Goal: Task Accomplishment & Management: Use online tool/utility

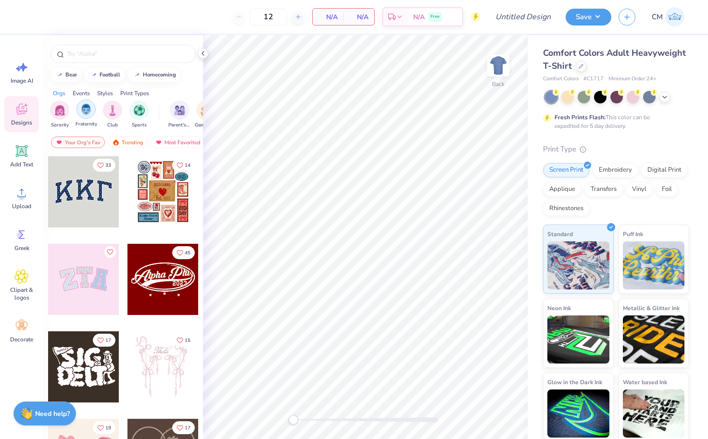
click at [87, 112] on img "filter for Fraternity" at bounding box center [86, 109] width 11 height 11
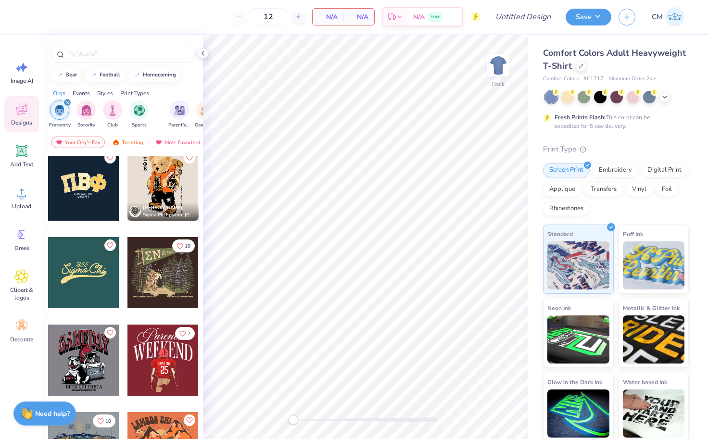
scroll to position [196, 0]
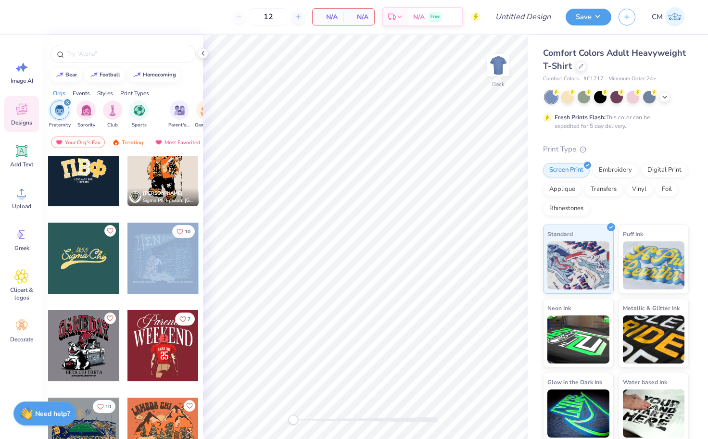
drag, startPoint x: 165, startPoint y: 247, endPoint x: 177, endPoint y: 277, distance: 32.0
click at [177, 277] on div at bounding box center [234, 258] width 214 height 71
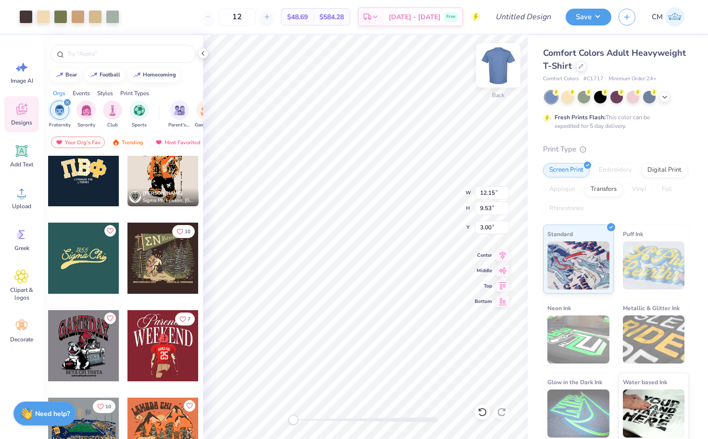
click at [500, 60] on img at bounding box center [498, 65] width 38 height 38
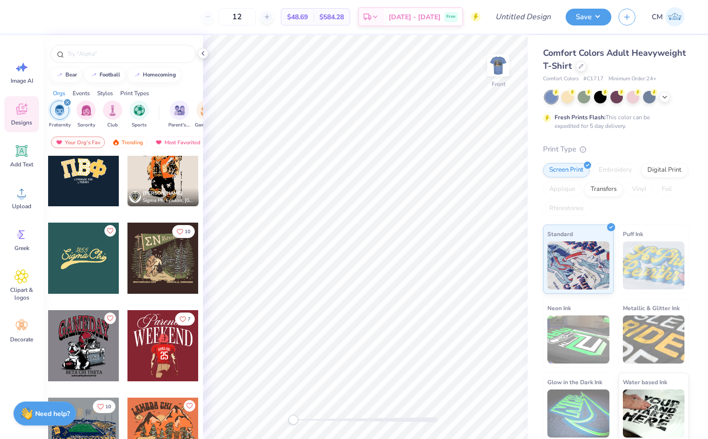
click at [173, 249] on div at bounding box center [162, 258] width 71 height 71
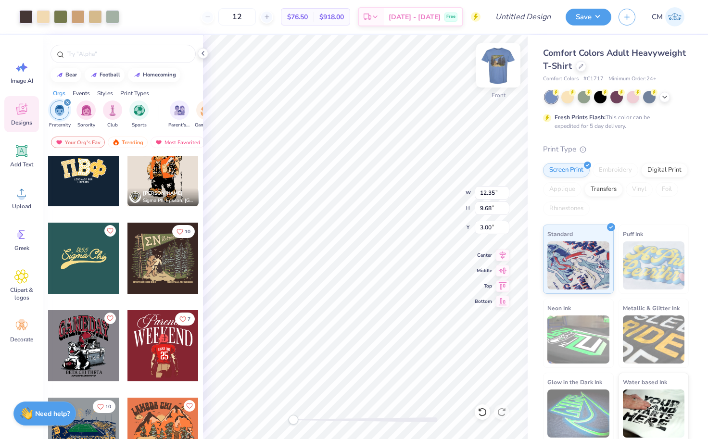
click at [495, 73] on img at bounding box center [498, 65] width 38 height 38
type input "12.15"
type input "9.53"
type input "0.65"
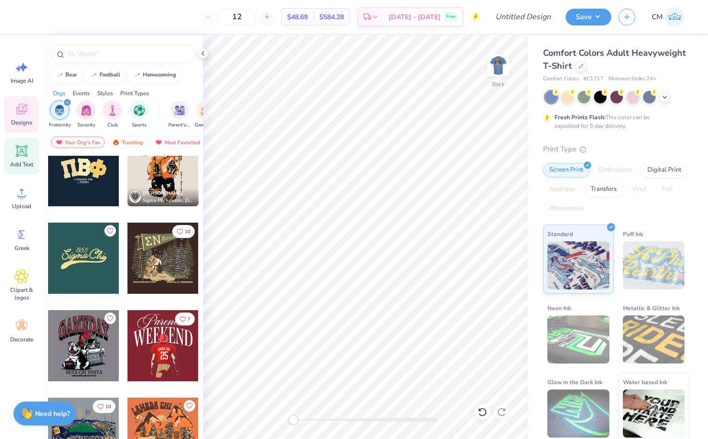
click at [18, 165] on span "Add Text" at bounding box center [21, 165] width 23 height 8
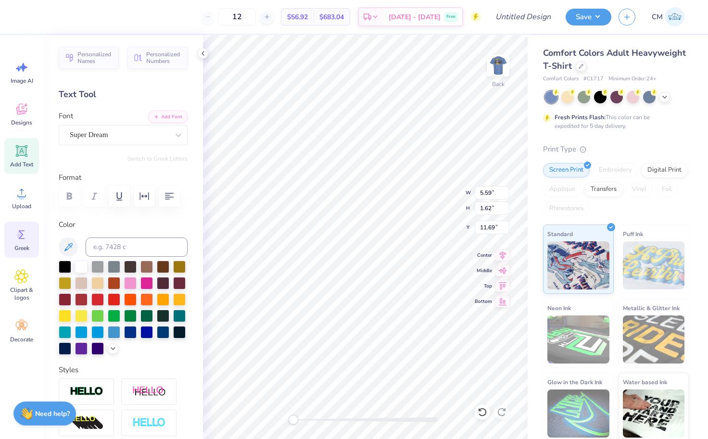
click at [25, 236] on icon at bounding box center [21, 235] width 14 height 14
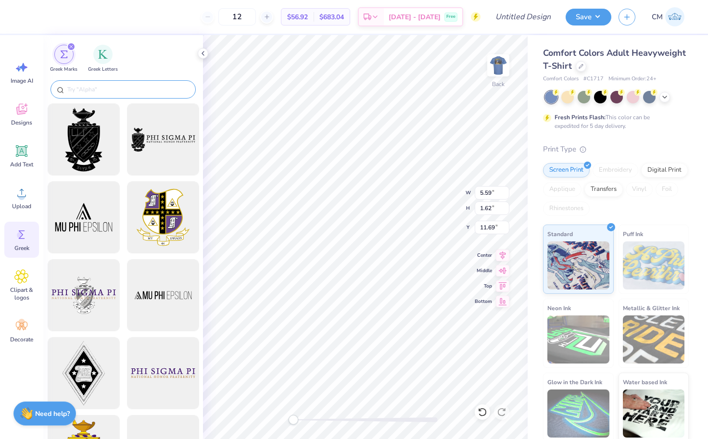
click at [152, 89] on input "text" at bounding box center [127, 90] width 123 height 10
click at [106, 61] on div "filter for Greek Letters" at bounding box center [102, 53] width 19 height 19
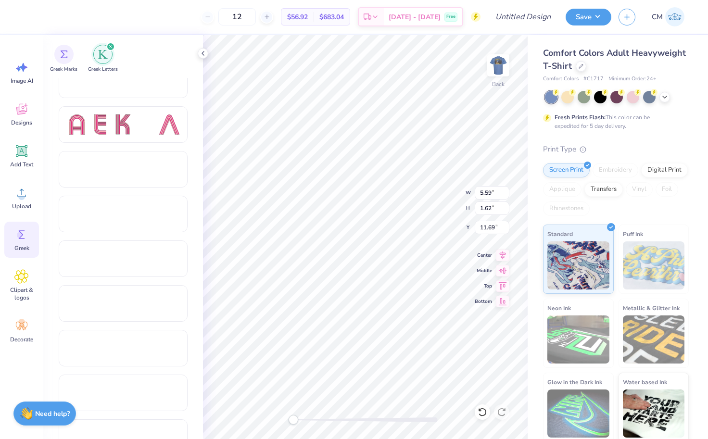
scroll to position [875, 0]
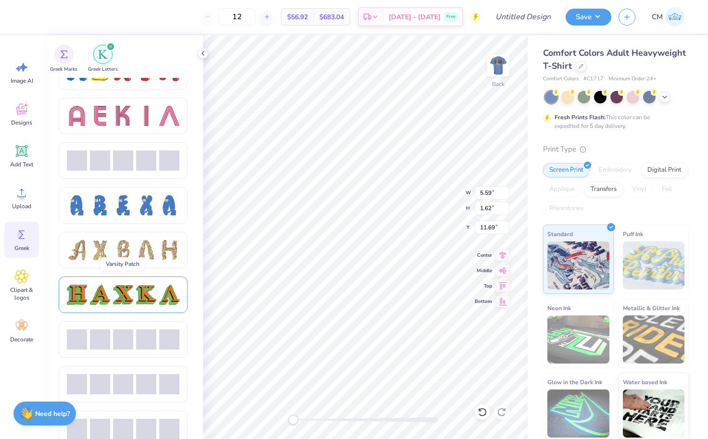
click at [124, 288] on div at bounding box center [123, 295] width 20 height 20
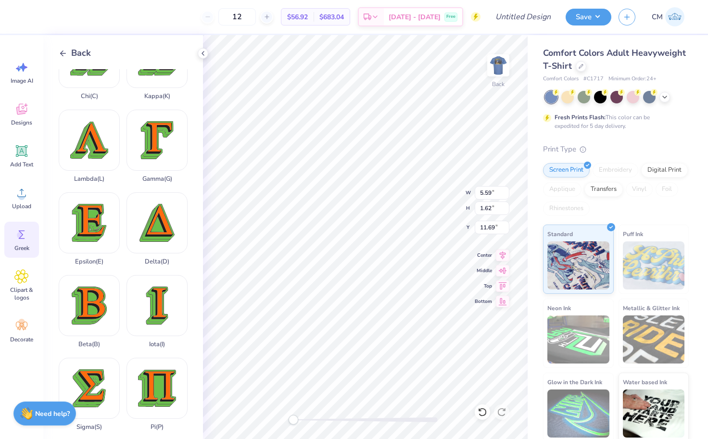
scroll to position [129, 0]
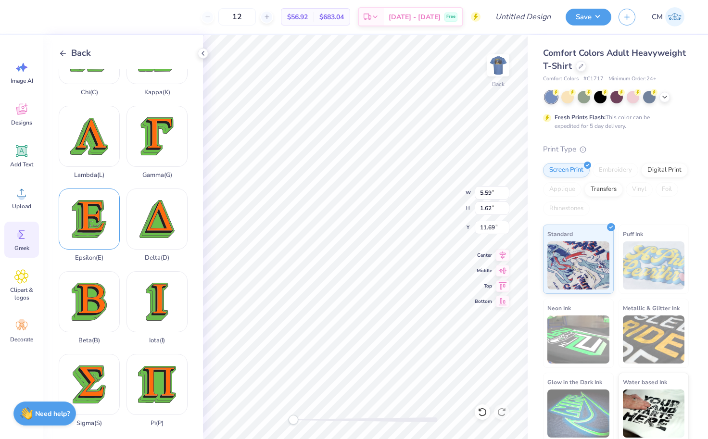
click at [98, 222] on div "Epsilon ( E )" at bounding box center [89, 225] width 61 height 73
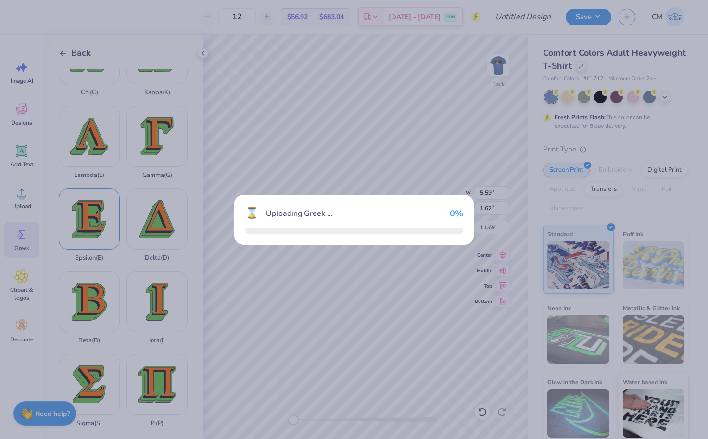
type input "3.41"
type input "3.75"
type input "10.62"
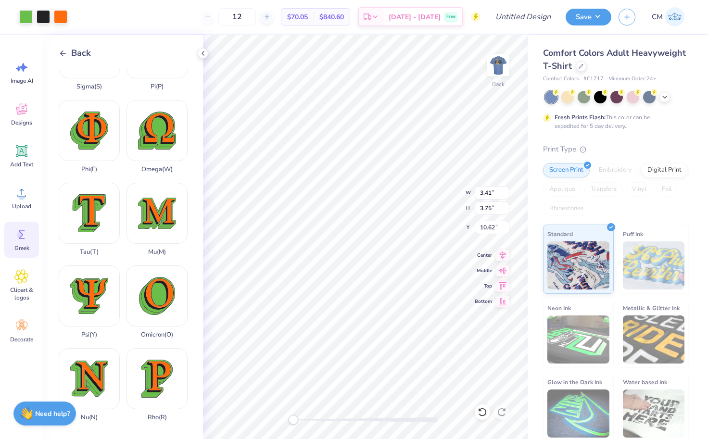
scroll to position [522, 0]
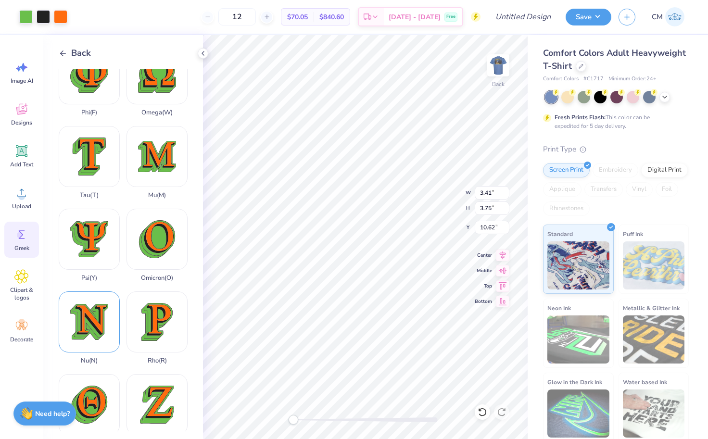
click at [94, 324] on div "Nu ( N )" at bounding box center [89, 328] width 61 height 73
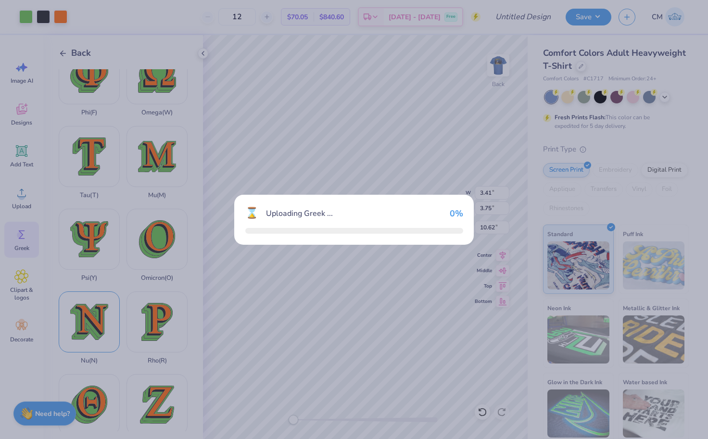
type input "4.00"
type input "3.80"
type input "10.60"
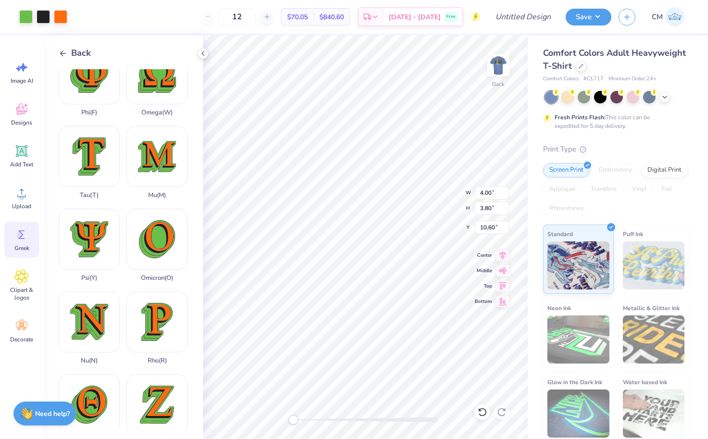
type input "2.25"
type input "2.14"
type input "4.66"
type input "3.41"
type input "3.75"
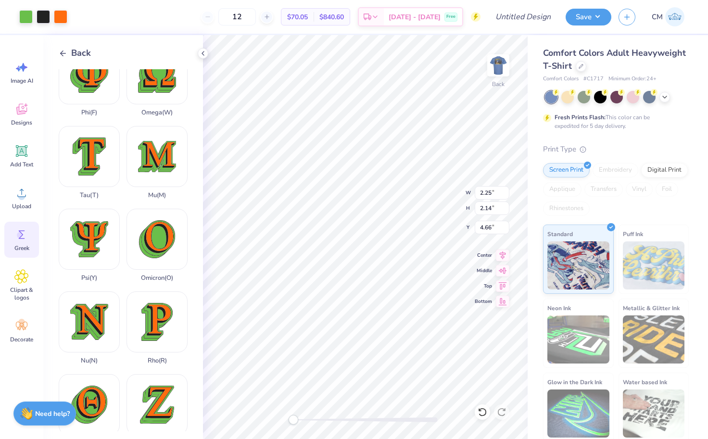
type input "10.62"
type input "1.90"
type input "2.09"
type input "2.62"
click at [27, 17] on div at bounding box center [25, 15] width 13 height 13
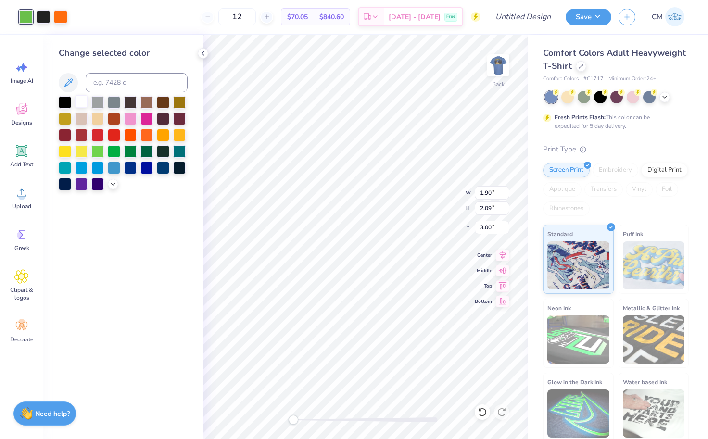
click at [84, 103] on div at bounding box center [81, 101] width 13 height 13
click at [102, 103] on div at bounding box center [97, 101] width 13 height 13
click at [38, 14] on div at bounding box center [43, 15] width 13 height 13
click at [80, 105] on div at bounding box center [81, 101] width 13 height 13
click at [57, 21] on div at bounding box center [60, 15] width 13 height 13
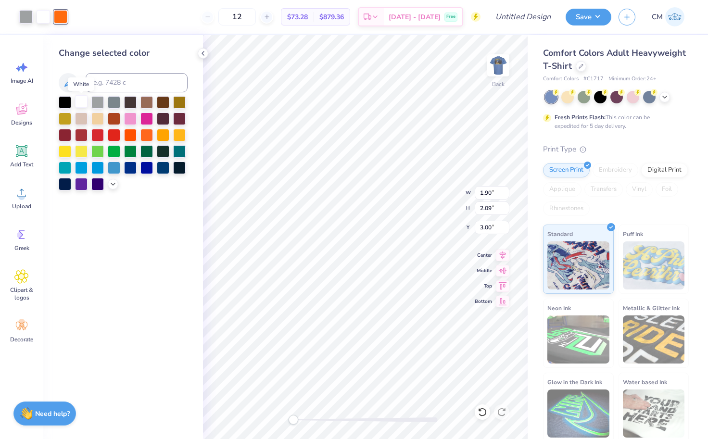
click at [76, 102] on div at bounding box center [81, 101] width 13 height 13
click at [96, 103] on div at bounding box center [97, 101] width 13 height 13
click at [113, 101] on div at bounding box center [114, 101] width 13 height 13
click at [113, 130] on div at bounding box center [114, 134] width 13 height 13
click at [31, 13] on div at bounding box center [25, 16] width 13 height 13
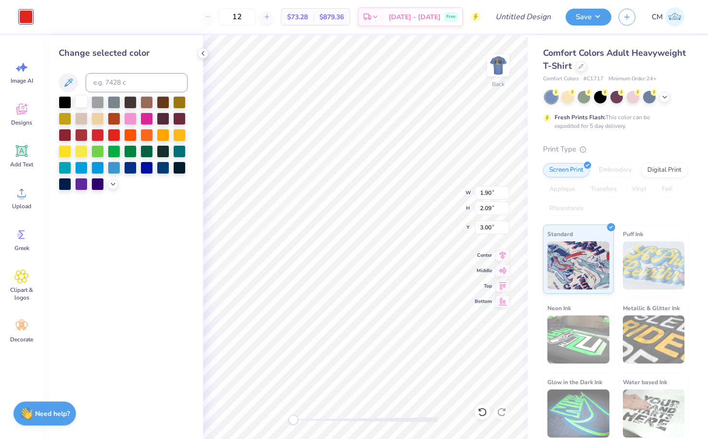
click at [81, 107] on div at bounding box center [81, 101] width 13 height 13
type input "2.25"
type input "2.14"
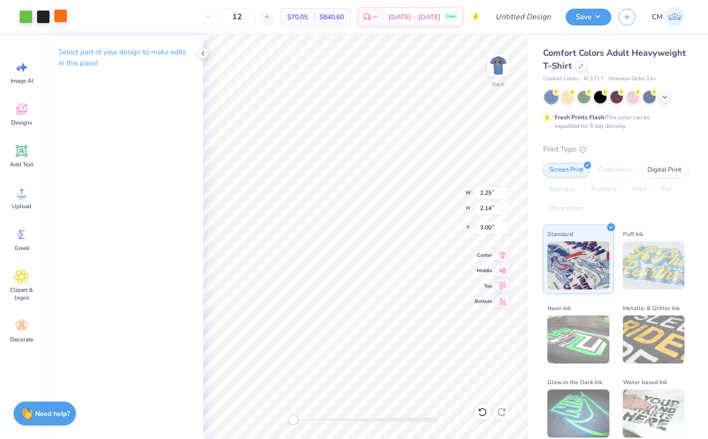
click at [60, 15] on div at bounding box center [60, 15] width 13 height 13
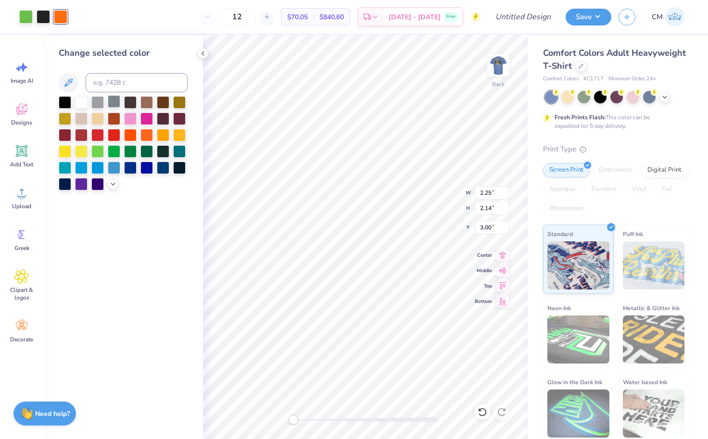
click at [111, 108] on div at bounding box center [114, 101] width 13 height 13
click at [28, 16] on div at bounding box center [25, 15] width 13 height 13
click at [64, 102] on div at bounding box center [65, 101] width 13 height 13
type input "1.90"
type input "2.09"
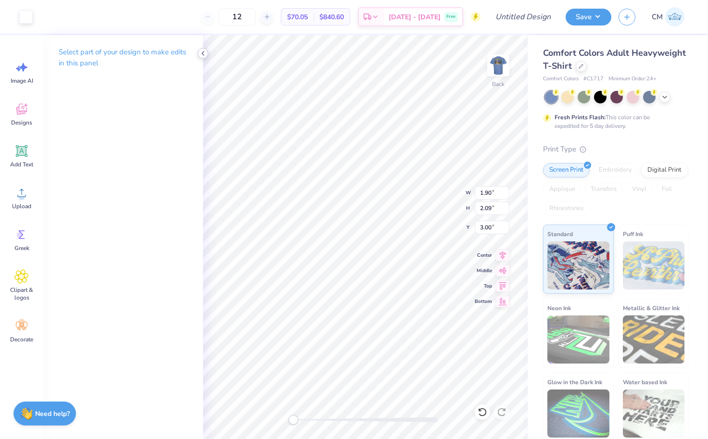
click at [198, 55] on div at bounding box center [203, 53] width 11 height 11
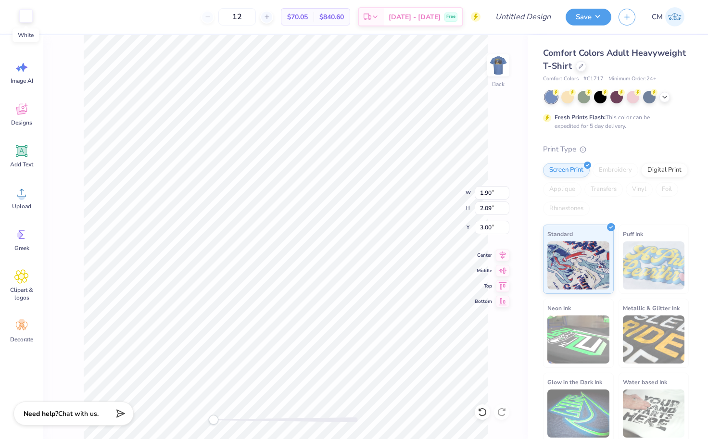
click at [25, 13] on div at bounding box center [25, 15] width 13 height 13
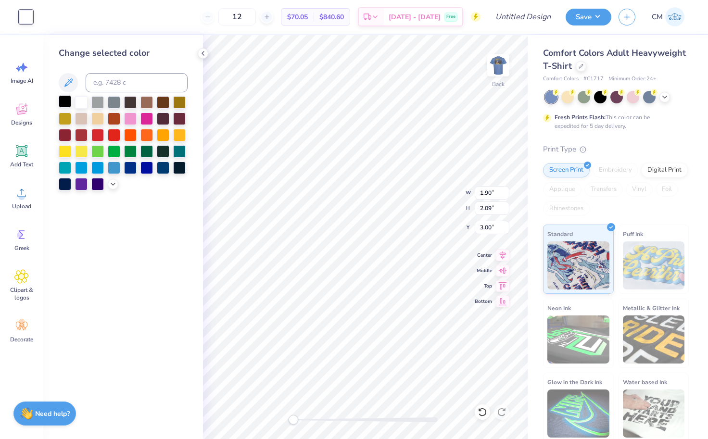
click at [63, 103] on div at bounding box center [65, 101] width 13 height 13
click at [116, 104] on div at bounding box center [114, 101] width 13 height 13
click at [116, 132] on div at bounding box center [114, 134] width 13 height 13
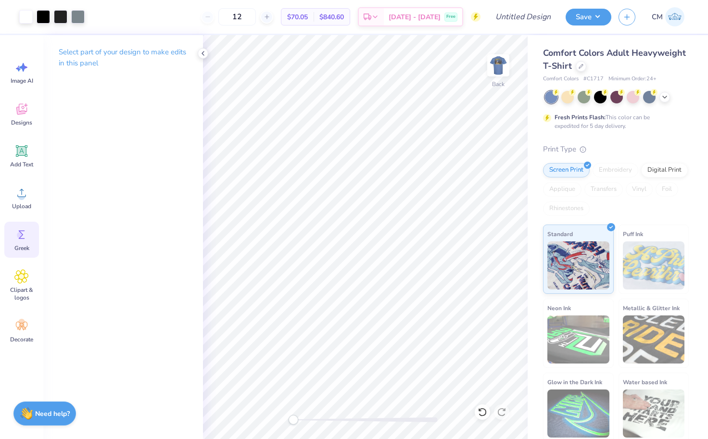
click at [25, 228] on icon at bounding box center [21, 235] width 14 height 14
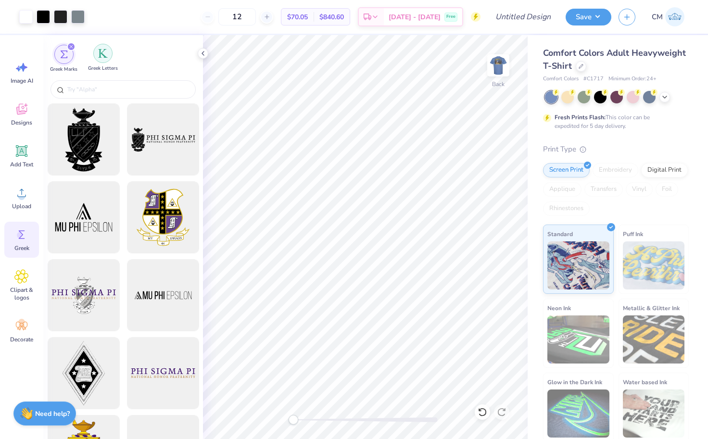
click at [107, 60] on div "filter for Greek Letters" at bounding box center [102, 53] width 19 height 19
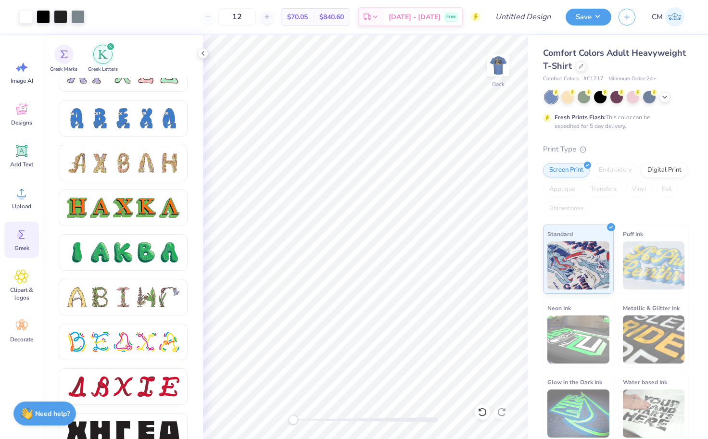
scroll to position [983, 0]
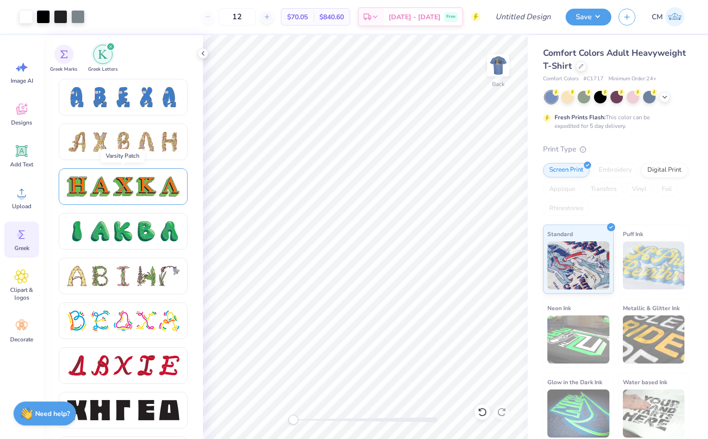
click at [120, 182] on div at bounding box center [123, 187] width 20 height 20
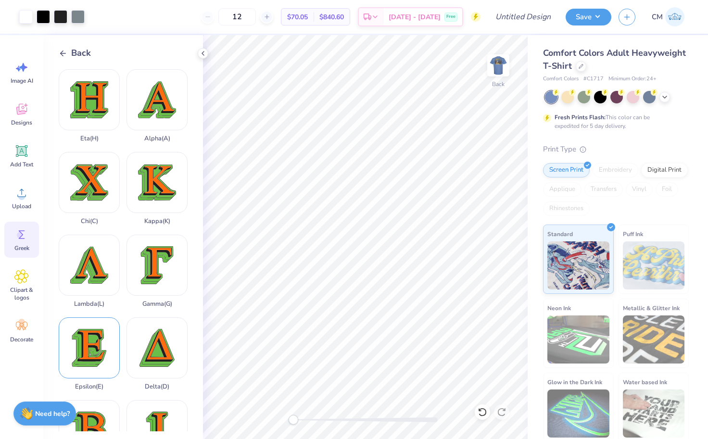
click at [90, 341] on div "Epsilon ( E )" at bounding box center [89, 353] width 61 height 73
type input "2.64"
type input "2.90"
type input "2.06"
type input "2.27"
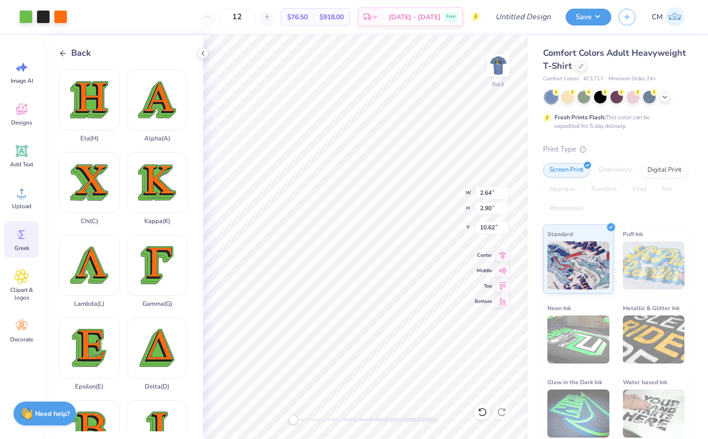
type input "2.87"
click at [29, 17] on div at bounding box center [25, 15] width 13 height 13
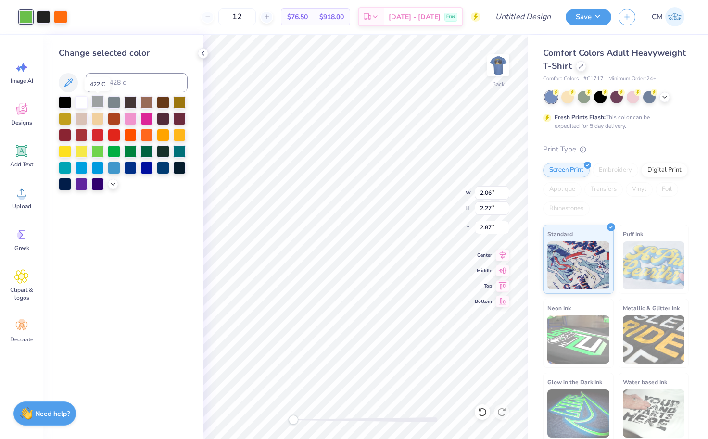
click at [98, 105] on div at bounding box center [97, 101] width 13 height 13
type input "3.00"
click at [68, 103] on div at bounding box center [65, 101] width 13 height 13
click at [62, 17] on div at bounding box center [60, 15] width 13 height 13
click at [97, 101] on div at bounding box center [97, 101] width 13 height 13
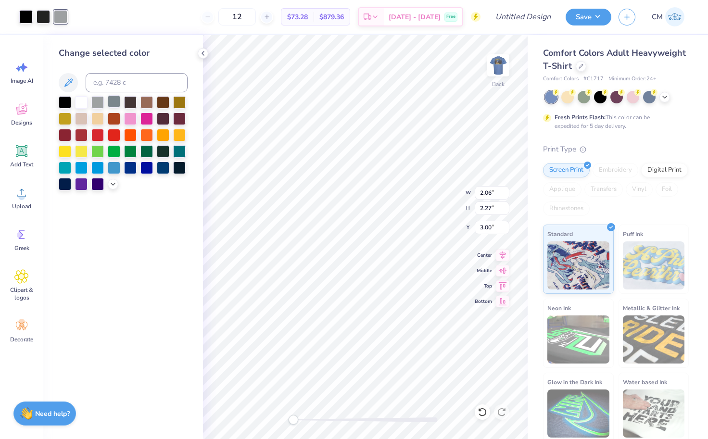
click at [115, 104] on div at bounding box center [114, 101] width 13 height 13
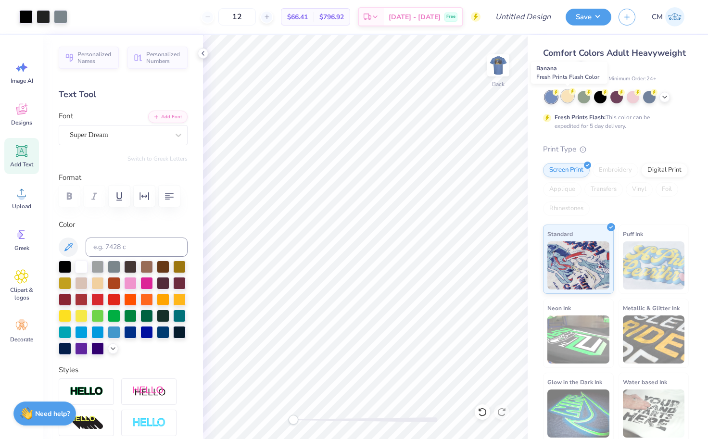
click at [566, 98] on div at bounding box center [567, 96] width 13 height 13
click at [650, 99] on div at bounding box center [649, 96] width 13 height 13
click at [652, 97] on div at bounding box center [649, 96] width 13 height 13
click at [494, 74] on img at bounding box center [498, 65] width 38 height 38
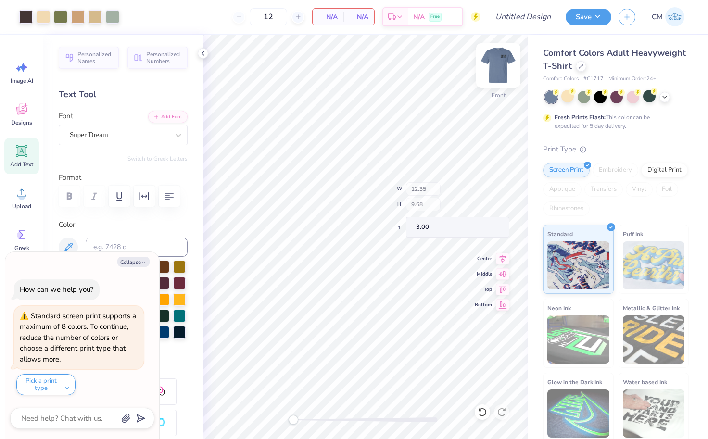
type textarea "x"
type input "4.34"
type input "0.33"
type input "12.29"
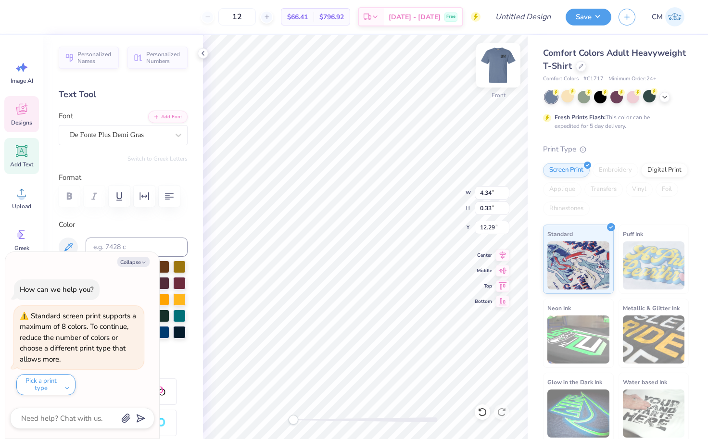
scroll to position [0, 4]
type textarea "x"
type input "4.34"
type input "0.33"
type input "12.29"
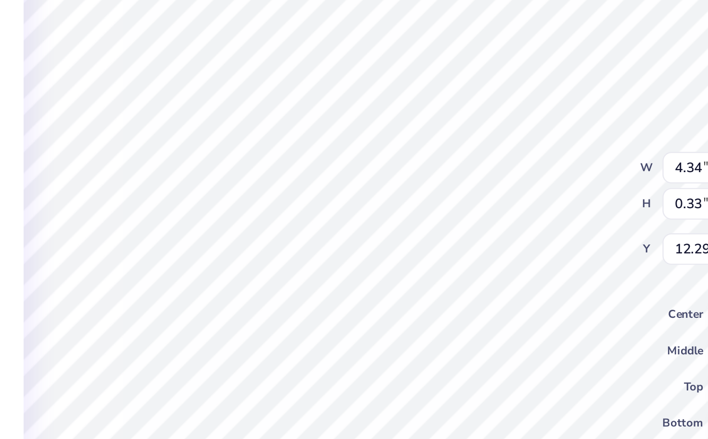
type textarea "x"
type textarea "BROTHERHOOD 202"
type textarea "x"
type textarea "BROTHERHOOD 2025"
type textarea "x"
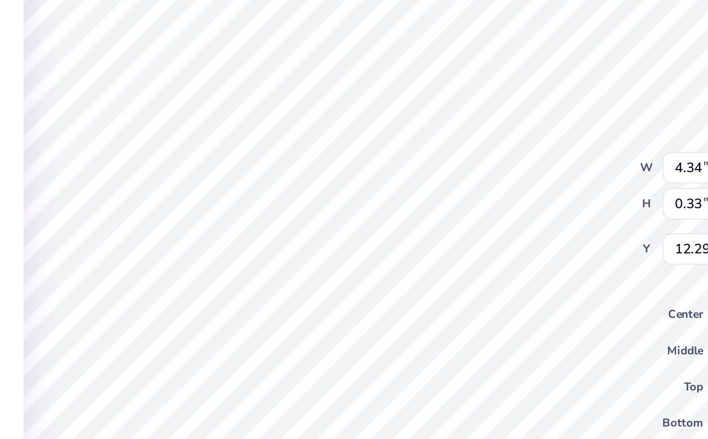
type input "5.02"
type input "0.40"
type textarea "x"
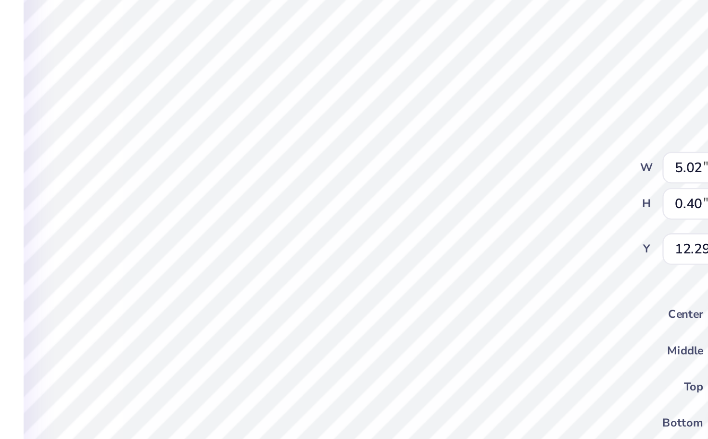
type textarea "x"
type textarea "F"
type textarea "x"
type textarea "Fa"
type textarea "x"
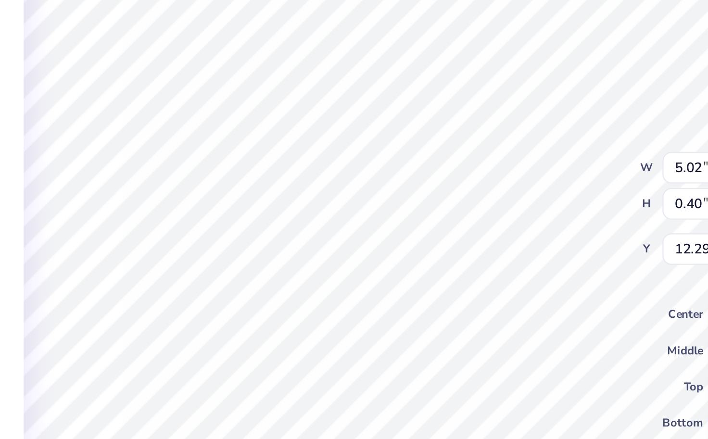
type textarea "Fay"
type textarea "x"
type textarea "Fayr"
type textarea "x"
type textarea "Fayrt"
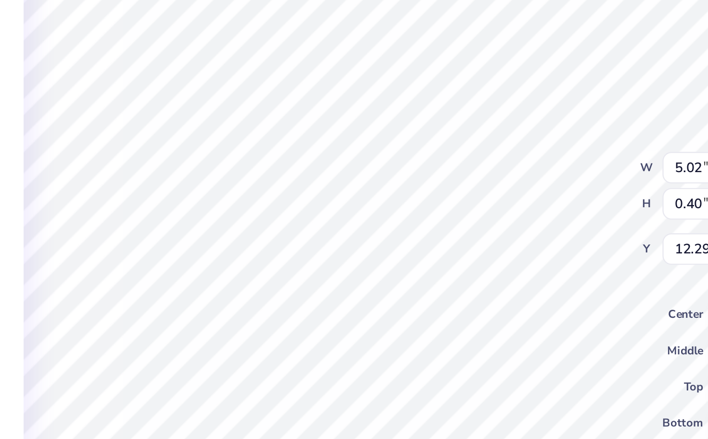
type textarea "x"
type textarea "Fayrtr"
type textarea "x"
type textarea "Fayrt"
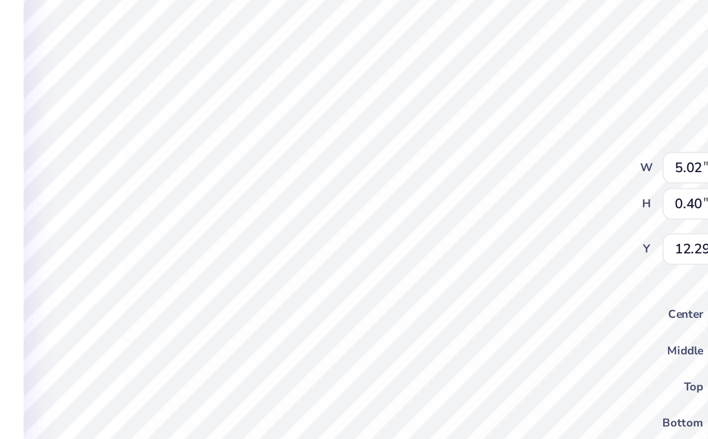
scroll to position [0, 0]
type textarea "x"
type textarea "Fayr"
type textarea "x"
type textarea "Fay"
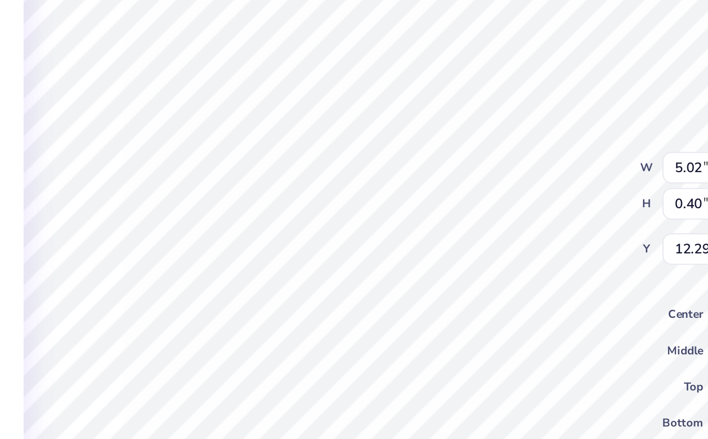
type textarea "x"
type textarea "Fa"
type textarea "x"
type textarea "F"
type textarea "x"
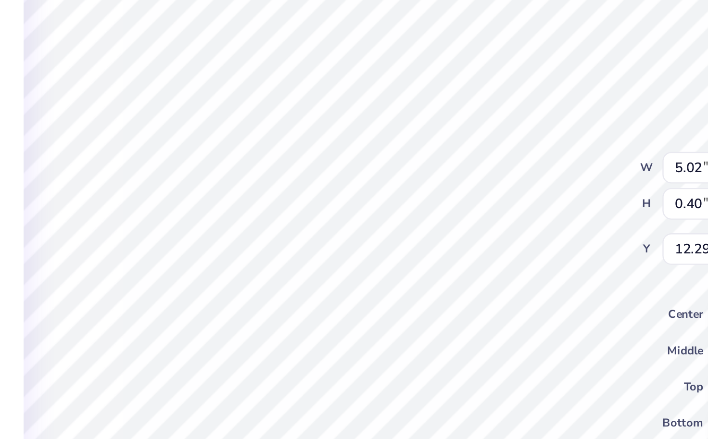
type textarea "x"
type textarea "F"
type textarea "x"
type textarea "Fa"
type textarea "x"
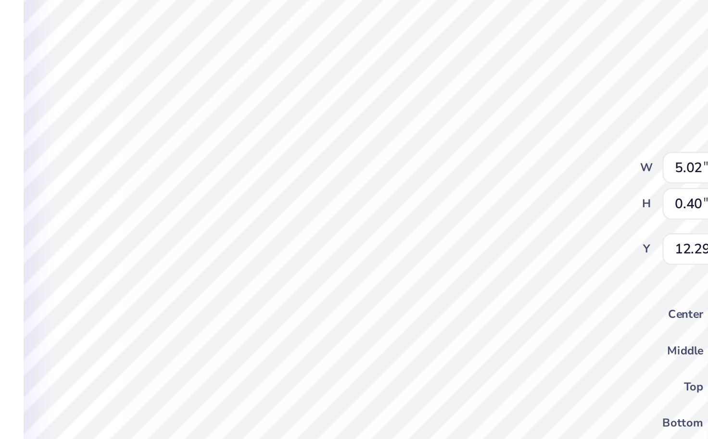
type textarea "Fay"
type textarea "x"
type textarea "Faye"
type textarea "x"
type textarea "Fayet"
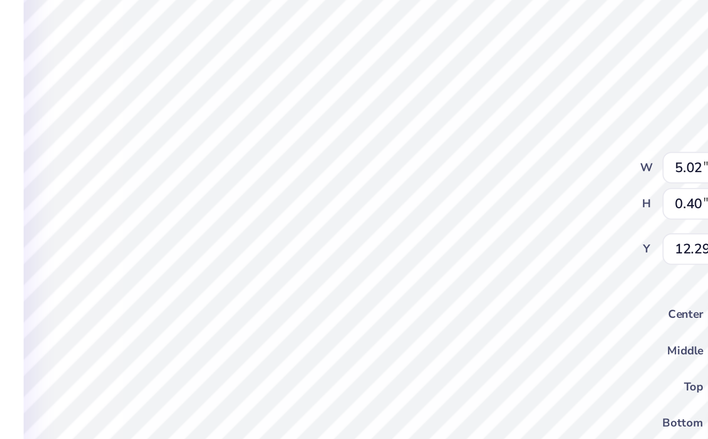
type textarea "x"
type textarea "Fayete"
type textarea "x"
type textarea "Fayetev"
type textarea "x"
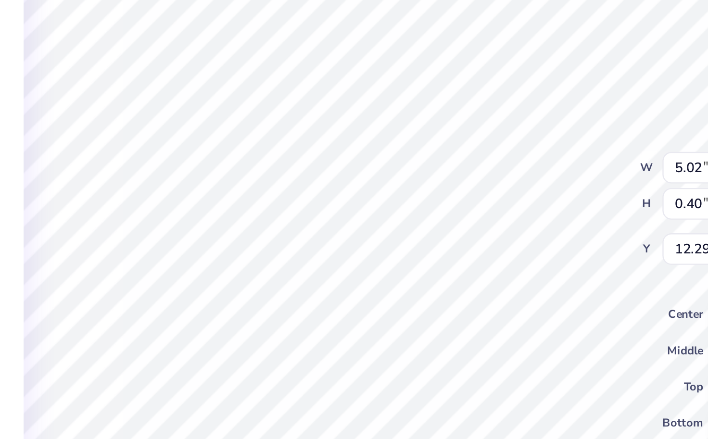
type textarea "Fayetevi"
type textarea "x"
type textarea "Fayetevil"
type textarea "x"
type textarea "Fayetevill"
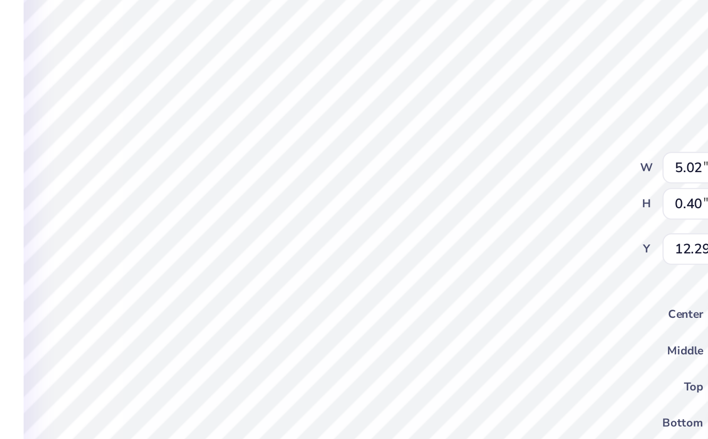
type textarea "x"
type textarea "Fayeteville"
type textarea "x"
type textarea "Fayeteville,"
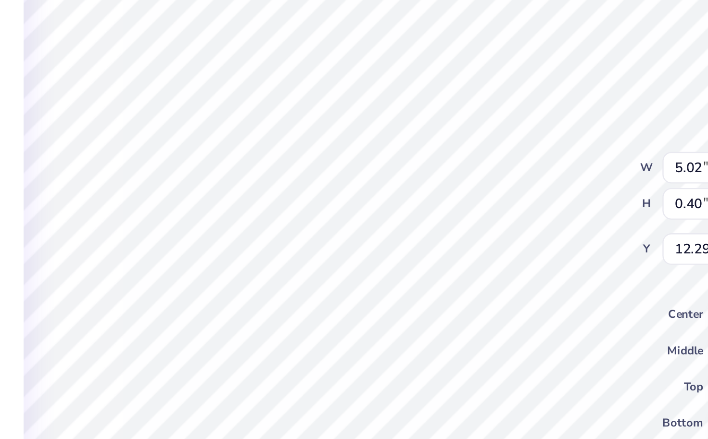
type textarea "x"
type textarea "Fayeteville,"
type textarea "x"
type textarea "Fayeteville, A"
type textarea "x"
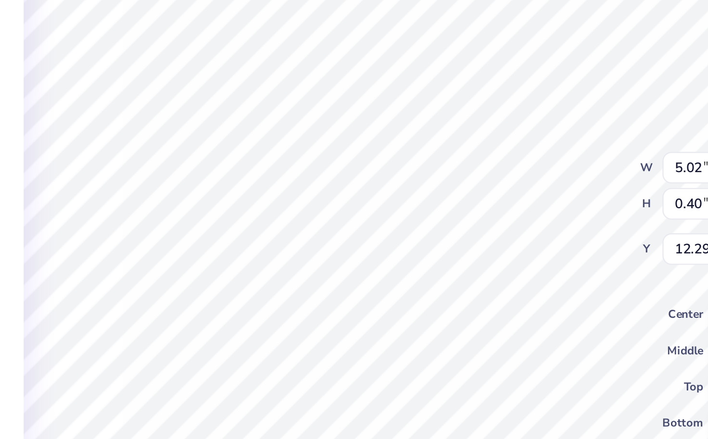
type textarea "Fayeteville, Ar"
type textarea "x"
type textarea "Fayeteville, Ark"
type textarea "x"
type textarea "Fayeteville, Arka"
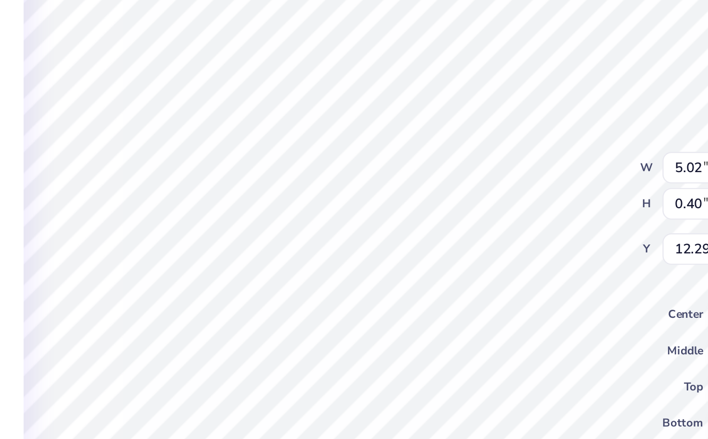
type textarea "x"
type textarea "Fayeteville, Arkan"
type textarea "x"
type textarea "Fayeteville, Arkans"
type textarea "x"
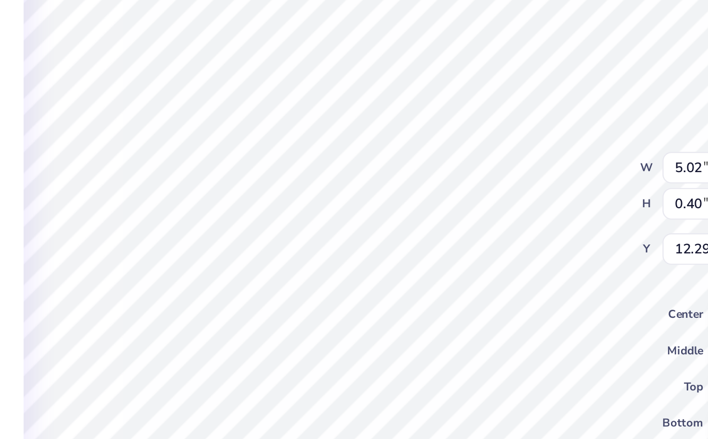
type textarea "Fayeteville, Arkansa"
type textarea "x"
type textarea "Fayeteville, Arkansas"
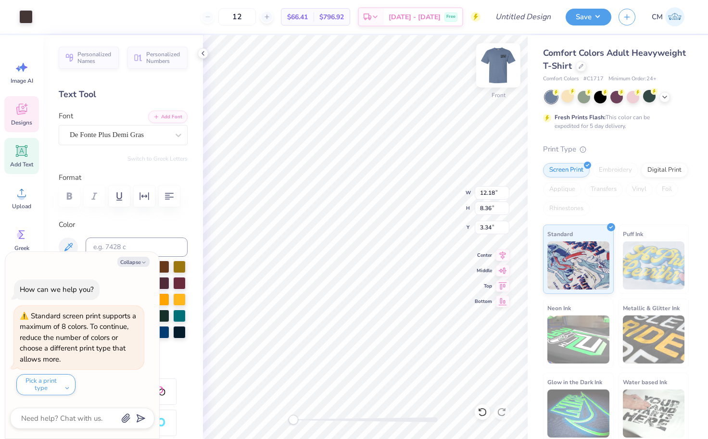
type textarea "x"
type input "3.11"
type input "2.15"
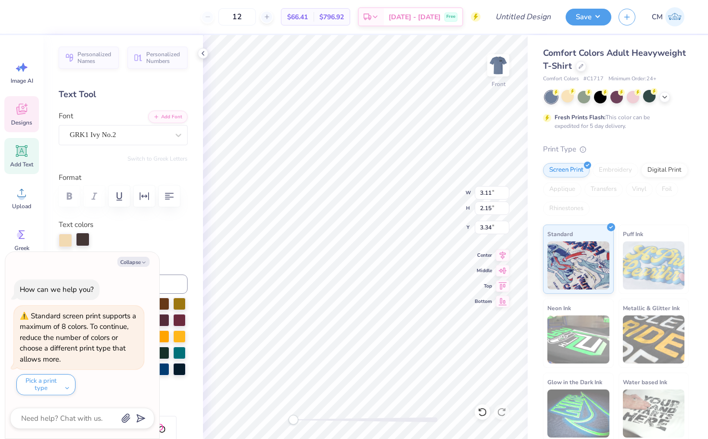
click at [82, 241] on div at bounding box center [82, 239] width 13 height 13
click at [70, 242] on div at bounding box center [65, 239] width 13 height 13
click at [85, 241] on div at bounding box center [82, 239] width 13 height 13
type textarea "x"
type input "2.44"
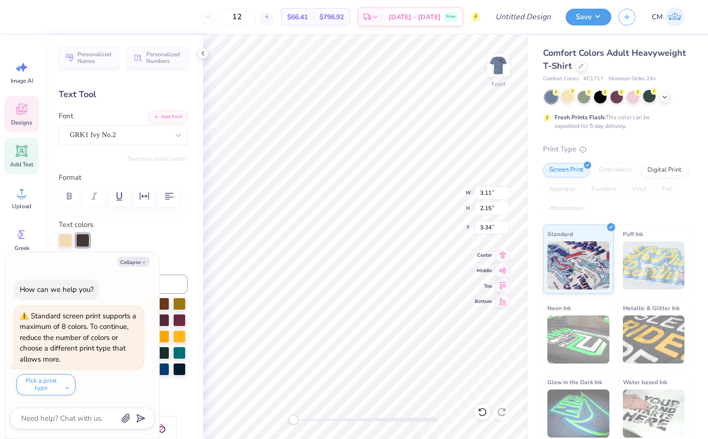
type input "4.22"
type input "7.20"
click at [161, 257] on label "Color" at bounding box center [123, 262] width 129 height 11
click at [145, 262] on icon "button" at bounding box center [144, 263] width 6 height 6
type textarea "x"
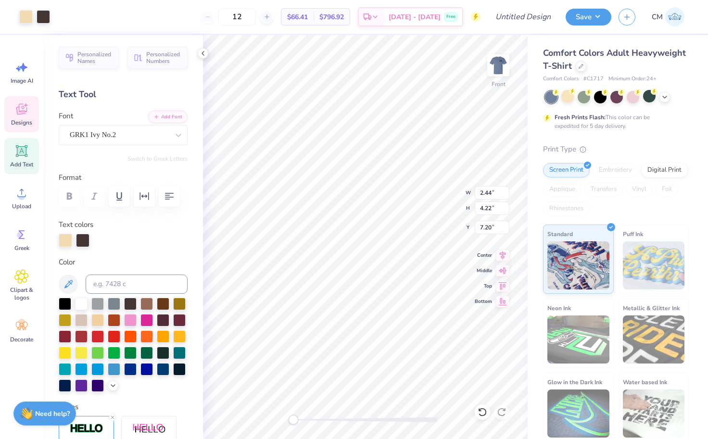
type input "3.11"
type input "2.15"
type input "3.34"
click at [85, 238] on div at bounding box center [82, 239] width 13 height 13
click at [67, 239] on div at bounding box center [65, 239] width 13 height 13
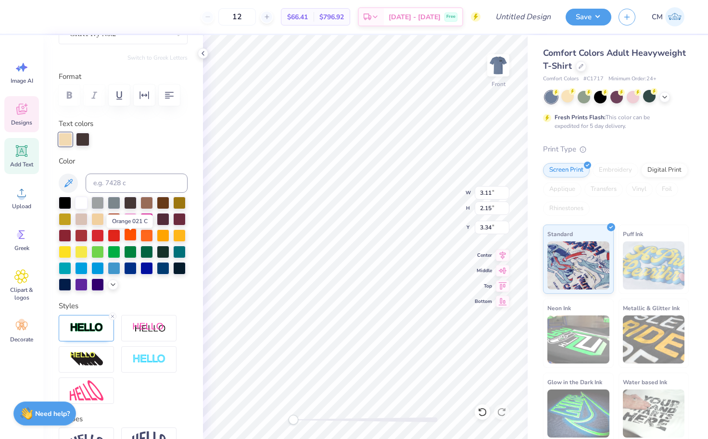
scroll to position [103, 0]
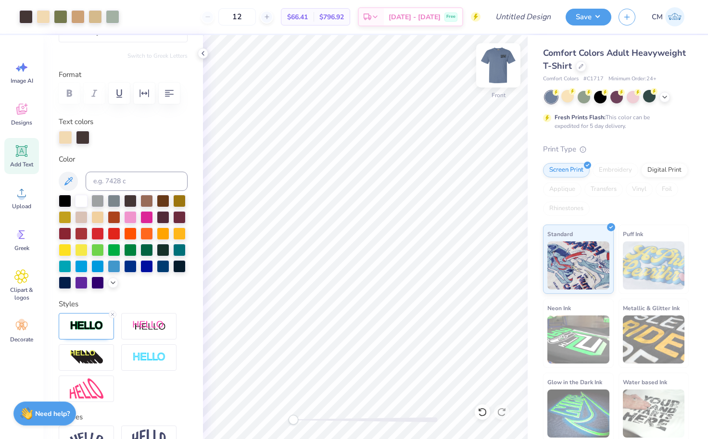
click at [499, 67] on img at bounding box center [498, 65] width 38 height 38
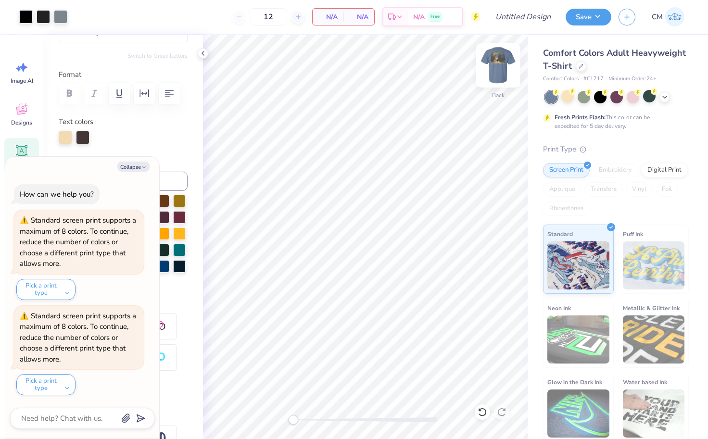
click at [506, 72] on img at bounding box center [498, 65] width 38 height 38
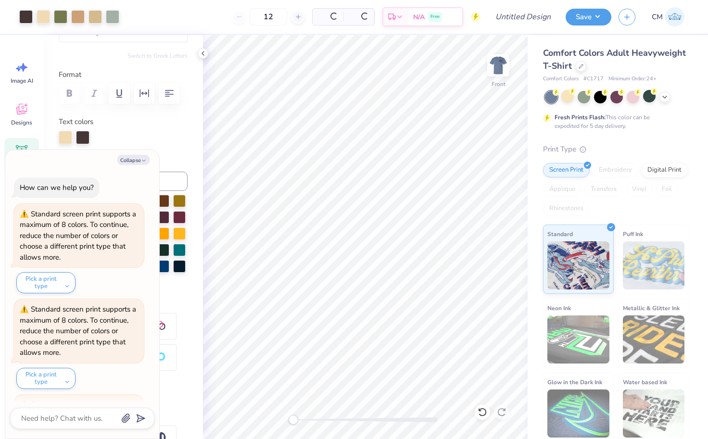
scroll to position [85, 0]
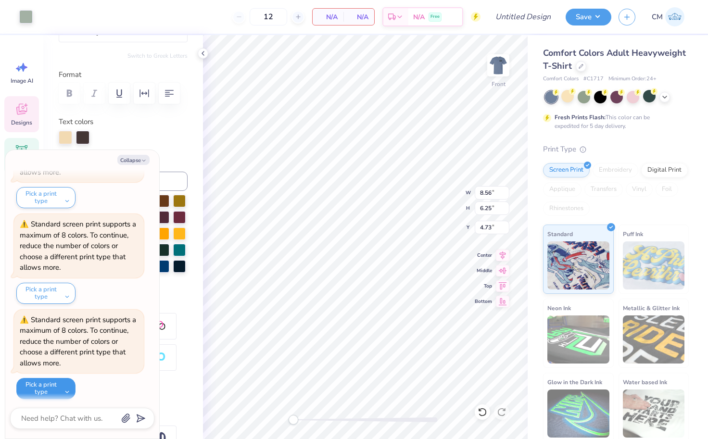
click at [52, 384] on button "Pick a print type" at bounding box center [45, 388] width 59 height 21
click at [52, 362] on button "digital print" at bounding box center [52, 365] width 64 height 16
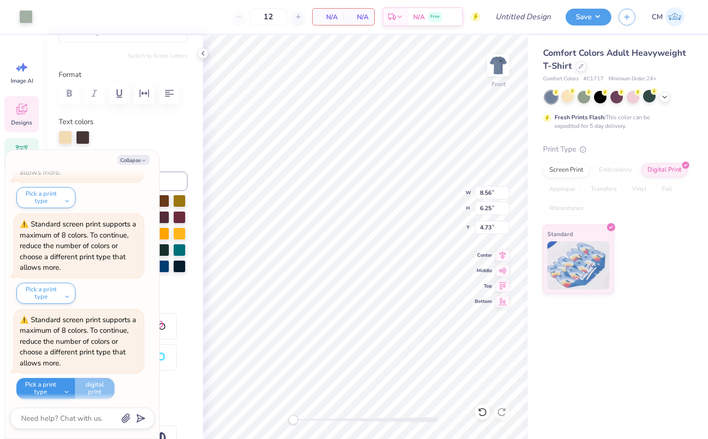
click at [72, 382] on button "Pick a print type" at bounding box center [45, 388] width 59 height 21
click at [66, 364] on button "digital print" at bounding box center [52, 365] width 64 height 16
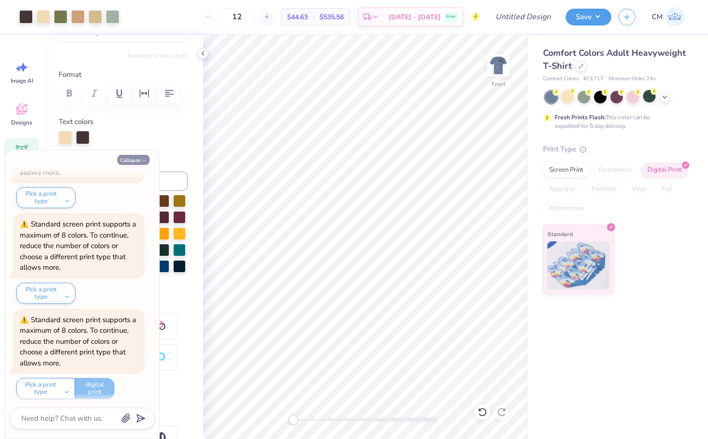
click at [139, 157] on button "Collapse" at bounding box center [133, 160] width 32 height 10
type textarea "x"
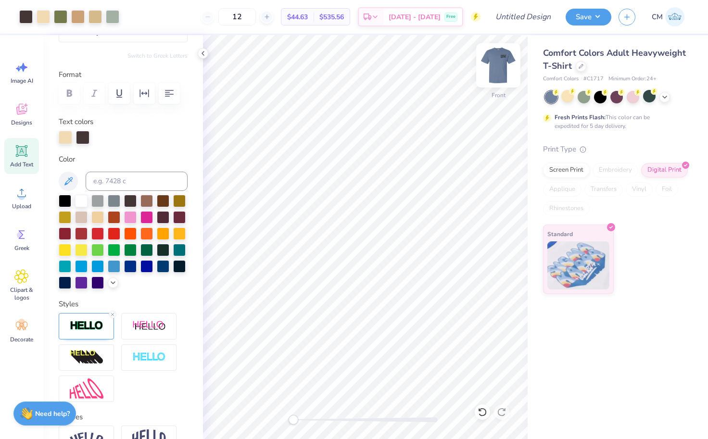
click at [498, 64] on img at bounding box center [498, 65] width 38 height 38
click at [498, 66] on img at bounding box center [498, 65] width 38 height 38
click at [498, 66] on img at bounding box center [498, 65] width 19 height 19
click at [505, 62] on img at bounding box center [498, 65] width 38 height 38
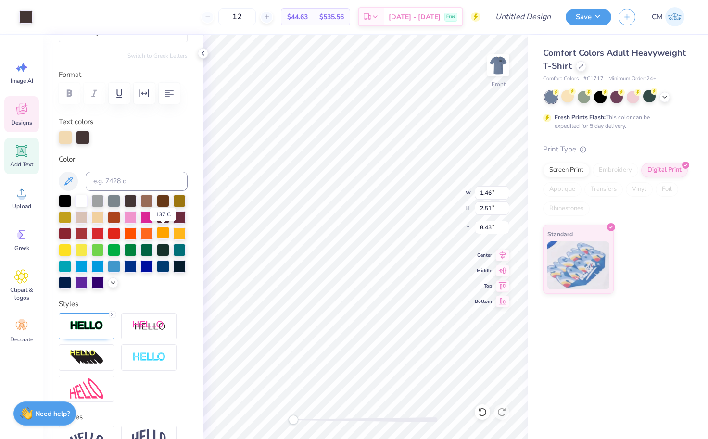
click at [162, 234] on div at bounding box center [163, 233] width 13 height 13
click at [162, 231] on div at bounding box center [163, 233] width 13 height 13
click at [182, 233] on div at bounding box center [179, 233] width 13 height 13
click at [151, 233] on div at bounding box center [146, 233] width 13 height 13
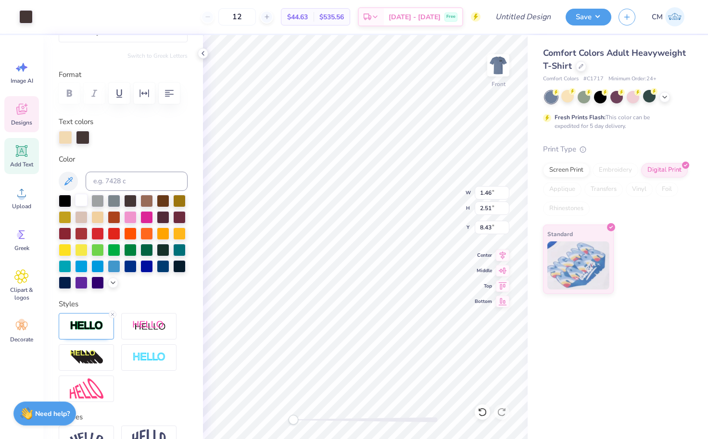
click at [81, 200] on div at bounding box center [81, 200] width 13 height 13
click at [116, 201] on div at bounding box center [114, 200] width 13 height 13
click at [161, 202] on div at bounding box center [163, 200] width 13 height 13
click at [67, 234] on div at bounding box center [65, 233] width 13 height 13
click at [81, 213] on div at bounding box center [81, 216] width 13 height 13
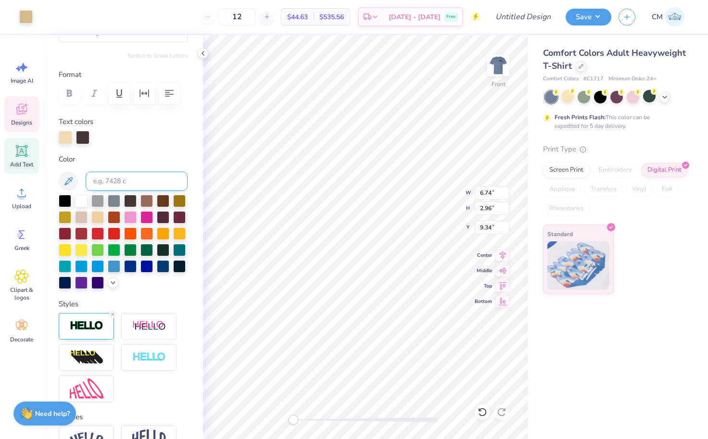
type input "6.74"
type input "2.96"
type input "9.34"
type input "1.46"
type input "2.51"
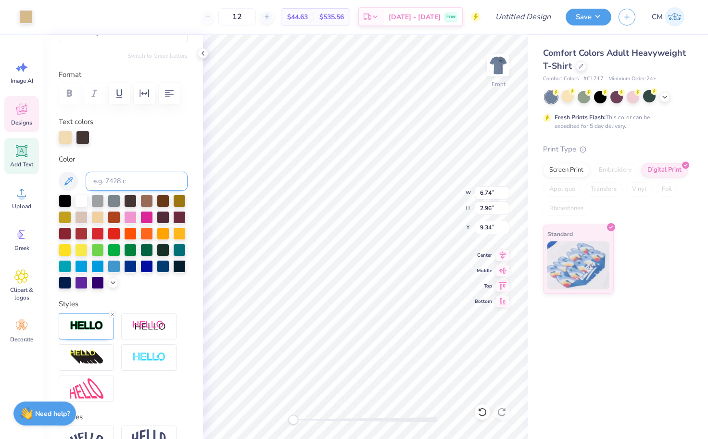
type input "8.52"
click at [24, 13] on div at bounding box center [25, 15] width 13 height 13
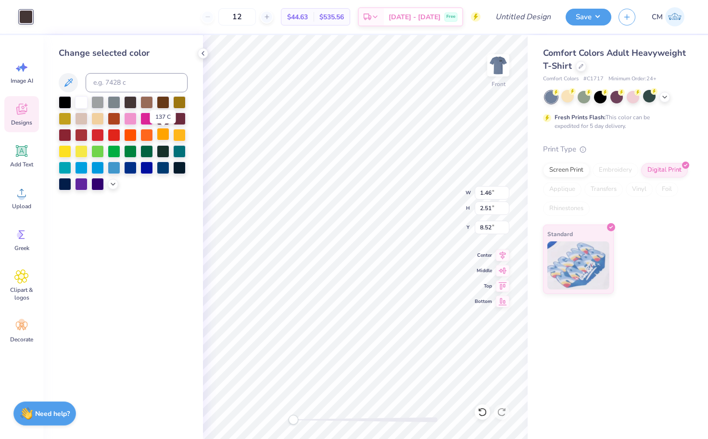
click at [160, 135] on div at bounding box center [163, 134] width 13 height 13
click at [177, 136] on div at bounding box center [179, 134] width 13 height 13
click at [81, 154] on div at bounding box center [81, 150] width 13 height 13
click at [148, 136] on div at bounding box center [146, 134] width 13 height 13
type input "2.44"
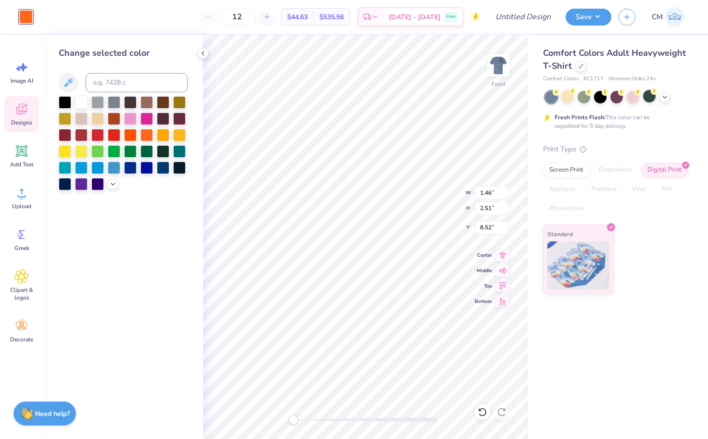
type input "4.22"
type input "7.20"
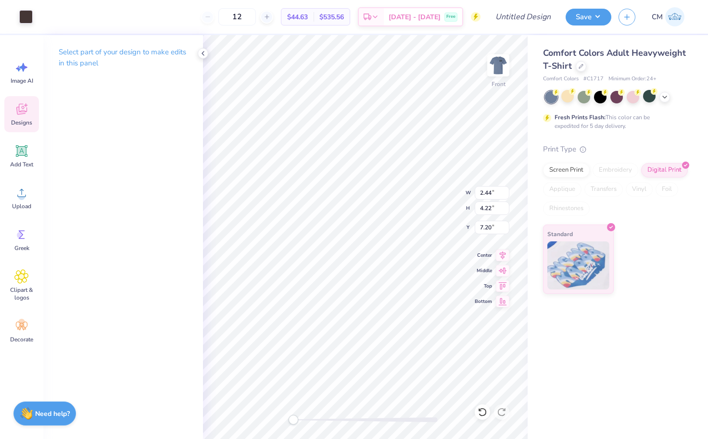
type input "12.18"
type input "8.36"
type input "3.34"
click at [21, 13] on div at bounding box center [25, 15] width 13 height 13
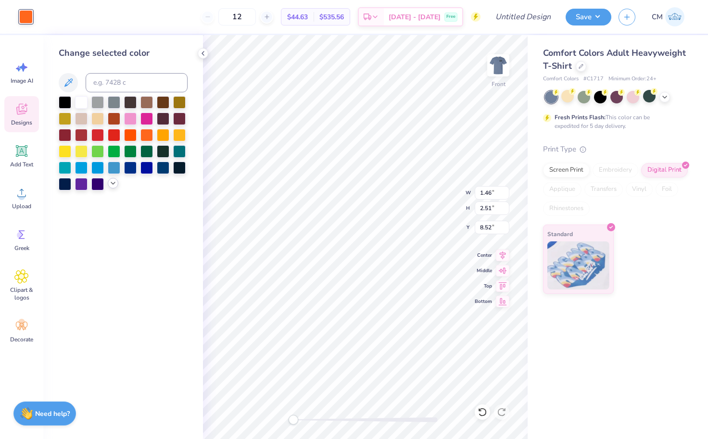
click at [114, 184] on icon at bounding box center [113, 183] width 8 height 8
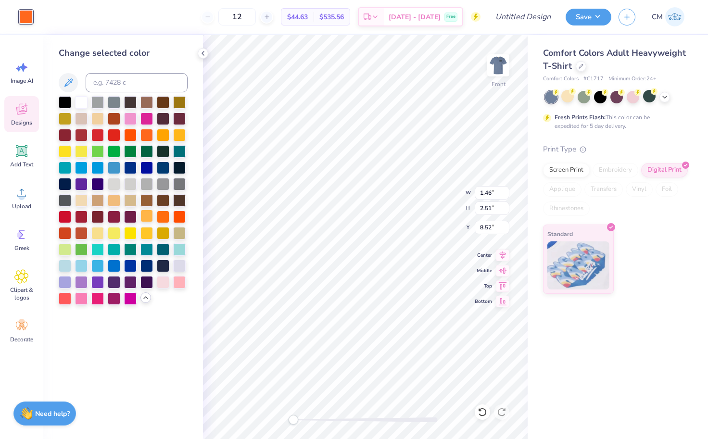
click at [149, 217] on div at bounding box center [146, 216] width 13 height 13
click at [163, 219] on div at bounding box center [163, 216] width 13 height 13
click at [162, 140] on div at bounding box center [163, 134] width 13 height 13
click at [178, 101] on div at bounding box center [179, 101] width 13 height 13
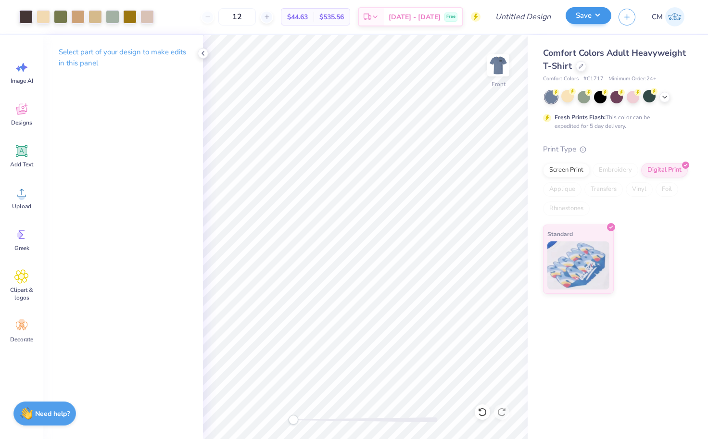
click at [595, 14] on button "Save" at bounding box center [589, 15] width 46 height 17
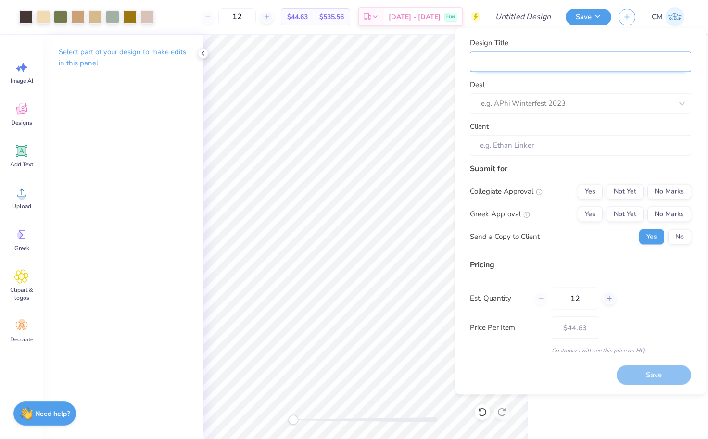
click at [524, 58] on input "Design Title" at bounding box center [580, 61] width 221 height 21
type input "E"
type input "EN"
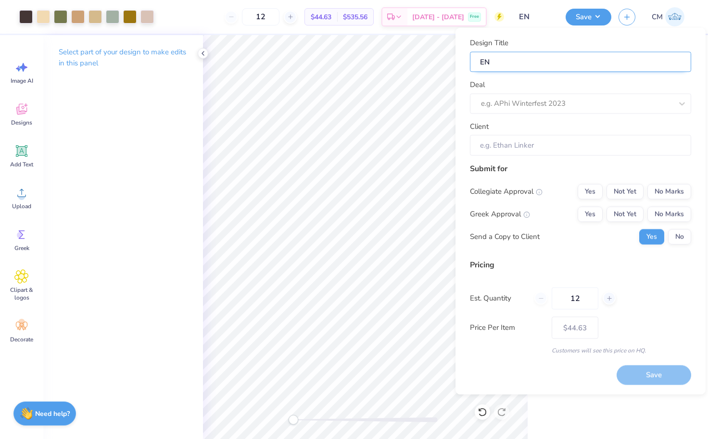
type input "EN"
type input "EN B"
type input "EN BR"
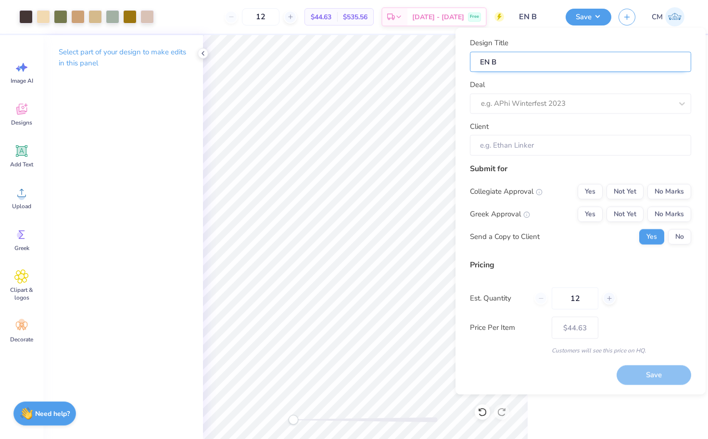
type input "EN BR"
type input "EN BRO"
type input "EN BROT"
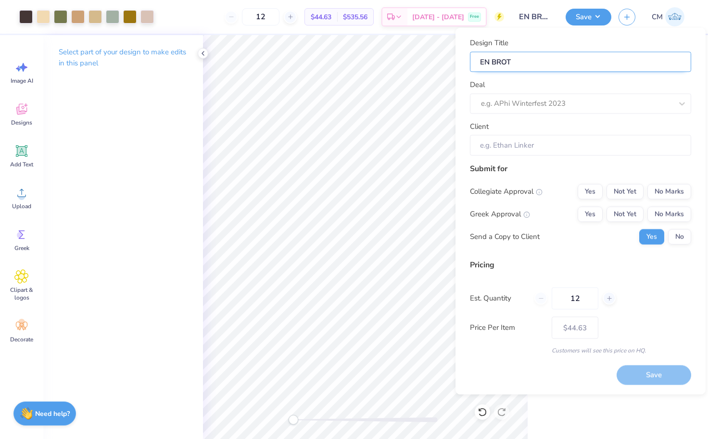
type input "EN BROTH"
type input "EN BROTHE"
type input "EN BROTHER"
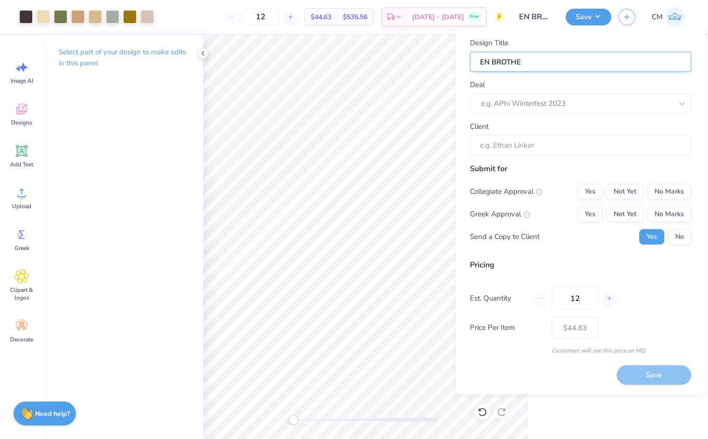
type input "EN BROTHER"
type input "EN BROTHERH"
type input "EN BROTHERHO"
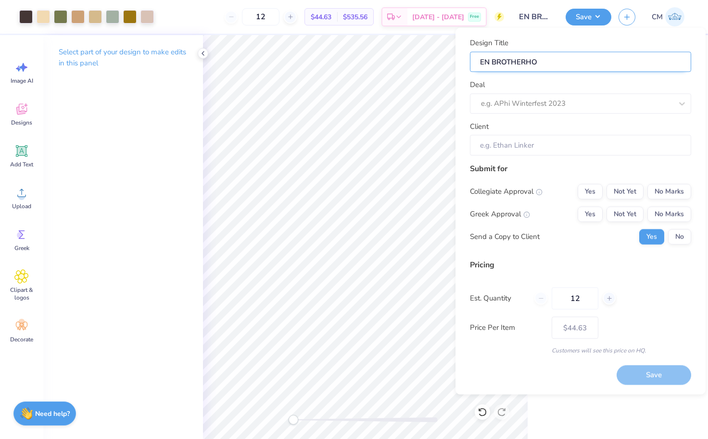
type input "EN BROTHERHOO"
type input "EN BROTHERHOOD"
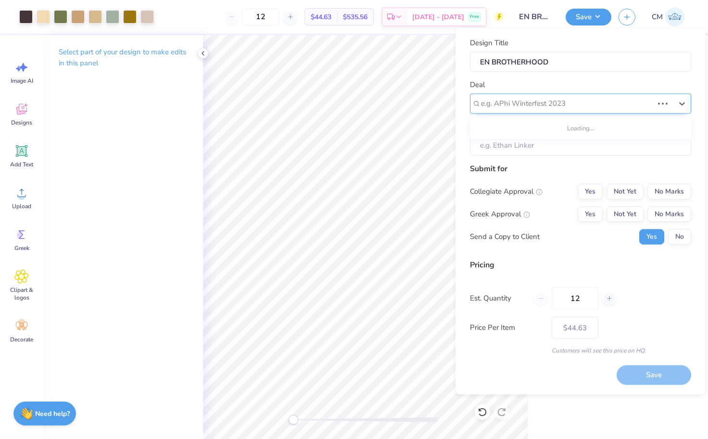
click at [570, 98] on div at bounding box center [567, 103] width 172 height 13
type input "w"
click at [540, 149] on input "Client" at bounding box center [580, 145] width 221 height 21
click at [537, 144] on input "Client" at bounding box center [580, 145] width 221 height 21
click at [631, 189] on button "Not Yet" at bounding box center [625, 191] width 37 height 15
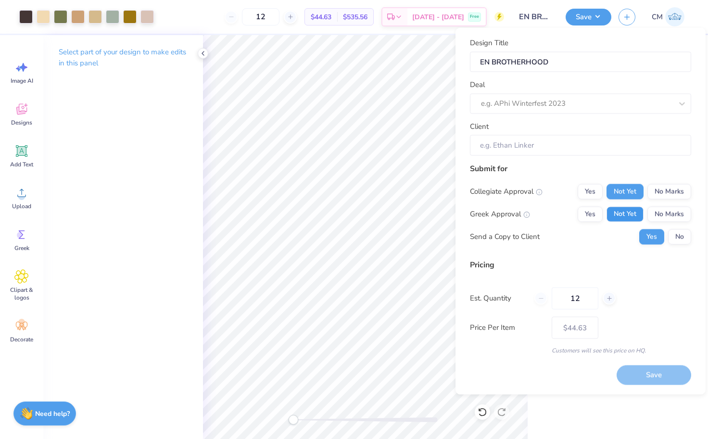
click at [630, 213] on button "Not Yet" at bounding box center [625, 213] width 37 height 15
click at [682, 231] on button "No" at bounding box center [679, 236] width 23 height 15
click at [545, 299] on div "12" at bounding box center [574, 298] width 81 height 22
click at [541, 299] on div "12" at bounding box center [574, 298] width 81 height 22
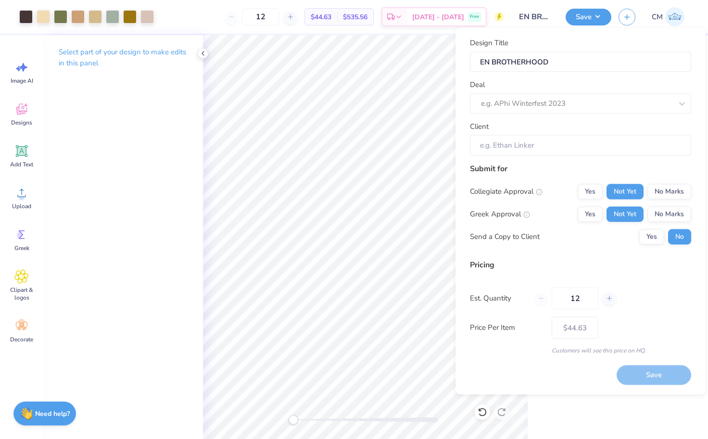
click at [541, 299] on div "12" at bounding box center [574, 298] width 81 height 22
click at [652, 371] on div "Save" at bounding box center [654, 376] width 75 height 20
click at [608, 298] on icon at bounding box center [609, 298] width 7 height 7
type input "13"
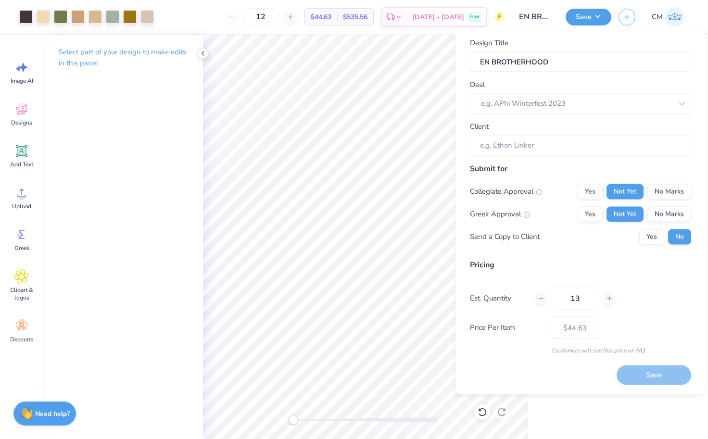
type input "13"
type input "$44.05"
click at [541, 297] on icon at bounding box center [541, 298] width 7 height 7
type input "12"
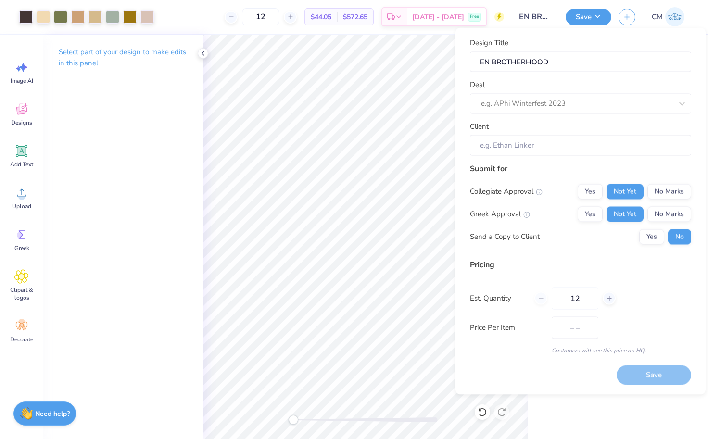
type input "$44.63"
click at [541, 298] on div "12" at bounding box center [574, 298] width 81 height 22
click at [586, 13] on button "Save" at bounding box center [589, 15] width 46 height 17
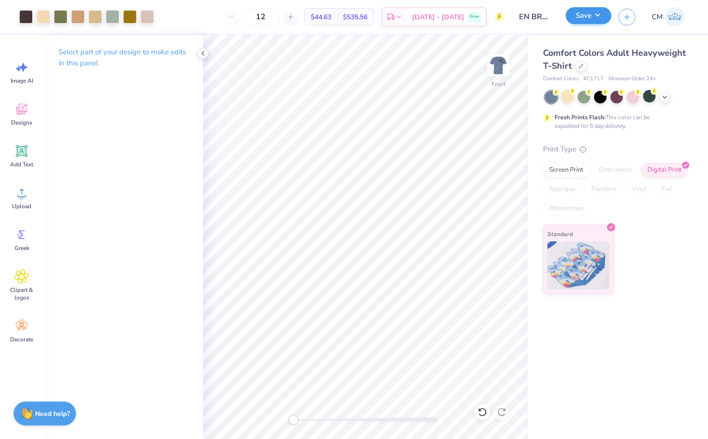
click at [586, 13] on button "Save" at bounding box center [589, 15] width 46 height 17
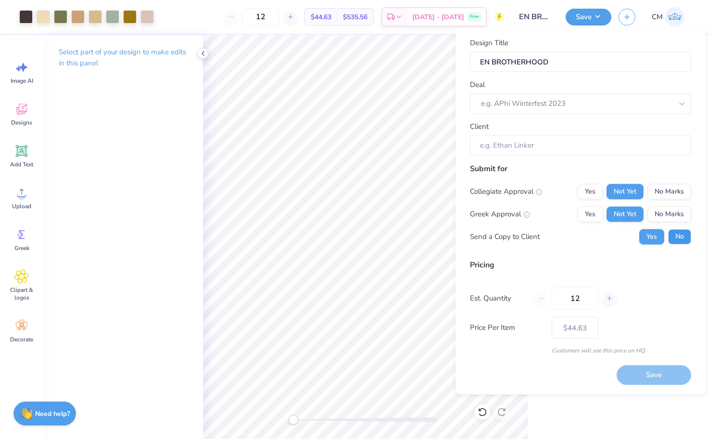
click at [685, 241] on button "No" at bounding box center [679, 236] width 23 height 15
click at [660, 235] on button "Yes" at bounding box center [651, 236] width 25 height 15
click at [681, 235] on button "No" at bounding box center [679, 236] width 23 height 15
click at [634, 376] on div "Save" at bounding box center [654, 376] width 75 height 20
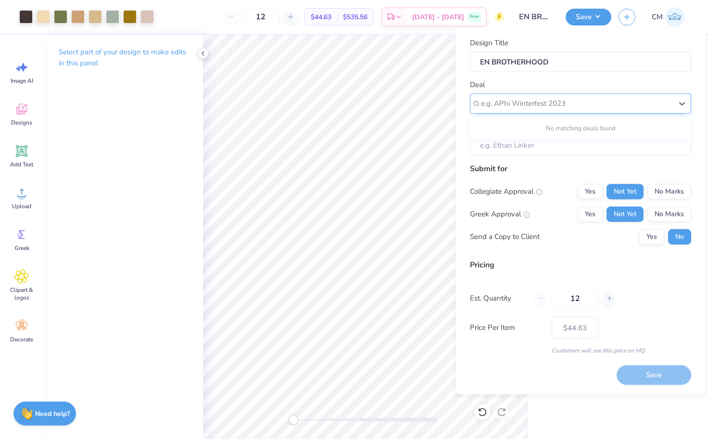
click at [591, 101] on div at bounding box center [576, 103] width 191 height 13
type input "fff"
click at [554, 148] on input "Client" at bounding box center [580, 145] width 221 height 21
click at [551, 146] on input "Client" at bounding box center [580, 145] width 221 height 21
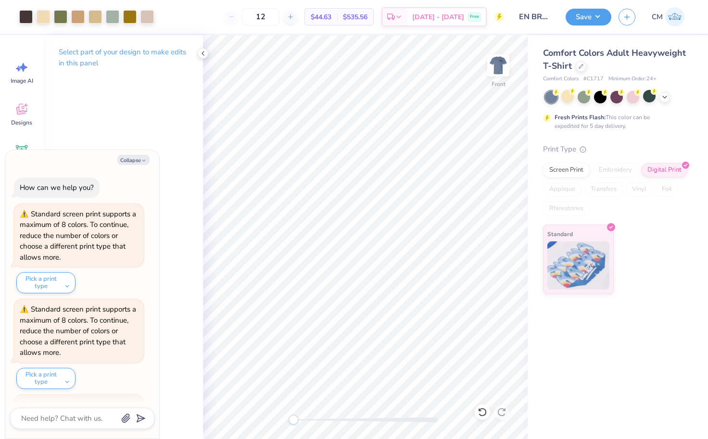
scroll to position [143, 0]
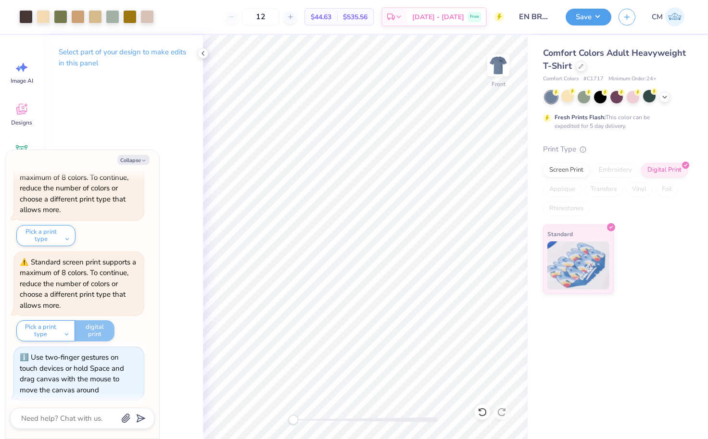
click at [252, 418] on div "Front" at bounding box center [365, 237] width 325 height 404
click at [504, 67] on img at bounding box center [498, 65] width 38 height 38
click at [496, 62] on img at bounding box center [498, 65] width 38 height 38
click at [24, 108] on icon at bounding box center [21, 109] width 11 height 11
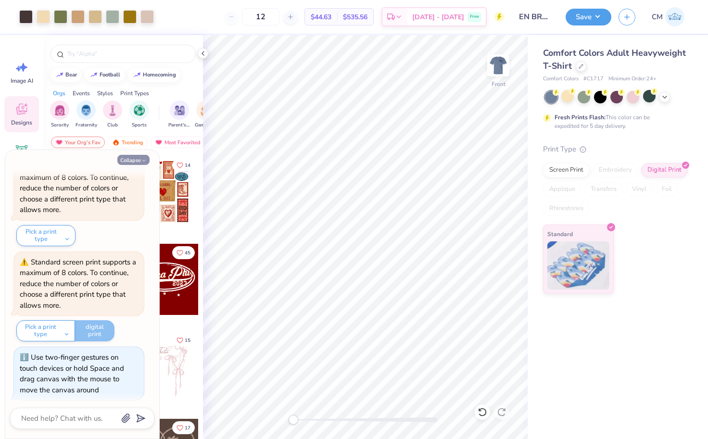
click at [142, 160] on icon "button" at bounding box center [144, 161] width 6 height 6
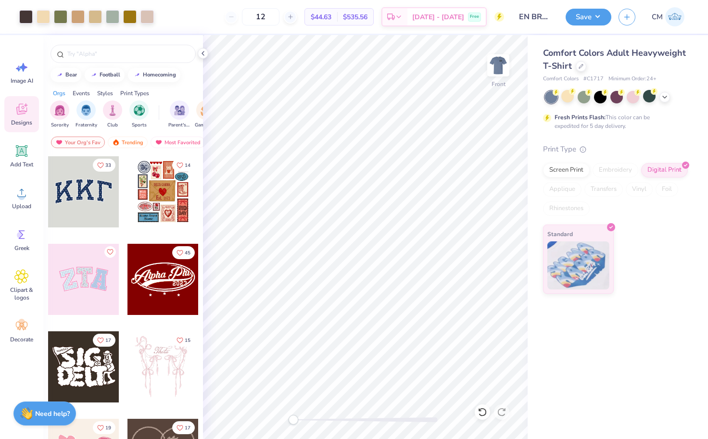
type textarea "x"
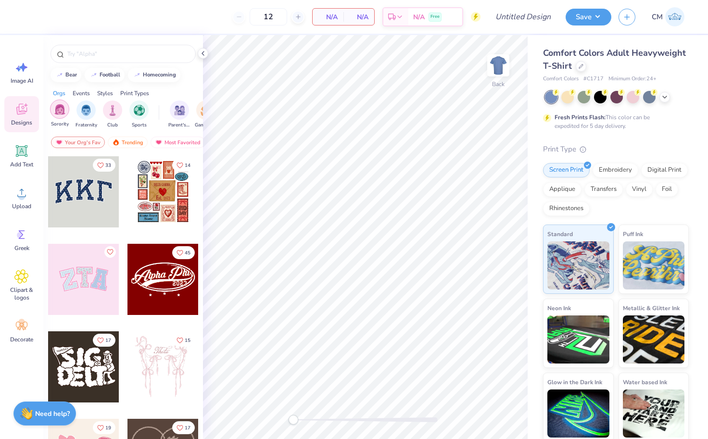
click at [61, 114] on img "filter for Sorority" at bounding box center [59, 109] width 11 height 11
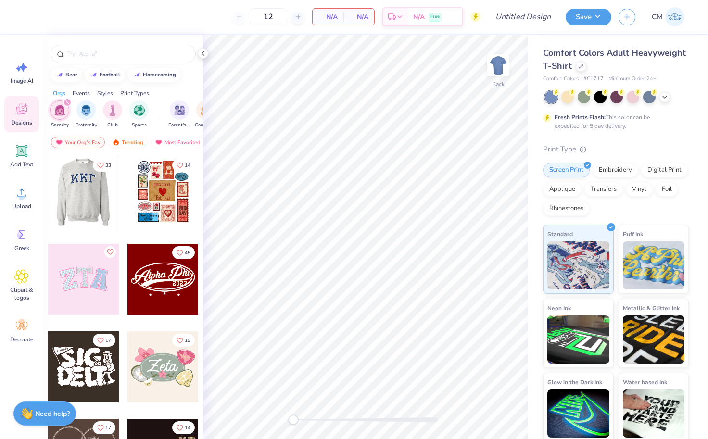
click at [48, 192] on div at bounding box center [12, 191] width 71 height 71
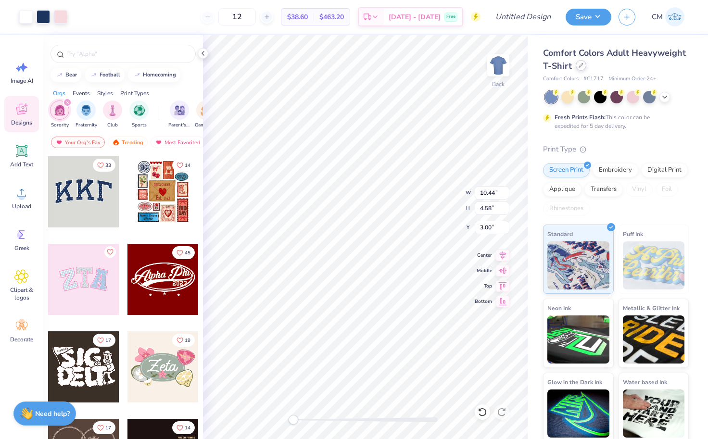
click at [580, 67] on icon at bounding box center [581, 65] width 5 height 5
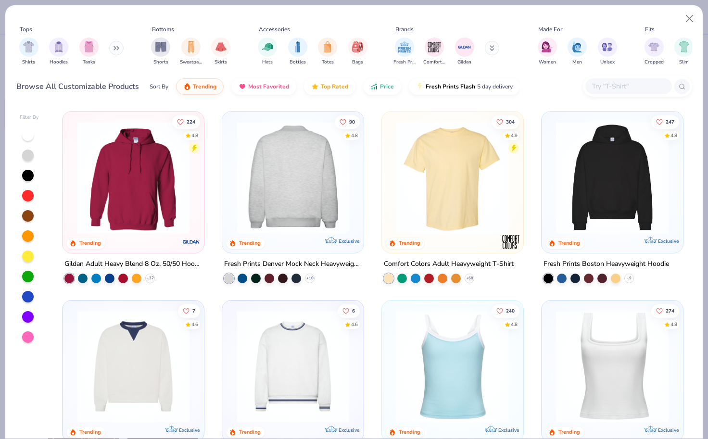
click at [232, 166] on img at bounding box center [171, 177] width 122 height 113
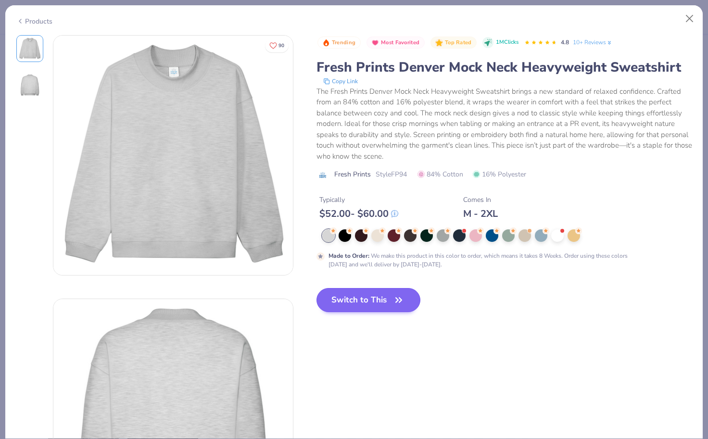
click at [357, 295] on button "Switch to This" at bounding box center [369, 300] width 104 height 24
type input "50"
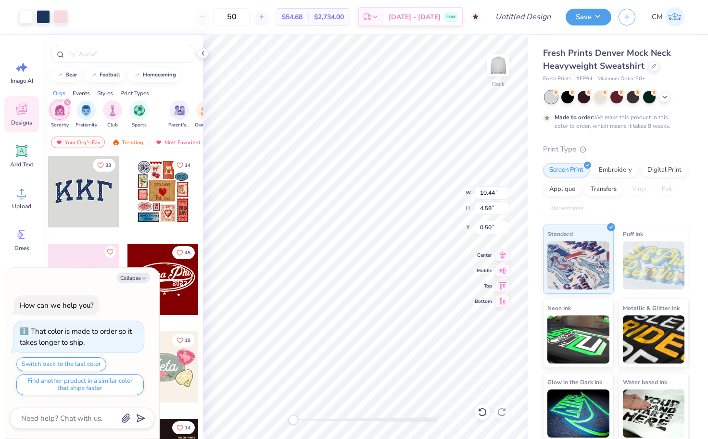
click at [622, 259] on div "Puff Ink" at bounding box center [654, 259] width 71 height 69
click at [659, 261] on img at bounding box center [654, 265] width 62 height 48
click at [604, 183] on div "Transfers" at bounding box center [603, 188] width 38 height 14
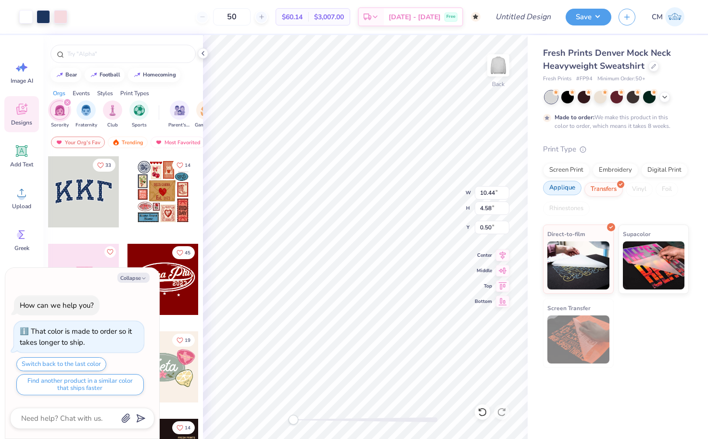
click at [570, 187] on div "Applique" at bounding box center [562, 188] width 38 height 14
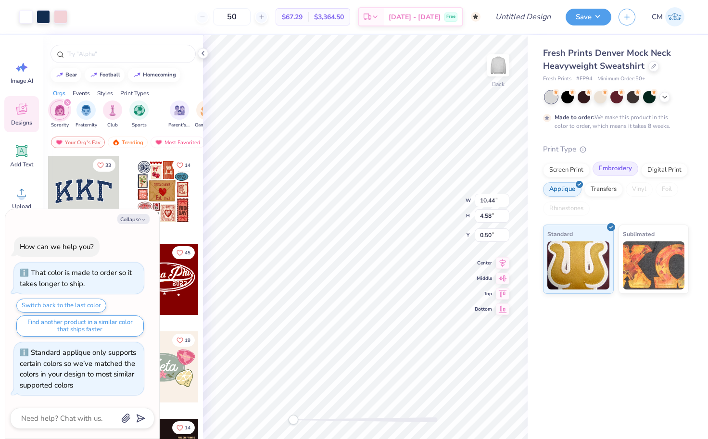
click at [607, 168] on div "Embroidery" at bounding box center [616, 169] width 46 height 14
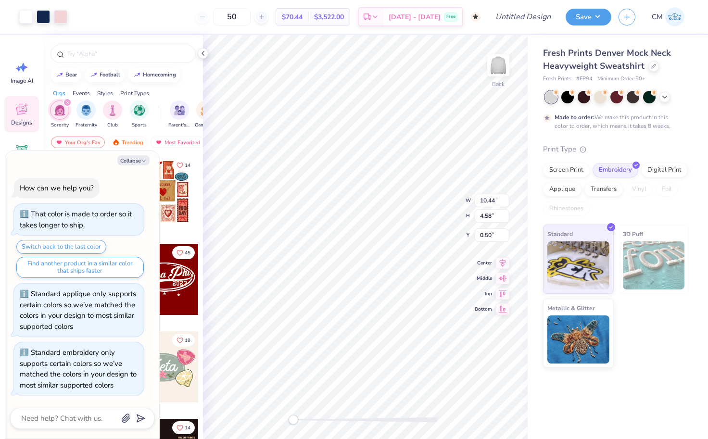
click at [642, 257] on img at bounding box center [654, 265] width 62 height 48
click at [136, 156] on div "Collapse How can we help you? That color is made to order so it takes longer to…" at bounding box center [82, 295] width 154 height 289
click at [136, 162] on button "Collapse" at bounding box center [133, 160] width 32 height 10
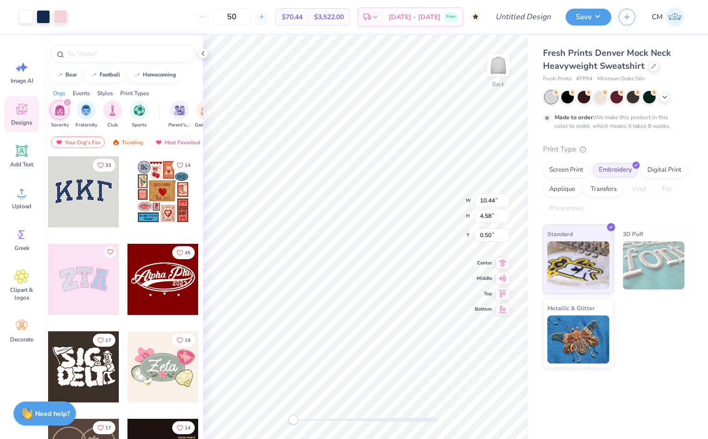
type textarea "x"
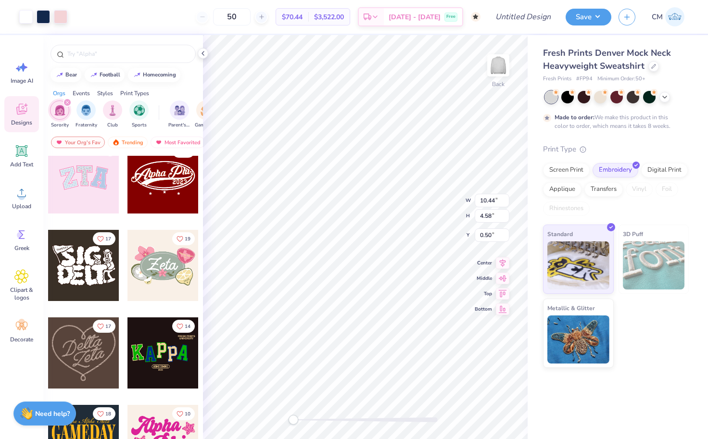
scroll to position [105, 0]
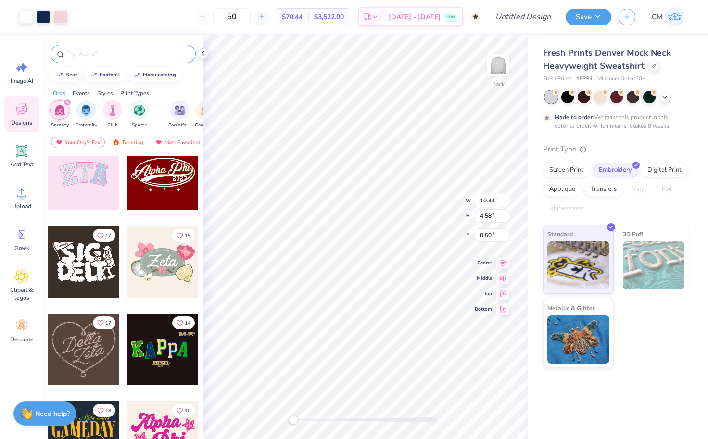
click at [105, 55] on input "text" at bounding box center [127, 54] width 123 height 10
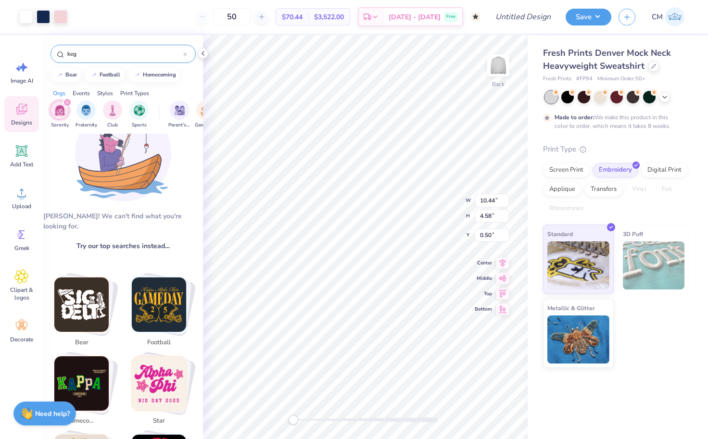
scroll to position [41, 0]
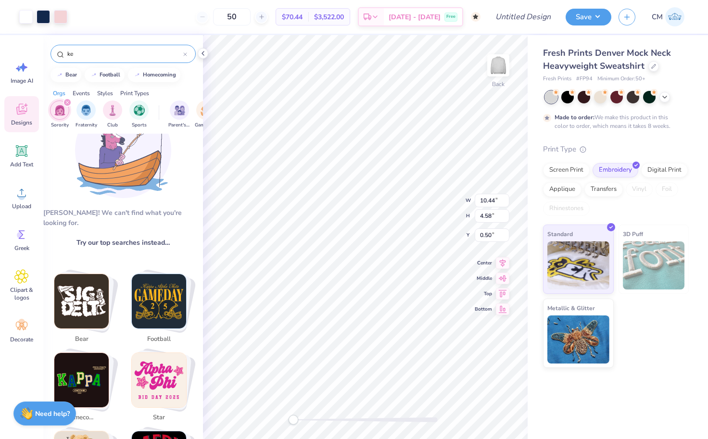
type input "k"
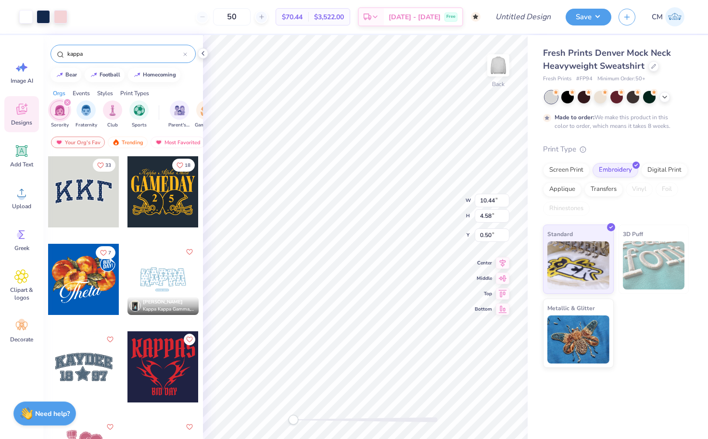
type input "kappa"
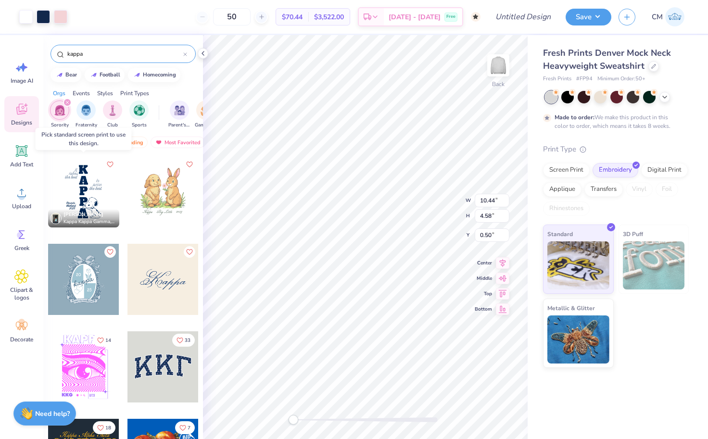
click at [93, 192] on div at bounding box center [83, 191] width 71 height 71
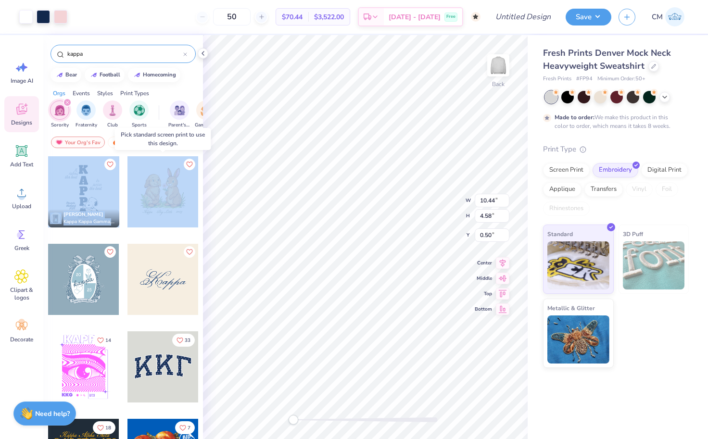
drag, startPoint x: 88, startPoint y: 194, endPoint x: 127, endPoint y: 205, distance: 40.0
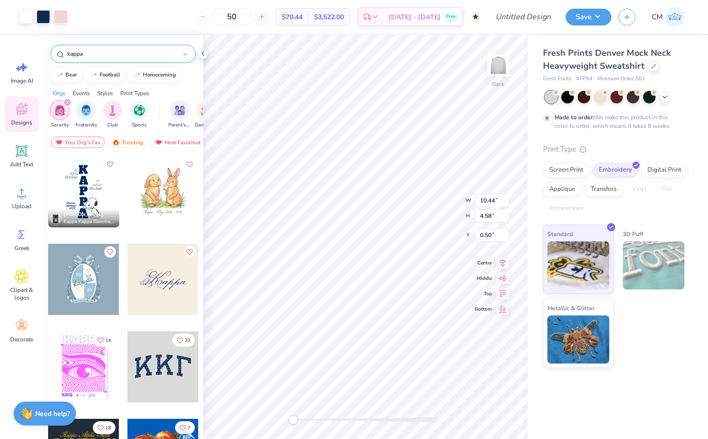
click at [94, 198] on div at bounding box center [83, 191] width 71 height 71
click at [48, 198] on div at bounding box center [12, 191] width 71 height 71
click at [94, 198] on div at bounding box center [83, 191] width 71 height 71
click at [153, 200] on div at bounding box center [162, 191] width 71 height 71
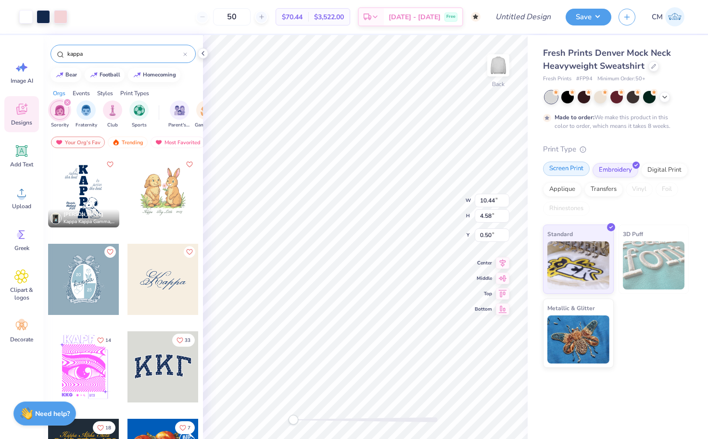
click at [570, 171] on div "Screen Print" at bounding box center [566, 169] width 47 height 14
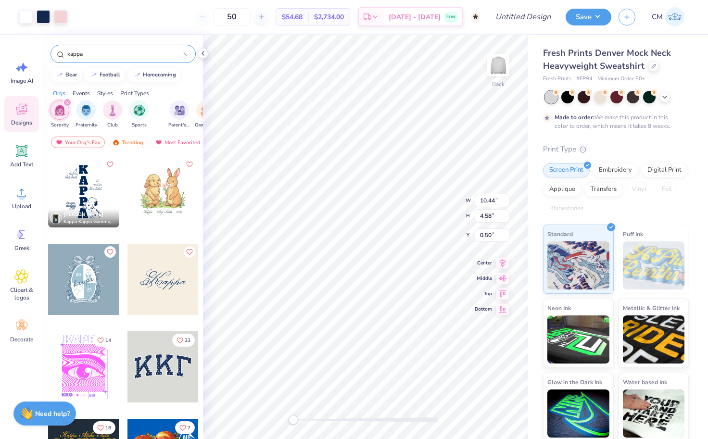
click at [87, 188] on div at bounding box center [83, 191] width 71 height 71
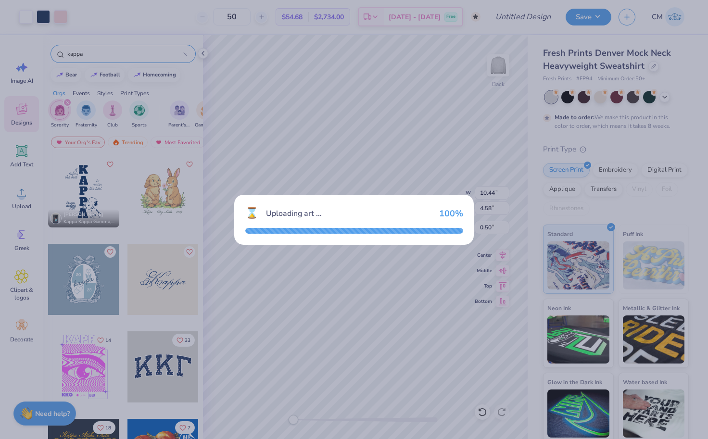
type input "10.73"
type input "15.41"
type input "3.00"
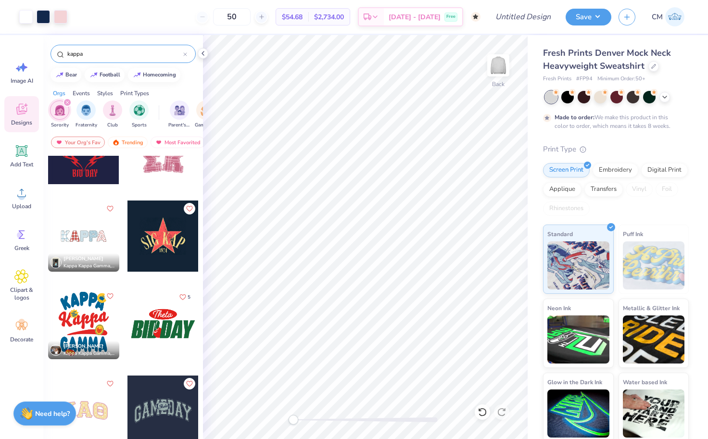
scroll to position [501, 0]
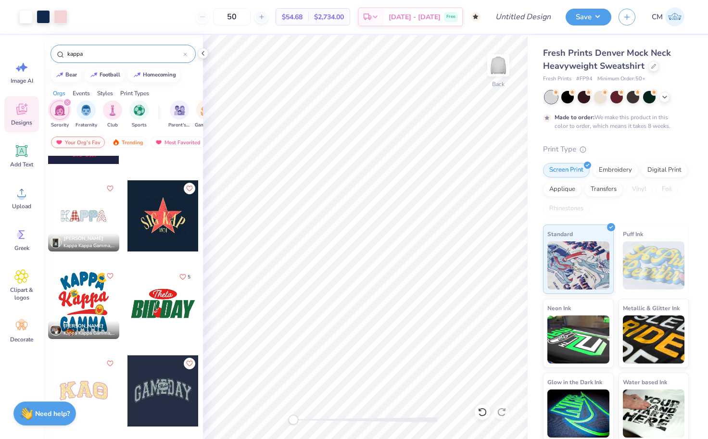
click at [91, 305] on div at bounding box center [83, 303] width 71 height 71
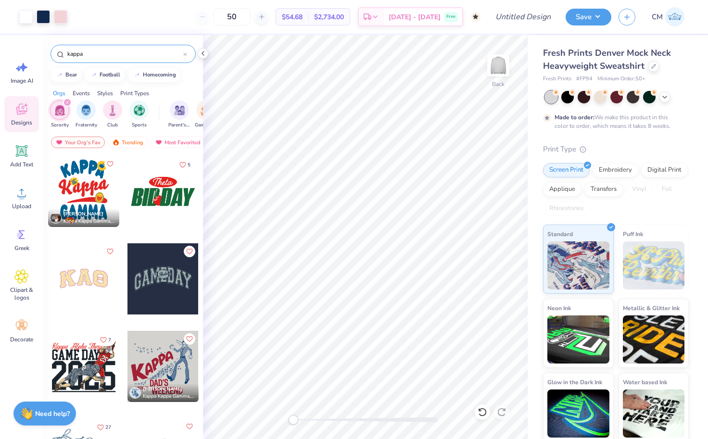
scroll to position [605, 0]
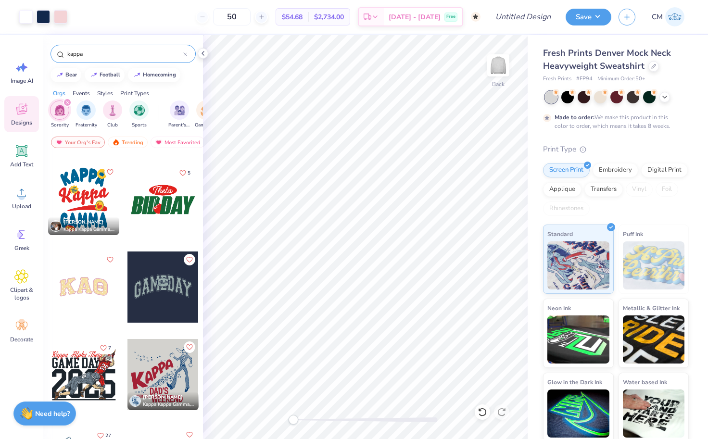
click at [179, 204] on div at bounding box center [162, 199] width 71 height 71
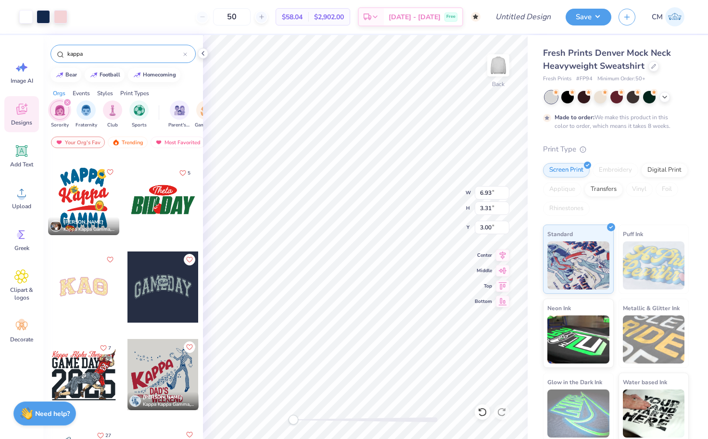
type input "10.44"
type input "4.58"
type input "1.37"
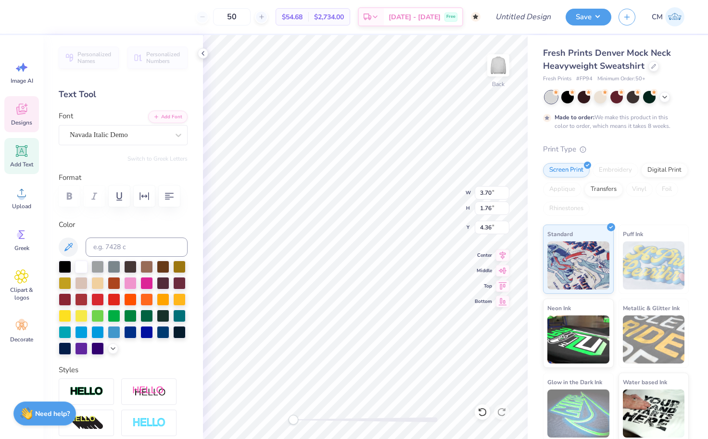
type input "3.00"
click at [28, 19] on div at bounding box center [25, 15] width 13 height 13
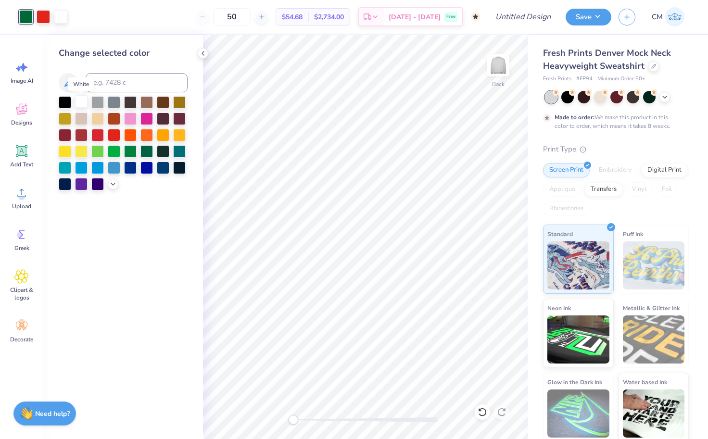
click at [84, 104] on div at bounding box center [81, 101] width 13 height 13
click at [45, 14] on div at bounding box center [43, 15] width 13 height 13
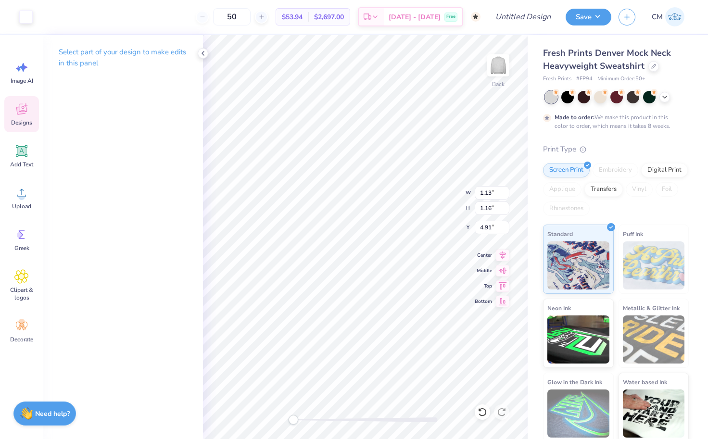
type input "2.12"
type input "0.89"
type input "2.94"
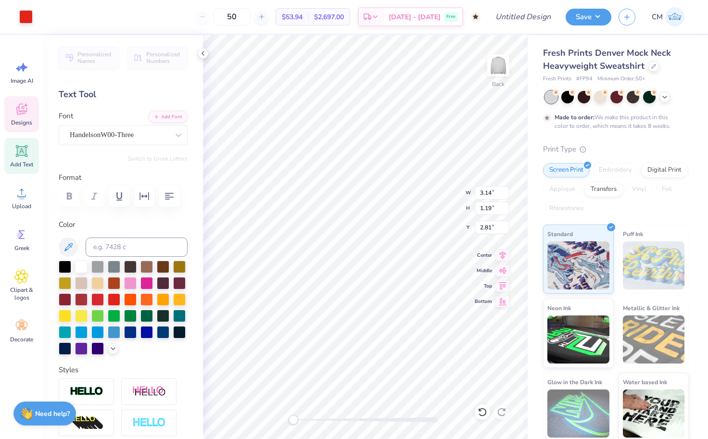
click at [22, 169] on div "Add Text" at bounding box center [21, 156] width 35 height 36
type input "5.84"
type input "1.69"
type input "9.15"
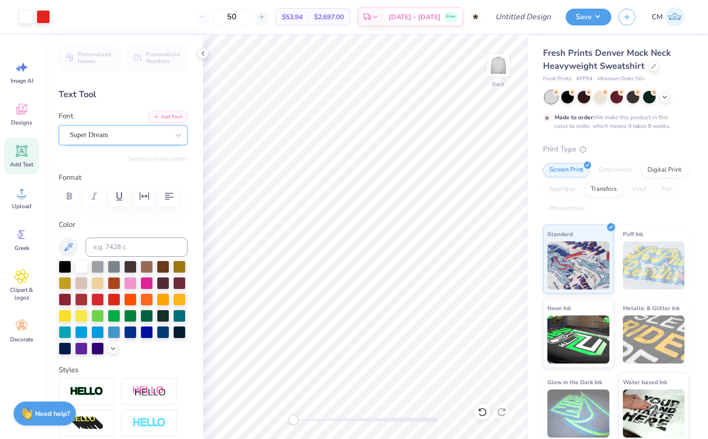
click at [121, 134] on div "Super Dream" at bounding box center [119, 134] width 101 height 15
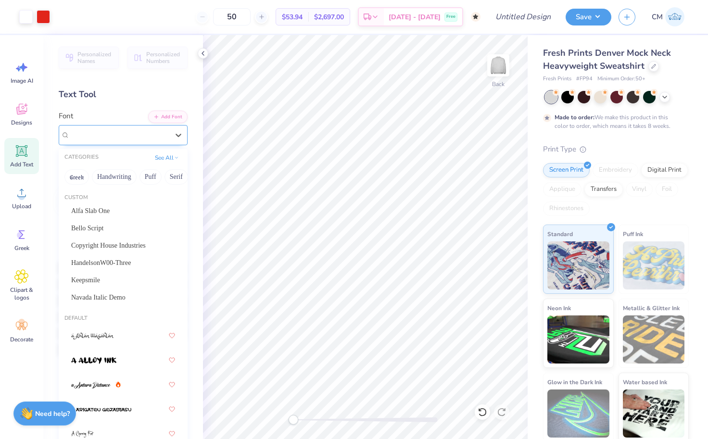
click at [118, 129] on div "Super Dream" at bounding box center [119, 134] width 99 height 11
click at [179, 133] on icon at bounding box center [179, 135] width 10 height 10
click at [175, 134] on icon at bounding box center [179, 135] width 10 height 10
drag, startPoint x: 175, startPoint y: 135, endPoint x: 138, endPoint y: 157, distance: 43.1
click at [176, 135] on icon at bounding box center [179, 135] width 10 height 10
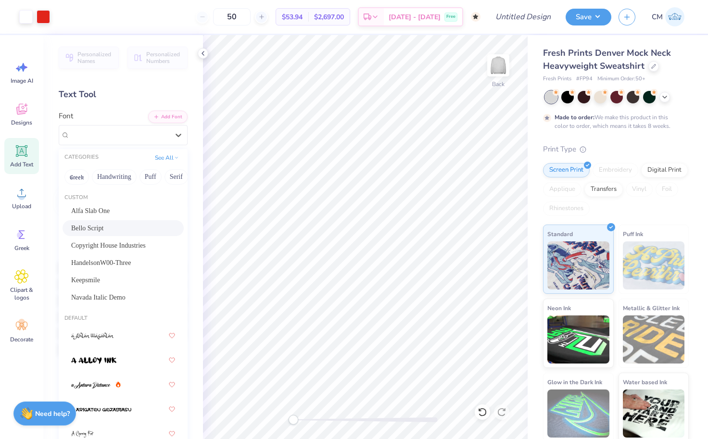
click at [101, 231] on span "Bello Script" at bounding box center [87, 228] width 32 height 10
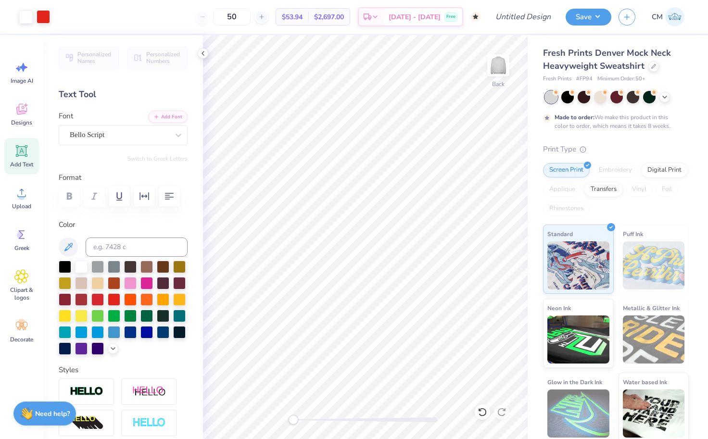
click at [25, 153] on icon at bounding box center [21, 151] width 9 height 9
type textarea "X"
type textarea "KAPPA"
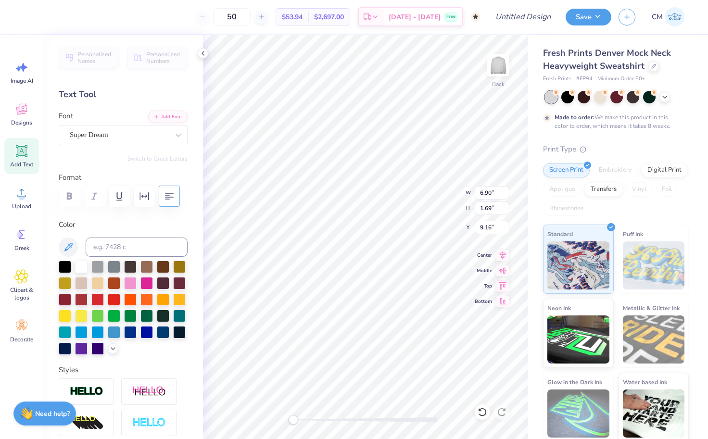
type input "3.70"
type input "1.76"
type input "4.38"
type input "1.13"
type input "1.16"
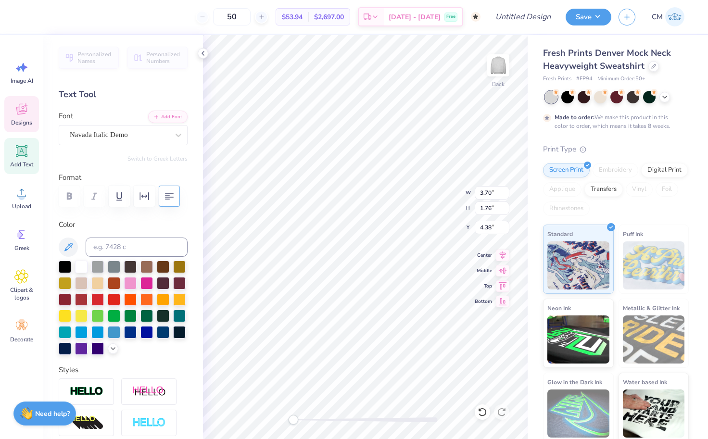
type input "4.91"
type input "8.41"
type input "3.18"
type input "0.74"
type input "6.90"
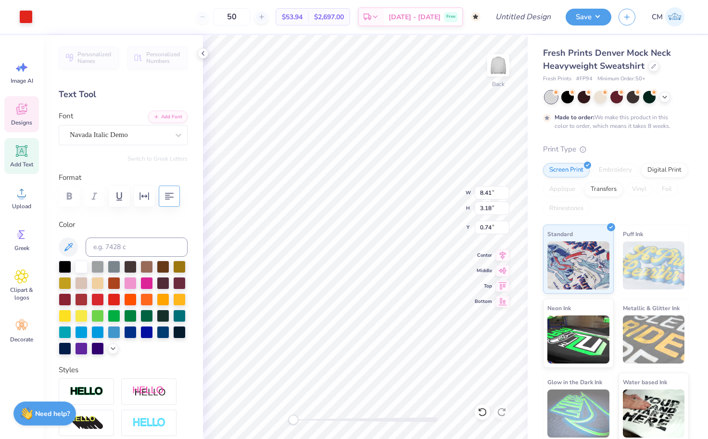
type input "1.69"
type input "1.05"
type input "8.41"
type input "3.18"
type input "0.74"
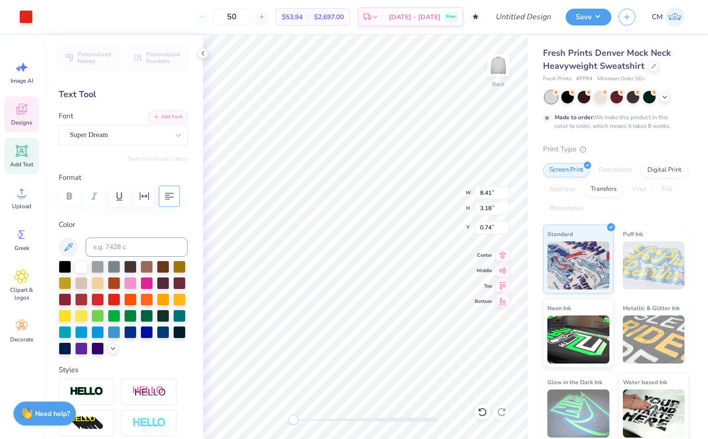
type input "6.90"
type input "1.69"
type input "1.31"
type textarea "KAPPA"
type input "6.90"
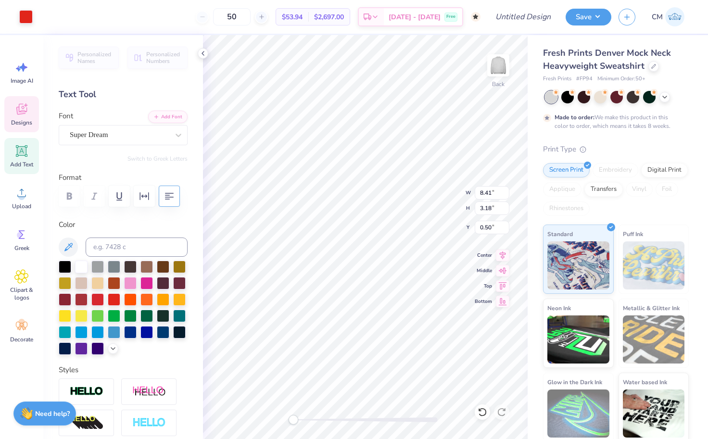
type input "1.69"
type input "1.31"
type input "8.41"
type input "3.18"
type input "1.41"
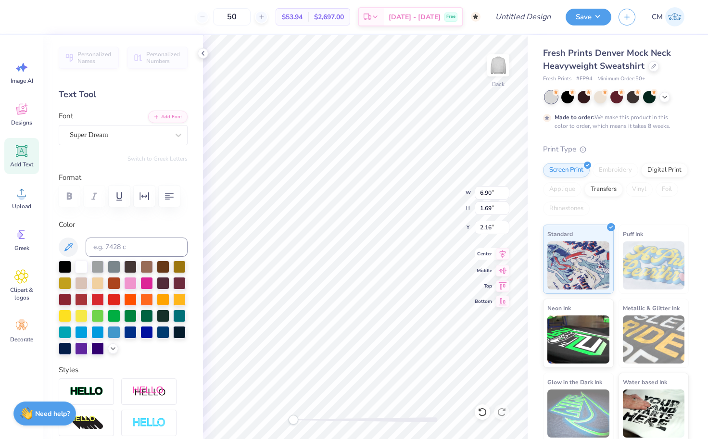
click at [500, 256] on icon at bounding box center [502, 254] width 13 height 12
click at [507, 271] on icon at bounding box center [502, 270] width 13 height 12
click at [500, 254] on icon at bounding box center [502, 254] width 13 height 12
click at [502, 288] on icon at bounding box center [503, 283] width 8 height 7
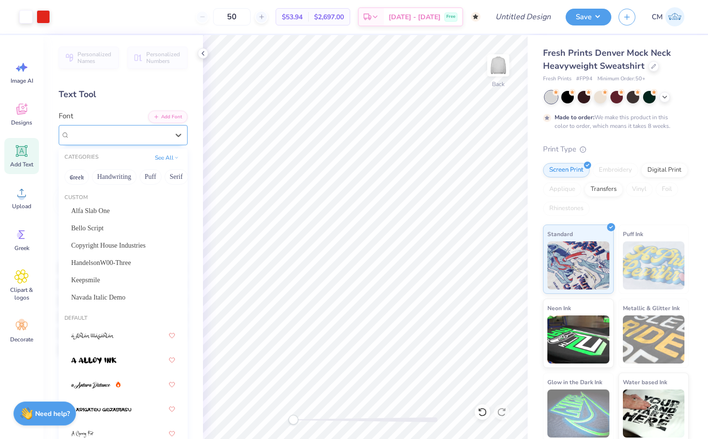
click at [102, 133] on span "Super Dream" at bounding box center [89, 134] width 38 height 11
click at [78, 181] on button "Greek" at bounding box center [76, 176] width 25 height 15
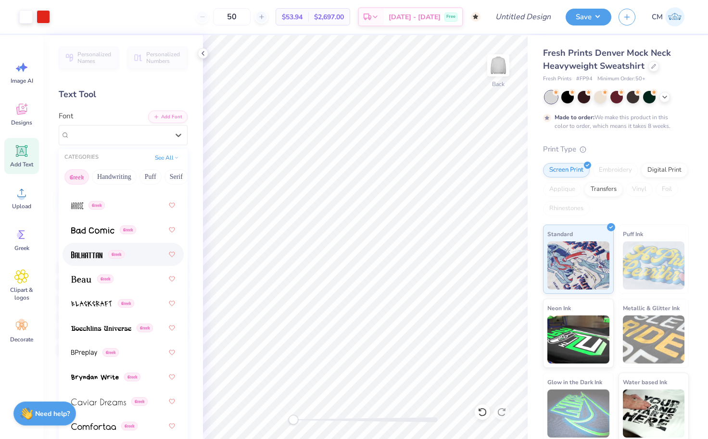
scroll to position [110, 0]
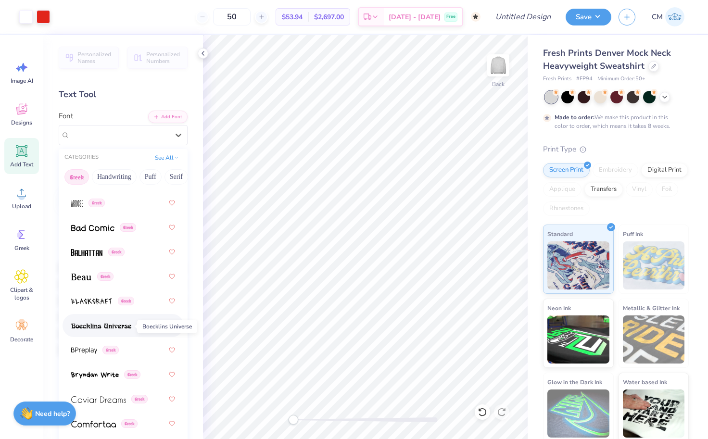
click at [92, 325] on img at bounding box center [101, 326] width 60 height 7
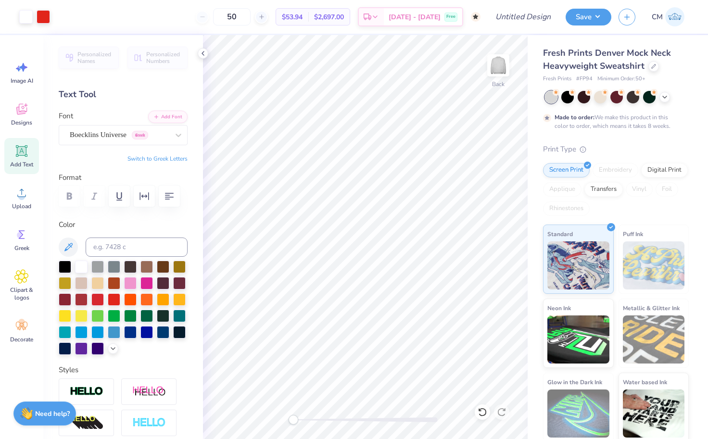
click at [24, 155] on icon at bounding box center [22, 151] width 12 height 12
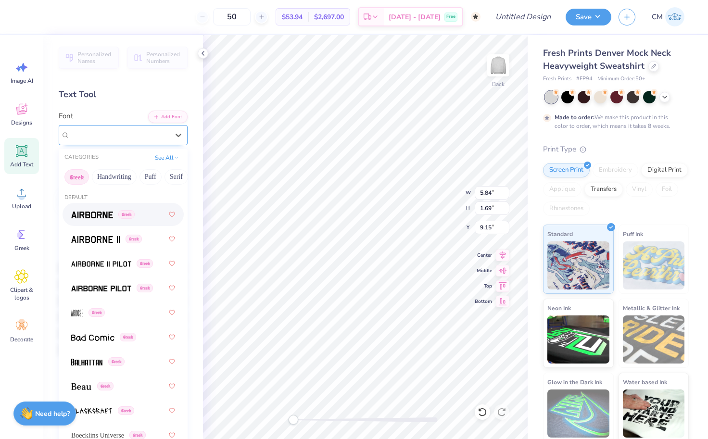
click at [169, 144] on div "Super Dream" at bounding box center [123, 135] width 129 height 20
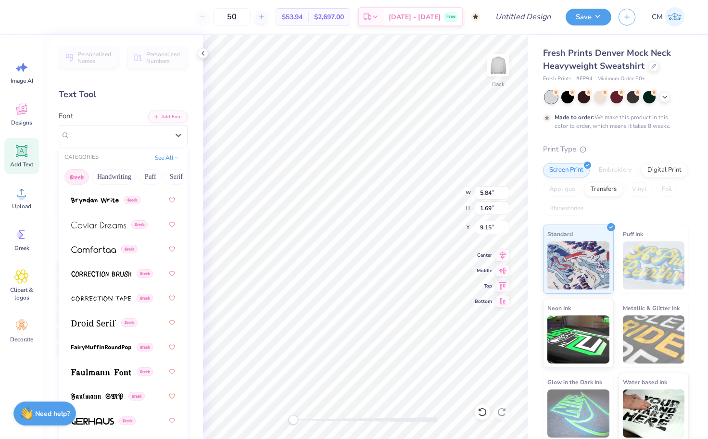
scroll to position [289, 0]
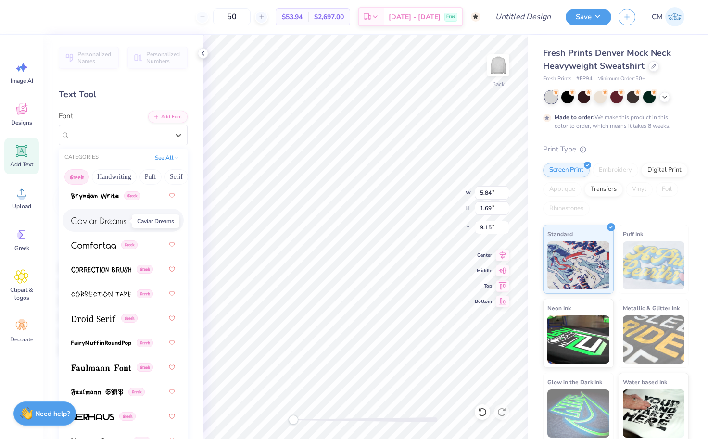
click at [103, 219] on img at bounding box center [98, 220] width 55 height 7
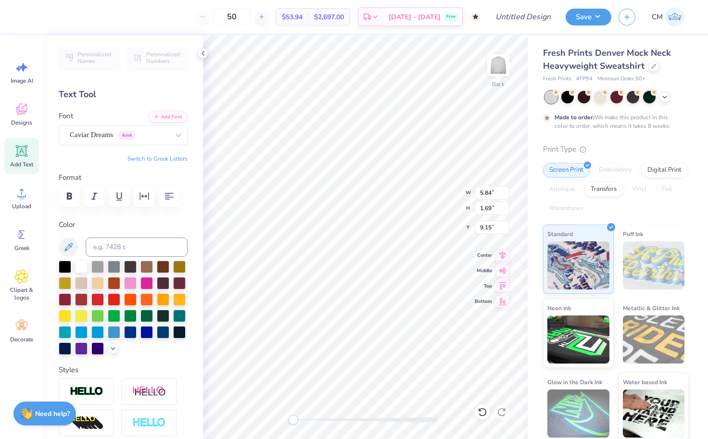
type textarea "T"
type textarea "KKG"
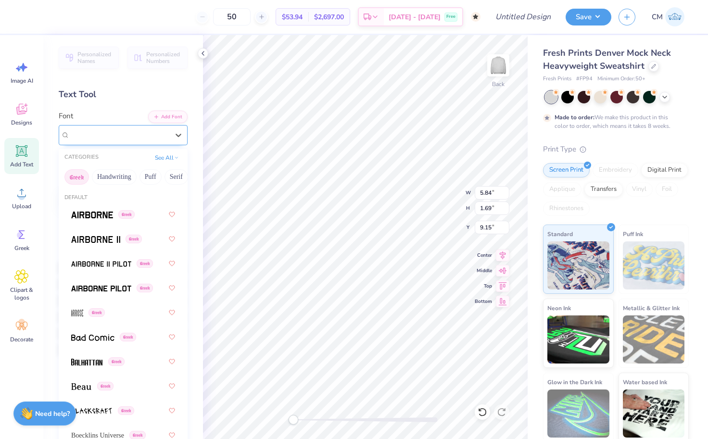
click at [135, 137] on span "Greek" at bounding box center [127, 135] width 16 height 9
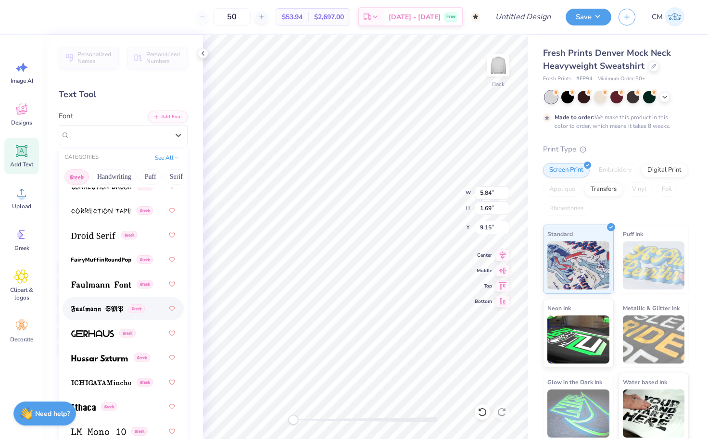
scroll to position [374, 0]
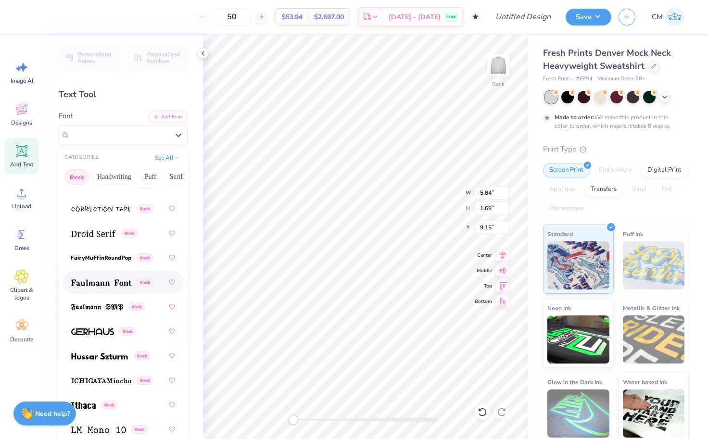
click at [107, 293] on div "Greek" at bounding box center [123, 282] width 121 height 23
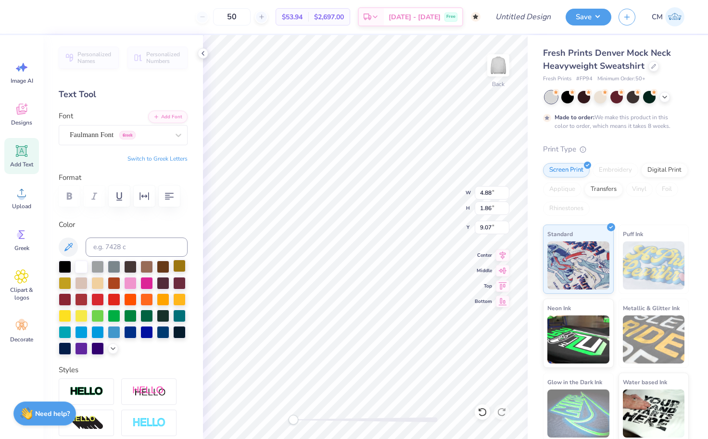
type input "3.00"
type input "1.76"
type input "4.36"
type input "3.70"
type input "5.78"
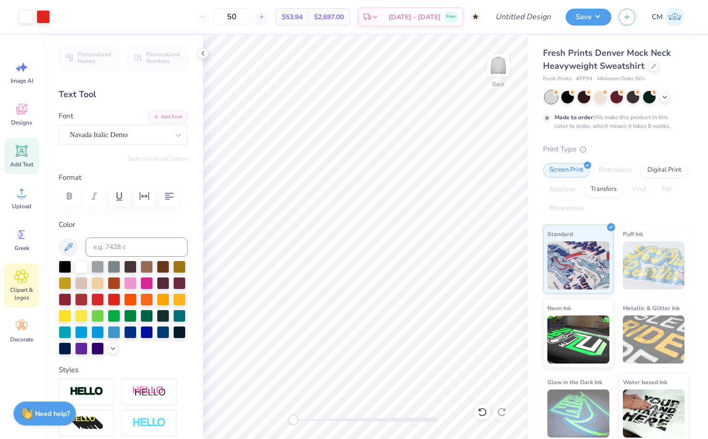
click at [15, 290] on span "Clipart & logos" at bounding box center [22, 293] width 32 height 15
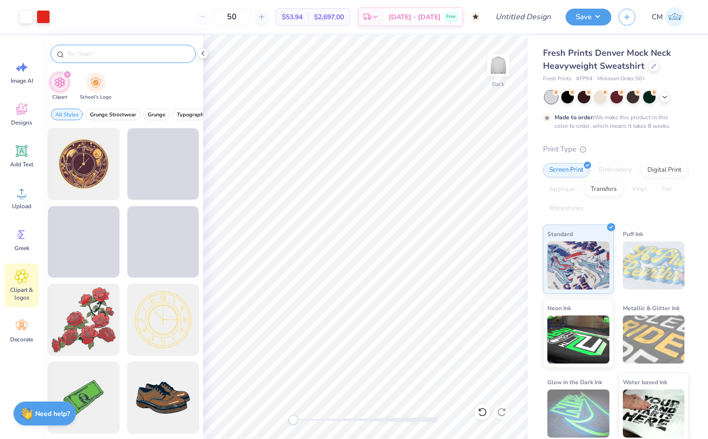
click at [145, 55] on input "text" at bounding box center [127, 54] width 123 height 10
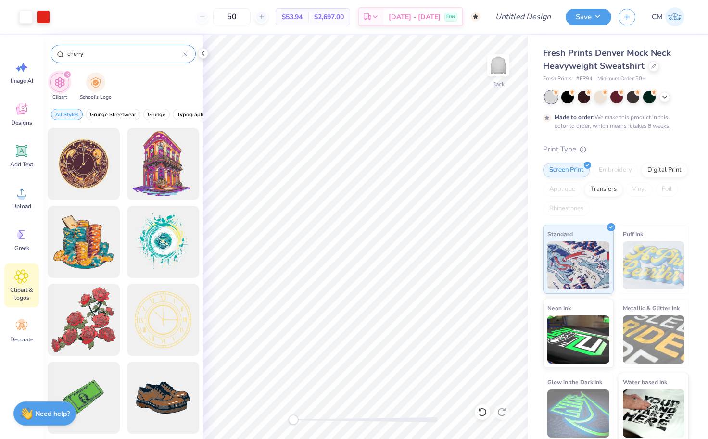
type input "cherry"
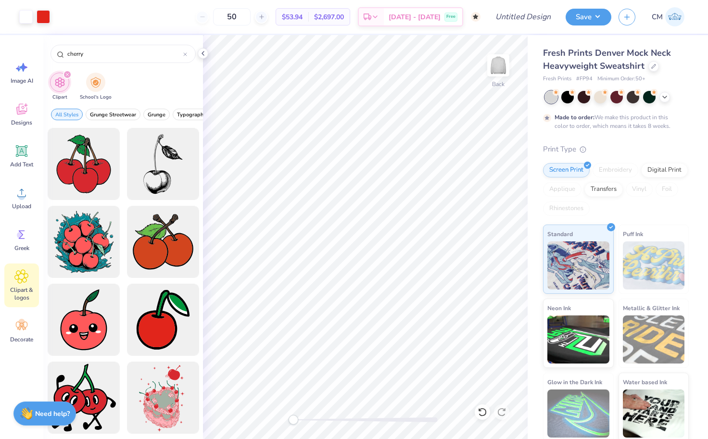
drag, startPoint x: 90, startPoint y: 166, endPoint x: 120, endPoint y: 204, distance: 48.7
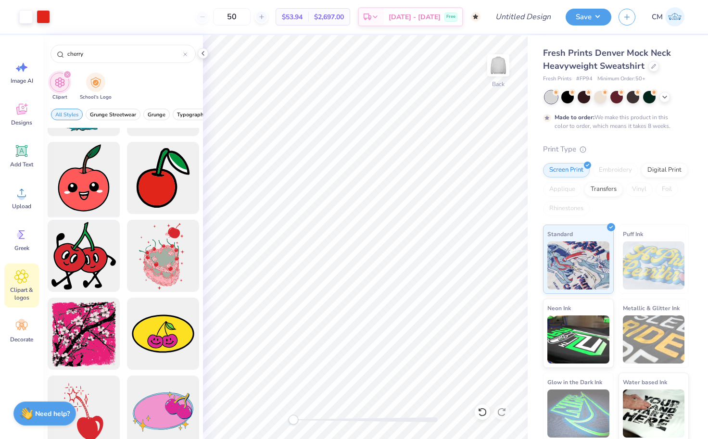
scroll to position [212, 0]
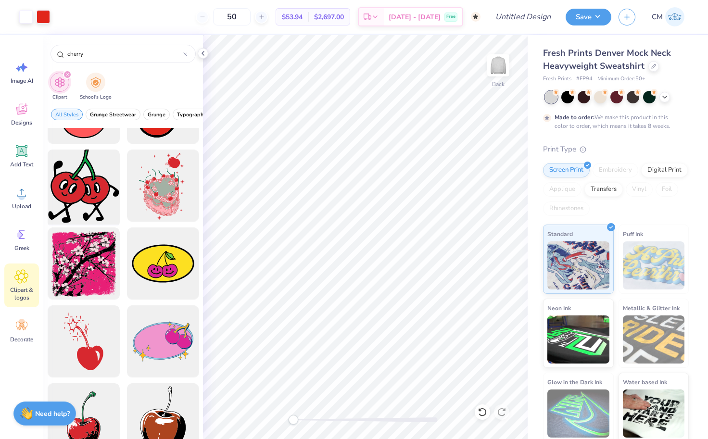
click at [86, 169] on div at bounding box center [83, 185] width 79 height 79
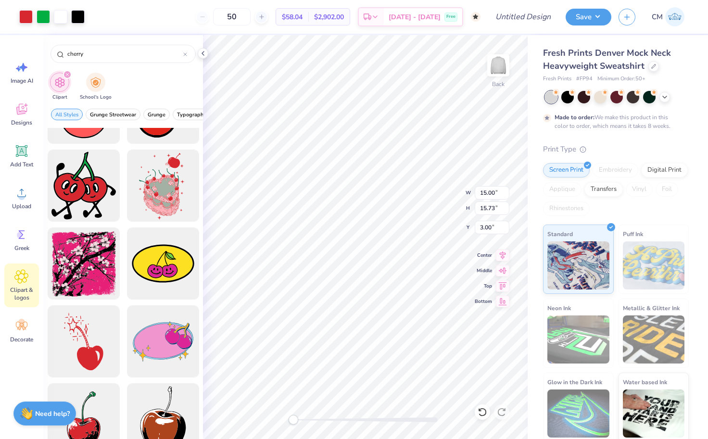
type input "6.24"
type input "6.54"
type input "12.19"
type input "1.13"
type input "1.16"
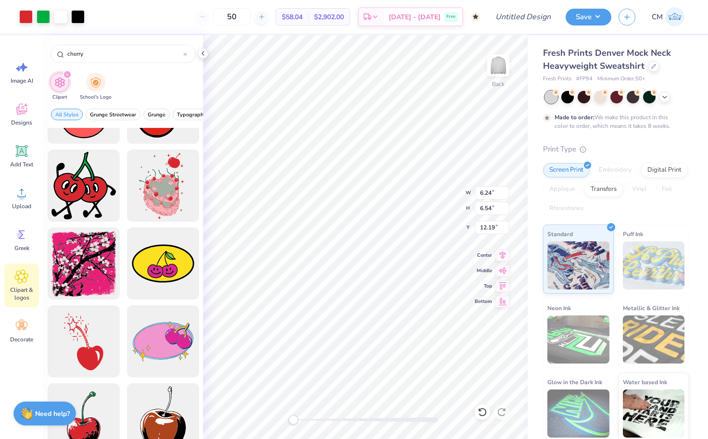
type input "5.62"
type input "3.54"
type input "3.71"
type input "5.02"
type input "2.53"
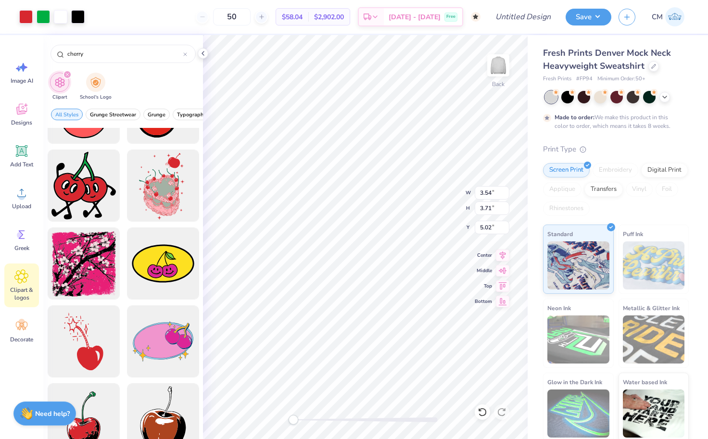
type input "2.65"
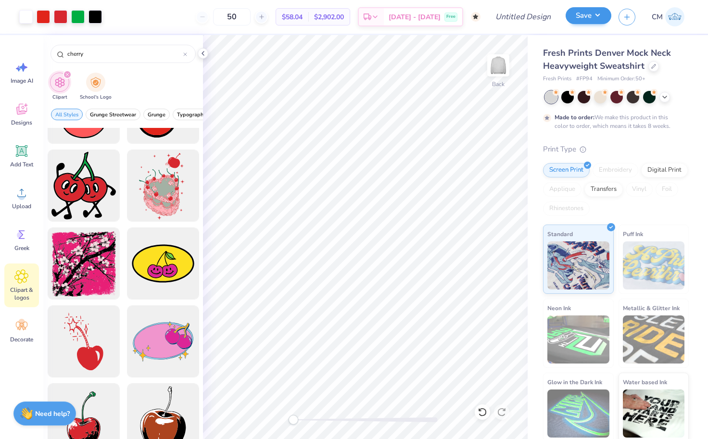
click at [601, 17] on button "Save" at bounding box center [589, 15] width 46 height 17
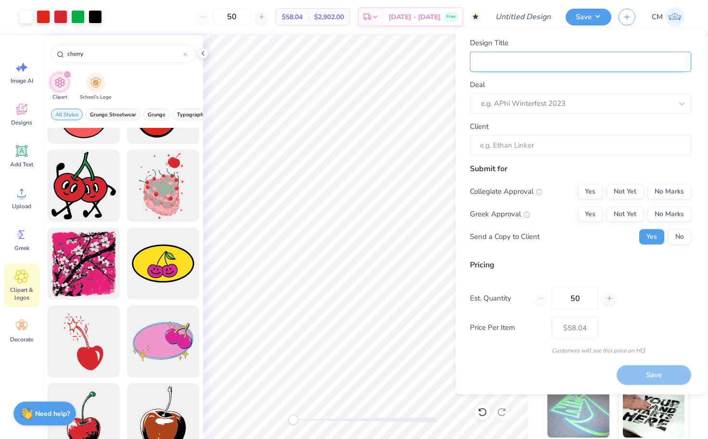
click at [528, 57] on input "Design Title" at bounding box center [580, 61] width 221 height 21
type input "K"
type input "KK"
type input "KKG"
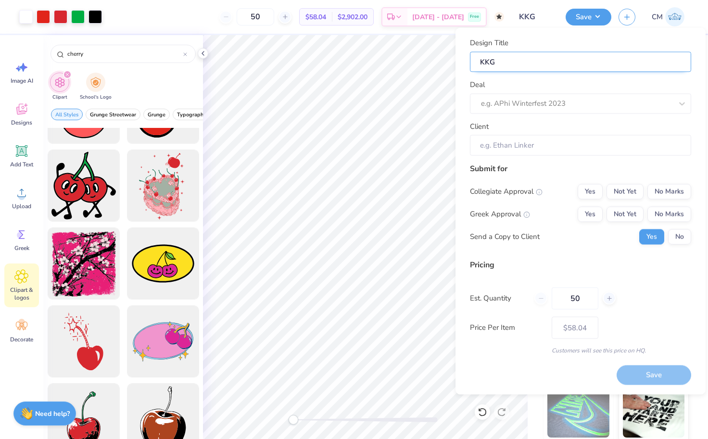
type input "KKG"
type input "KKG B"
type input "KKG BI"
type input "KKG BID"
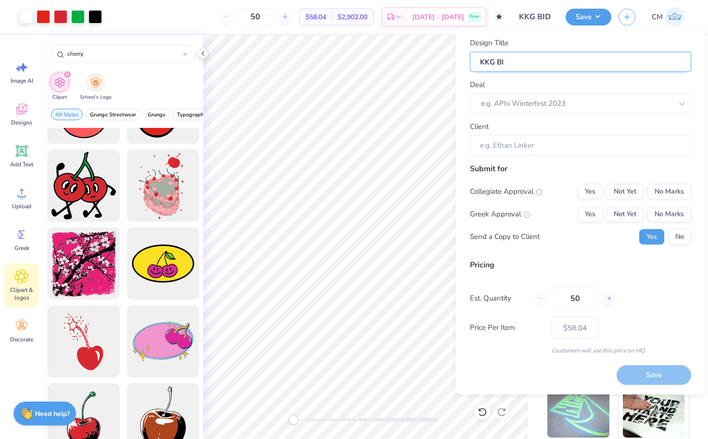
type input "KKG BID"
type input "KKG BID D"
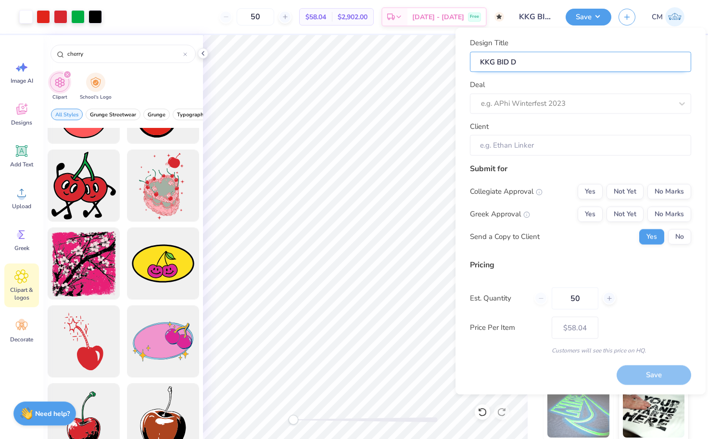
type input "KKG BID DA"
type input "KKG BID DAY"
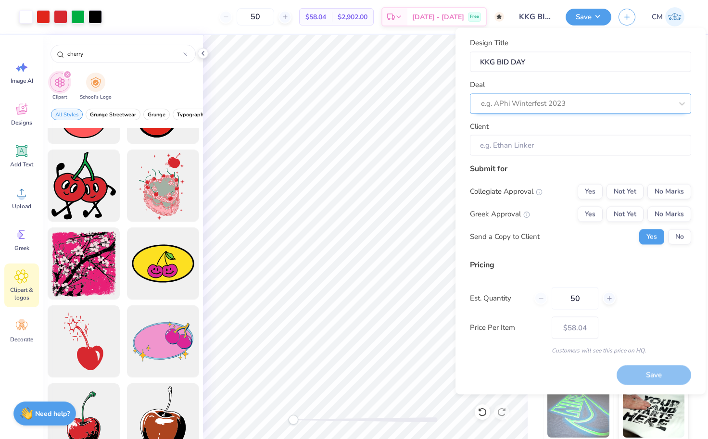
click at [541, 98] on div at bounding box center [576, 103] width 191 height 13
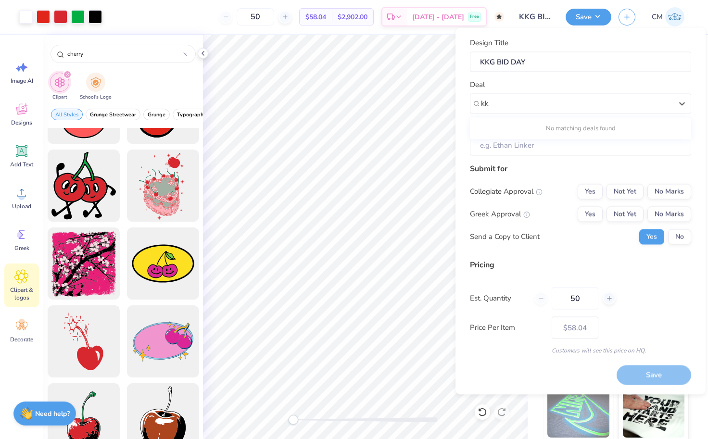
type input "kkg"
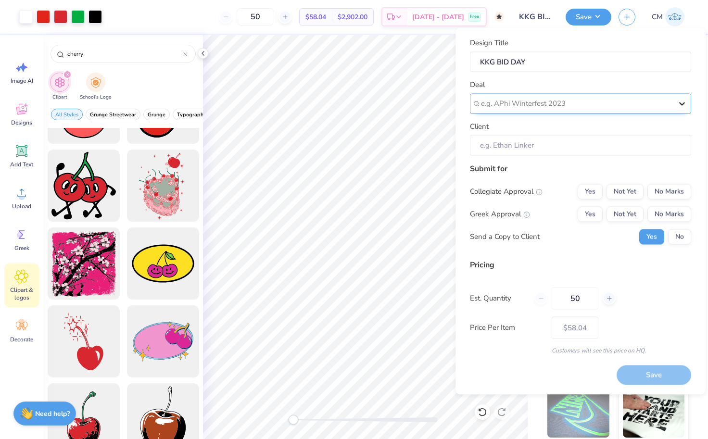
click at [684, 99] on icon at bounding box center [682, 104] width 10 height 10
click at [634, 375] on div "Save" at bounding box center [654, 376] width 75 height 20
click at [636, 374] on div "Save" at bounding box center [654, 376] width 75 height 20
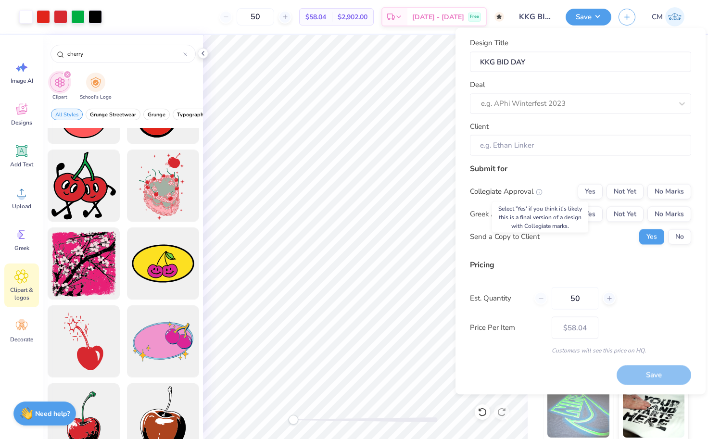
click at [539, 190] on icon at bounding box center [539, 192] width 7 height 7
click at [588, 193] on button "Yes" at bounding box center [590, 191] width 25 height 15
click at [585, 220] on button "Yes" at bounding box center [590, 213] width 25 height 15
click at [679, 233] on button "No" at bounding box center [679, 236] width 23 height 15
click at [542, 298] on div "50" at bounding box center [574, 298] width 81 height 22
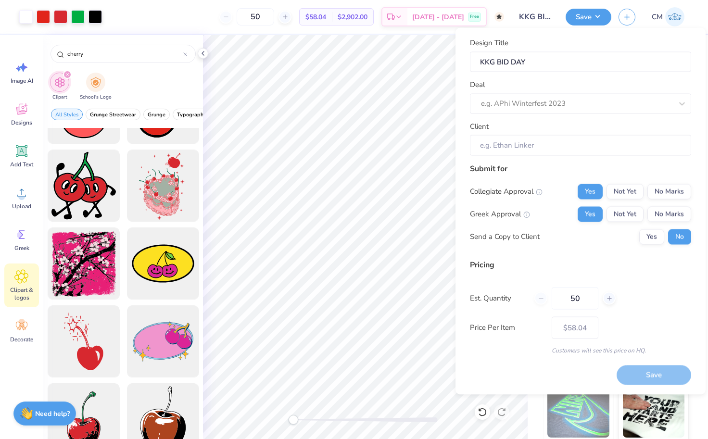
click at [542, 298] on div "50" at bounding box center [574, 298] width 81 height 22
click at [643, 380] on div "Save" at bounding box center [654, 376] width 75 height 20
click at [564, 64] on input "KKG BID DAY" at bounding box center [580, 61] width 221 height 21
click at [648, 369] on div "Save" at bounding box center [654, 376] width 75 height 20
click at [591, 21] on button "Save" at bounding box center [589, 15] width 46 height 17
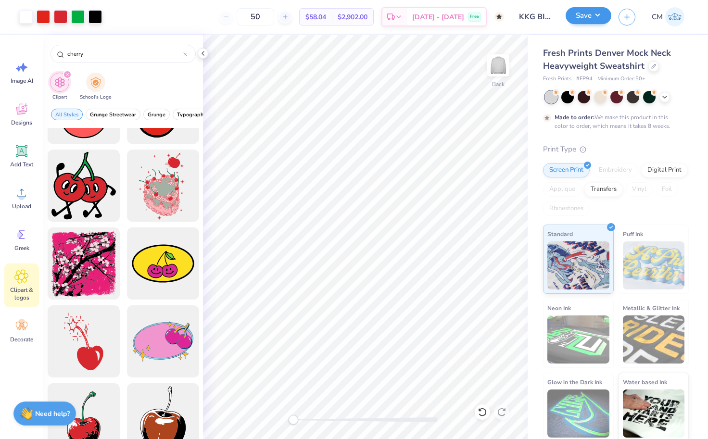
click at [591, 21] on button "Save" at bounding box center [589, 15] width 46 height 17
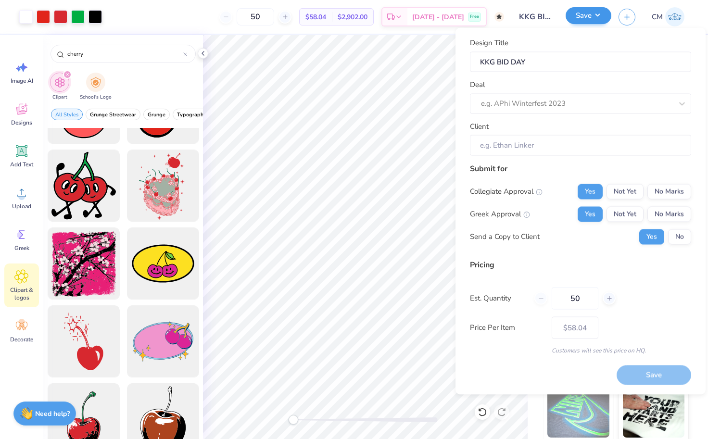
click at [591, 21] on button "Save" at bounding box center [589, 15] width 46 height 17
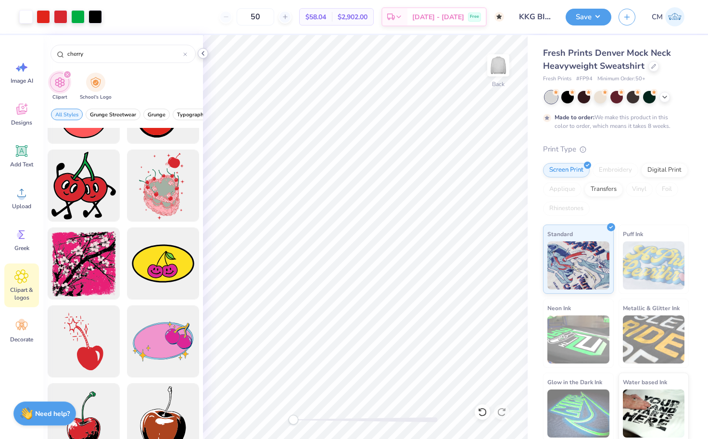
click at [203, 52] on icon at bounding box center [203, 54] width 8 height 8
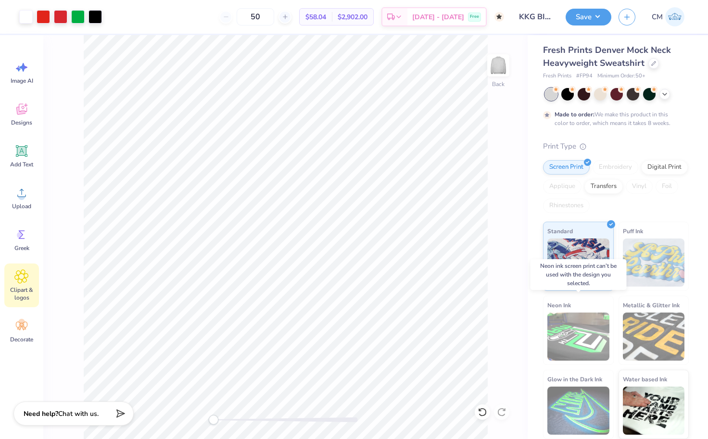
scroll to position [2, 0]
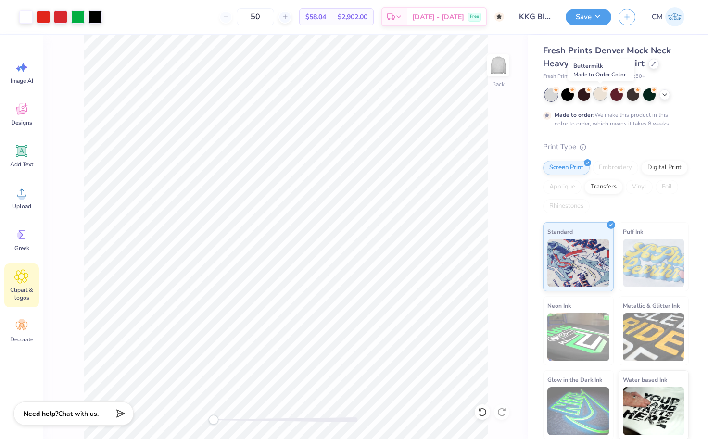
click at [595, 97] on div at bounding box center [600, 94] width 13 height 13
click at [527, 21] on input "KKG BID DAY" at bounding box center [534, 16] width 47 height 19
click at [587, 21] on button "Save" at bounding box center [589, 15] width 46 height 17
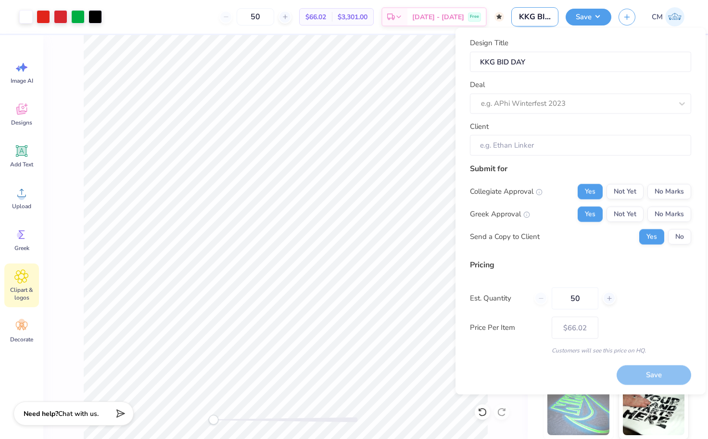
click at [551, 12] on input "KKG BID DAY" at bounding box center [534, 16] width 47 height 19
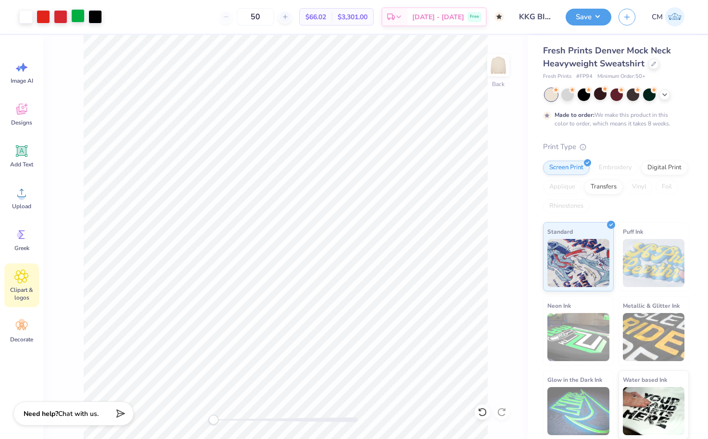
click at [79, 20] on div at bounding box center [77, 15] width 13 height 13
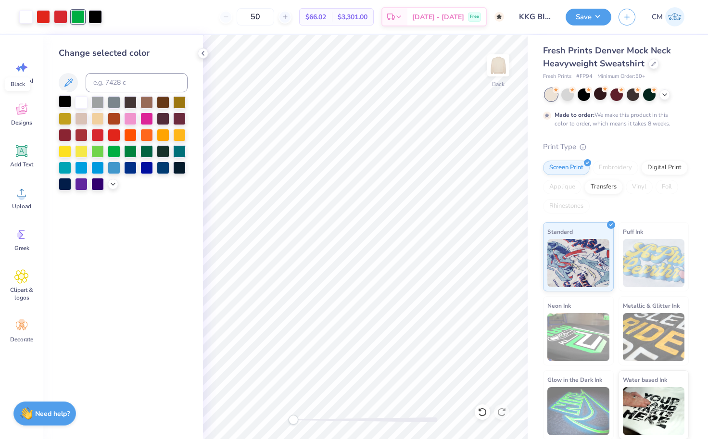
click at [63, 104] on div at bounding box center [65, 101] width 13 height 13
click at [114, 150] on div at bounding box center [114, 150] width 13 height 13
click at [128, 149] on div at bounding box center [130, 150] width 13 height 13
click at [65, 102] on div at bounding box center [65, 101] width 13 height 13
click at [200, 53] on icon at bounding box center [203, 54] width 8 height 8
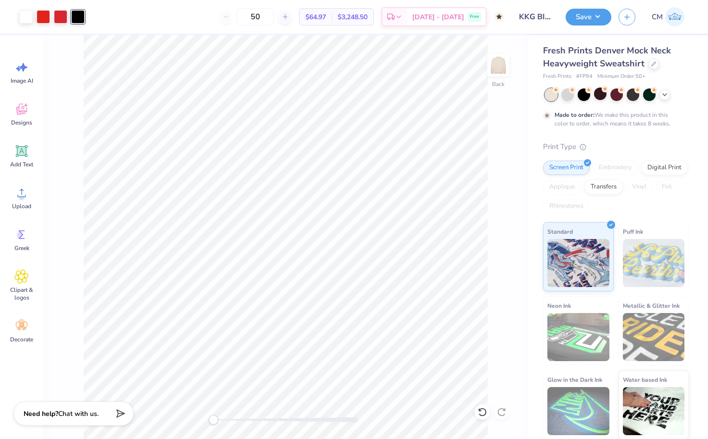
click at [326, 19] on span "$64.97" at bounding box center [315, 17] width 21 height 10
click at [403, 16] on icon at bounding box center [399, 18] width 8 height 8
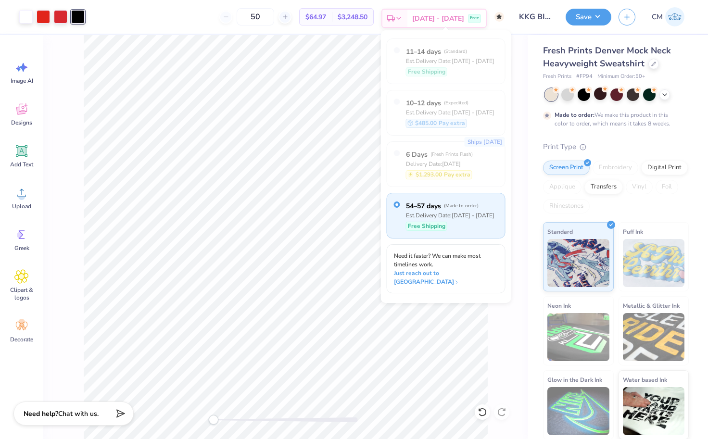
click at [403, 15] on icon at bounding box center [399, 18] width 8 height 8
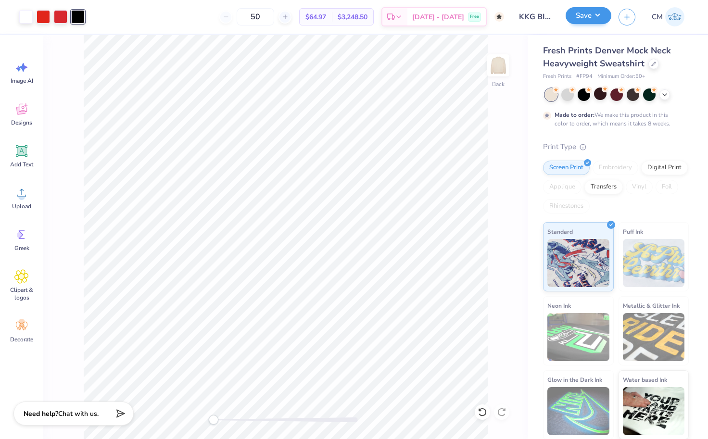
click at [608, 15] on button "Save" at bounding box center [589, 15] width 46 height 17
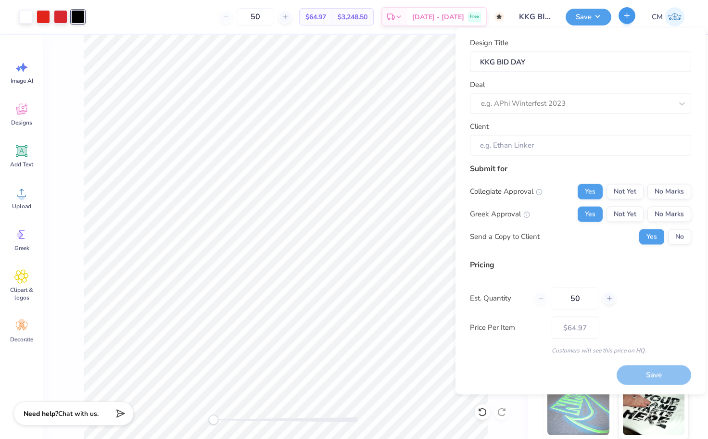
click at [634, 19] on button "button" at bounding box center [627, 15] width 17 height 17
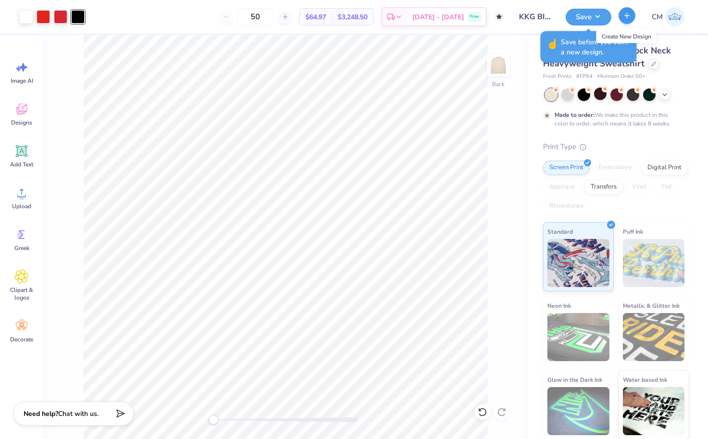
click at [632, 18] on button "button" at bounding box center [627, 15] width 17 height 17
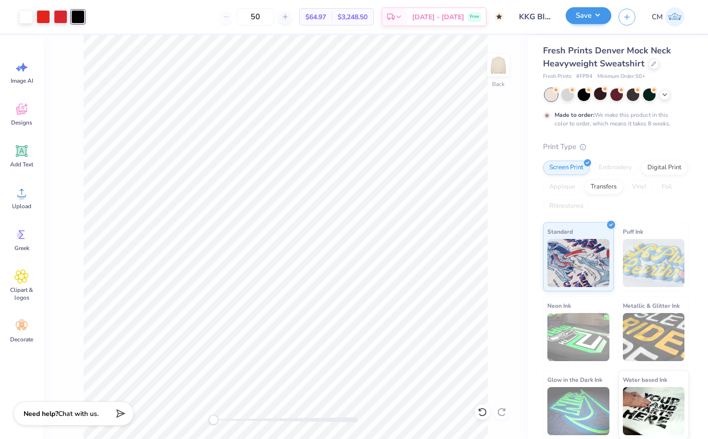
click at [593, 9] on button "Save" at bounding box center [589, 15] width 46 height 17
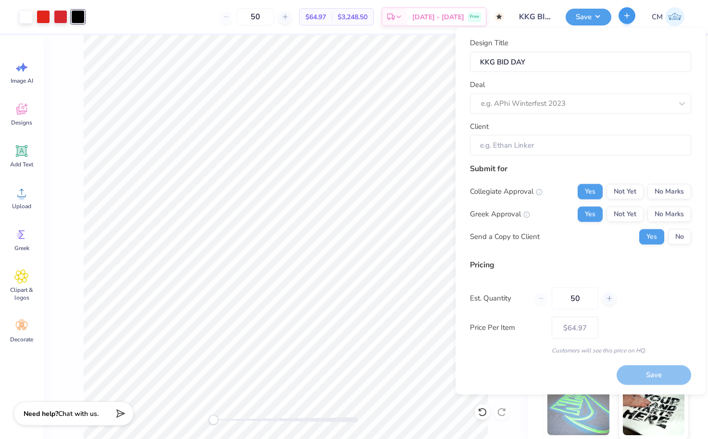
click at [624, 18] on icon "button" at bounding box center [627, 16] width 8 height 8
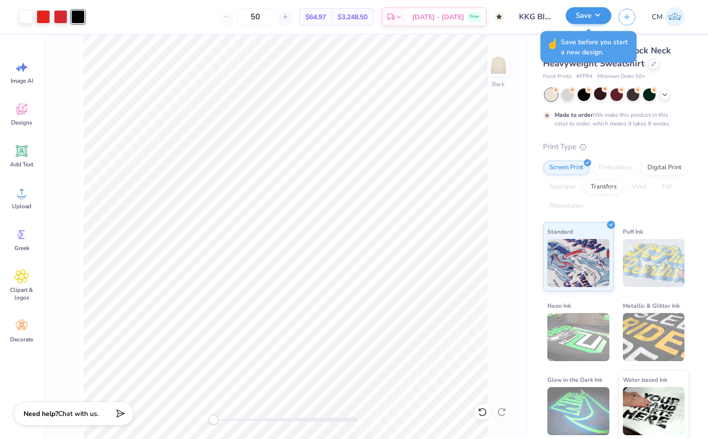
click at [598, 15] on button "Save" at bounding box center [589, 15] width 46 height 17
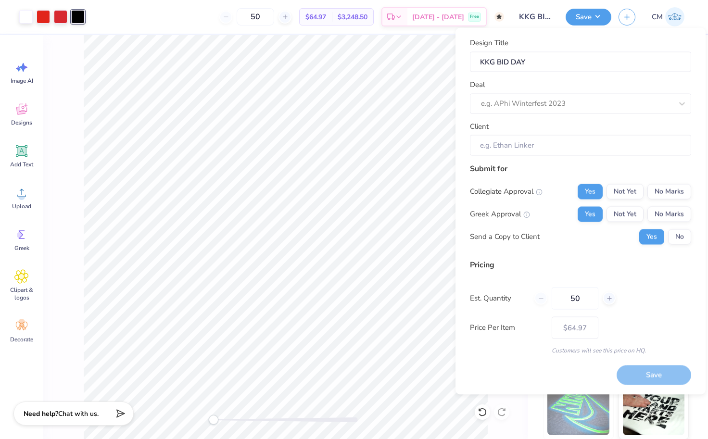
click at [607, 291] on div "50" at bounding box center [574, 298] width 81 height 22
click at [608, 297] on icon at bounding box center [609, 298] width 7 height 7
type input "51"
type input "$64.92"
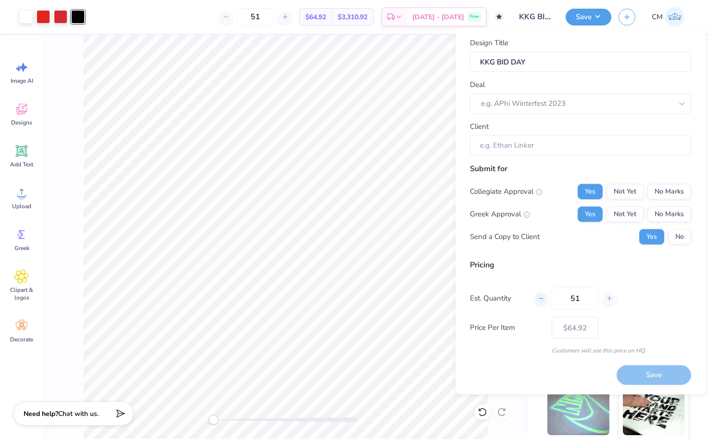
click at [541, 295] on icon at bounding box center [541, 298] width 7 height 7
type input "50"
click at [541, 295] on div "50" at bounding box center [574, 298] width 81 height 22
type input "50"
type input "$64.97"
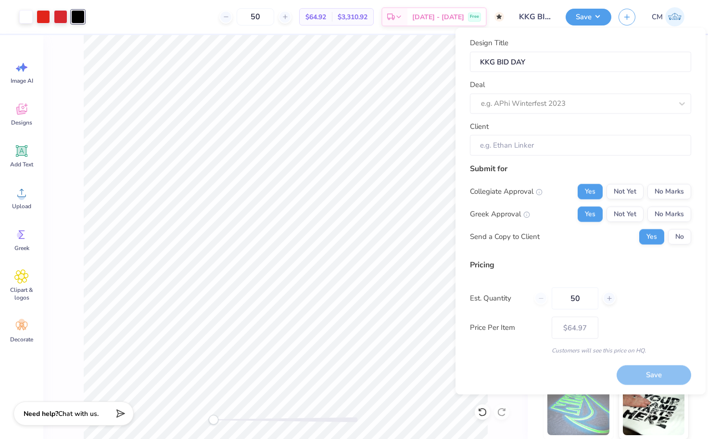
click at [541, 295] on div "50" at bounding box center [574, 298] width 81 height 22
click at [640, 376] on div "Save" at bounding box center [654, 376] width 75 height 20
click at [609, 101] on div at bounding box center [567, 103] width 172 height 13
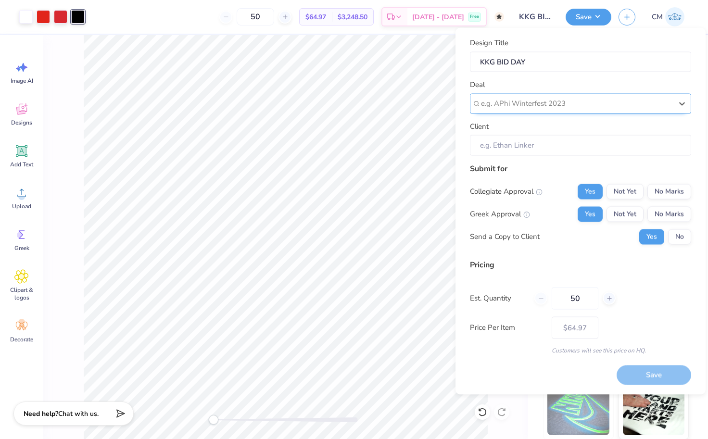
click at [609, 101] on div at bounding box center [576, 103] width 191 height 13
click at [634, 105] on div at bounding box center [576, 103] width 191 height 13
click at [572, 138] on input "Client" at bounding box center [580, 145] width 221 height 21
click at [654, 374] on div "Save" at bounding box center [654, 376] width 75 height 20
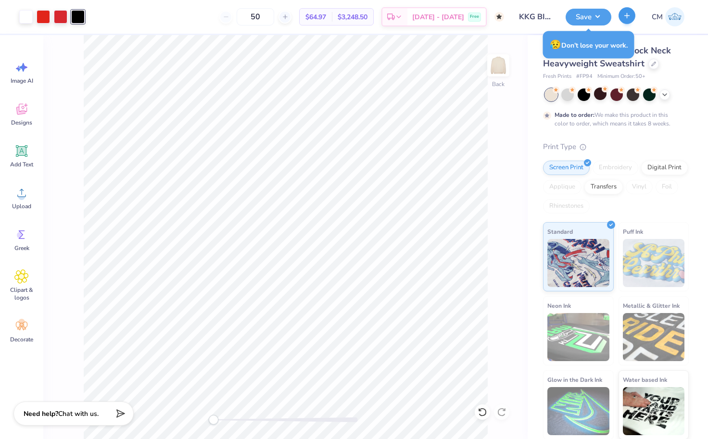
click at [627, 10] on button "button" at bounding box center [627, 15] width 17 height 17
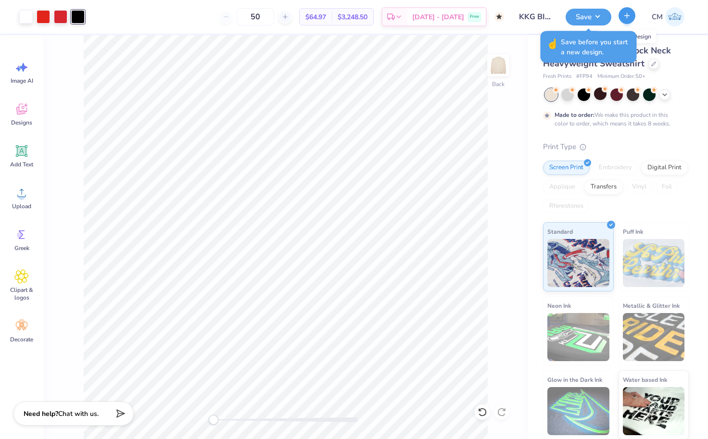
click at [627, 10] on button "button" at bounding box center [627, 15] width 17 height 17
click at [595, 11] on button "Save" at bounding box center [589, 15] width 46 height 17
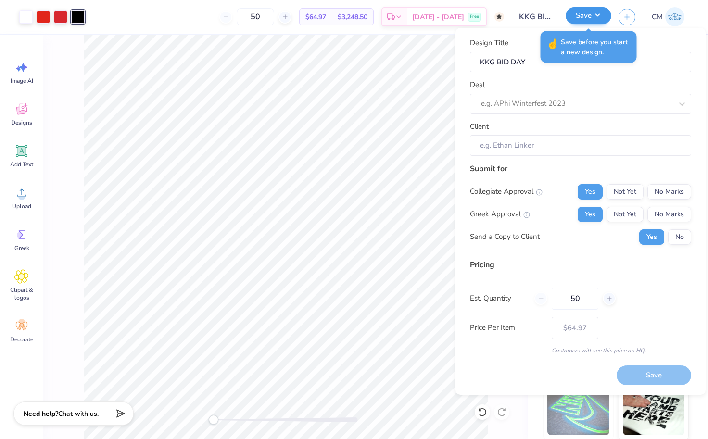
click at [576, 12] on button "Save" at bounding box center [589, 15] width 46 height 17
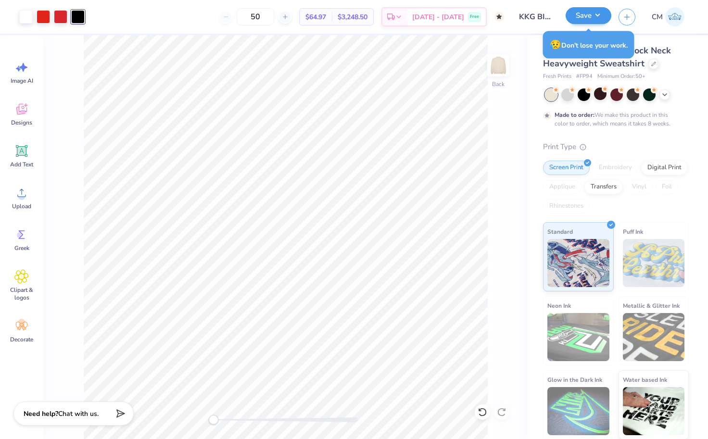
click at [576, 12] on button "Save" at bounding box center [589, 15] width 46 height 17
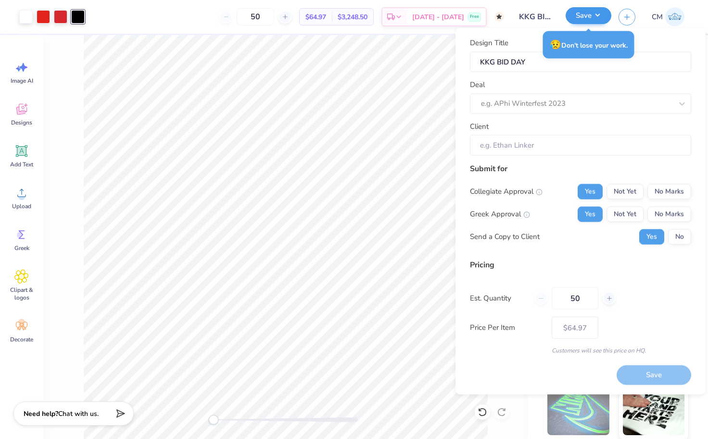
click at [576, 12] on button "Save" at bounding box center [589, 15] width 46 height 17
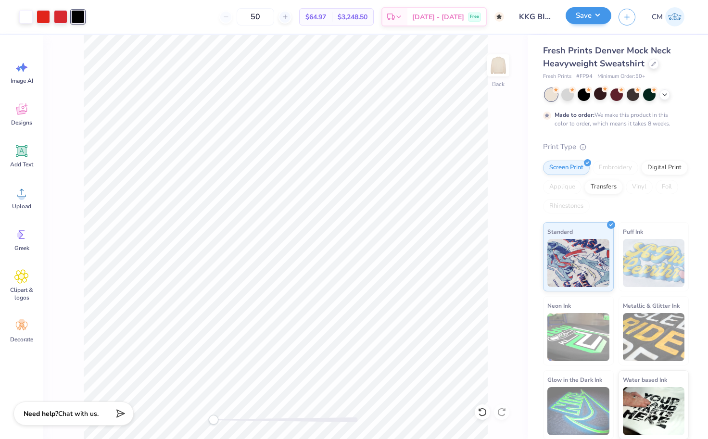
click at [576, 12] on button "Save" at bounding box center [589, 15] width 46 height 17
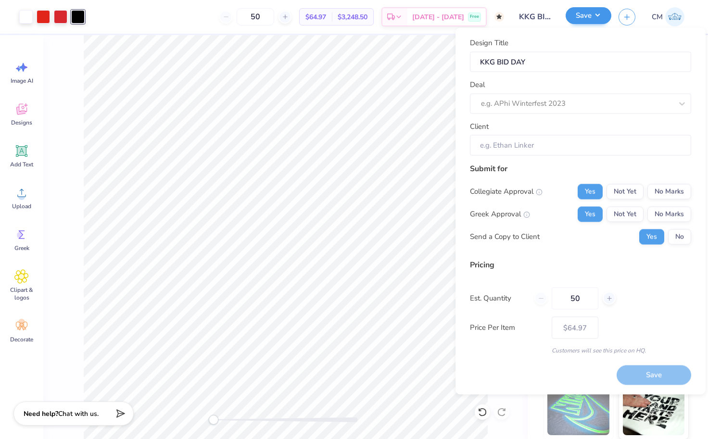
click at [576, 12] on button "Save" at bounding box center [589, 15] width 46 height 17
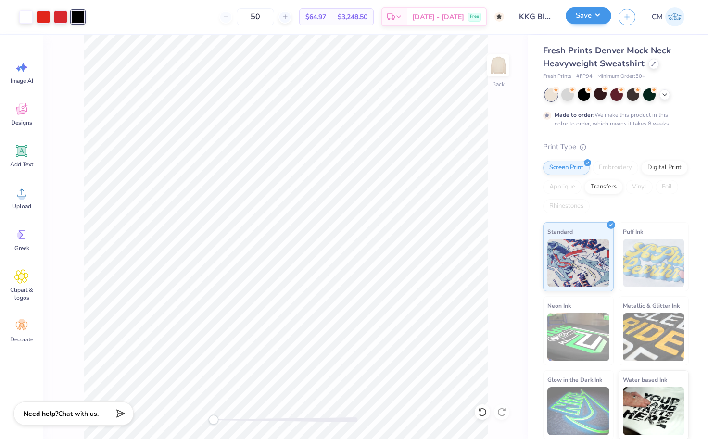
click at [576, 12] on button "Save" at bounding box center [589, 15] width 46 height 17
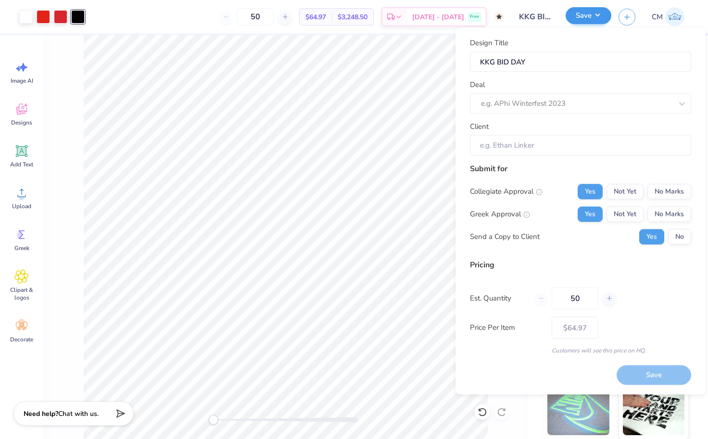
click at [576, 12] on button "Save" at bounding box center [589, 15] width 46 height 17
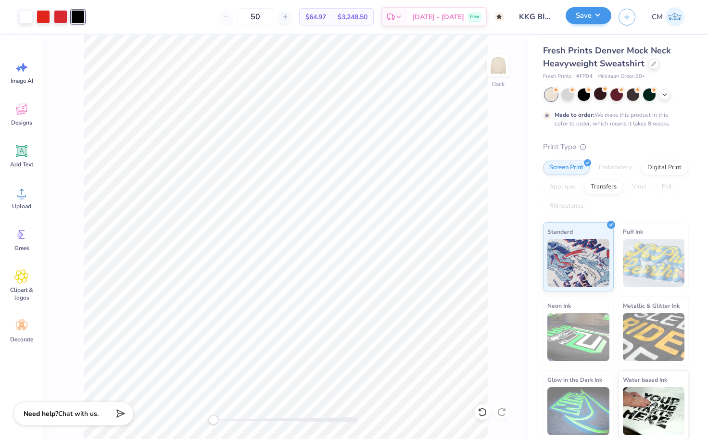
click at [576, 12] on button "Save" at bounding box center [589, 15] width 46 height 17
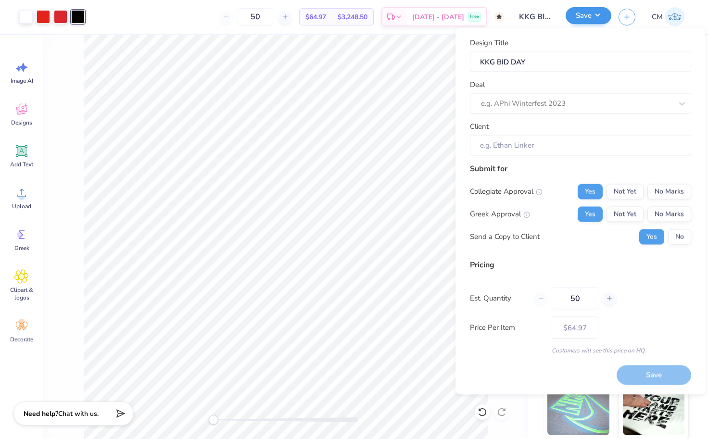
click at [576, 12] on button "Save" at bounding box center [589, 15] width 46 height 17
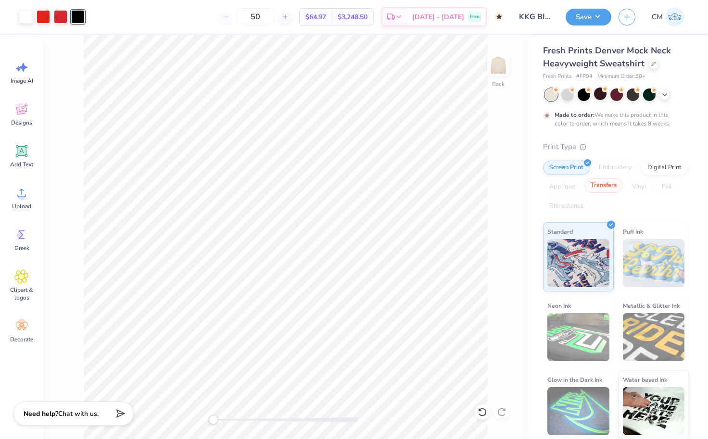
click at [599, 188] on div "Transfers" at bounding box center [603, 185] width 38 height 14
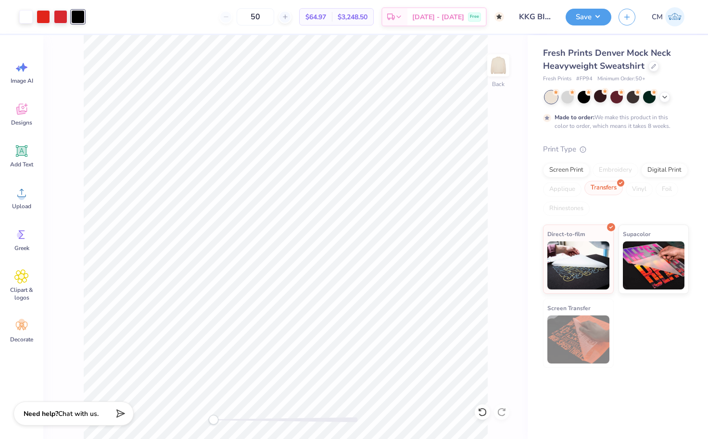
scroll to position [0, 0]
click at [590, 21] on button "Save" at bounding box center [589, 15] width 46 height 17
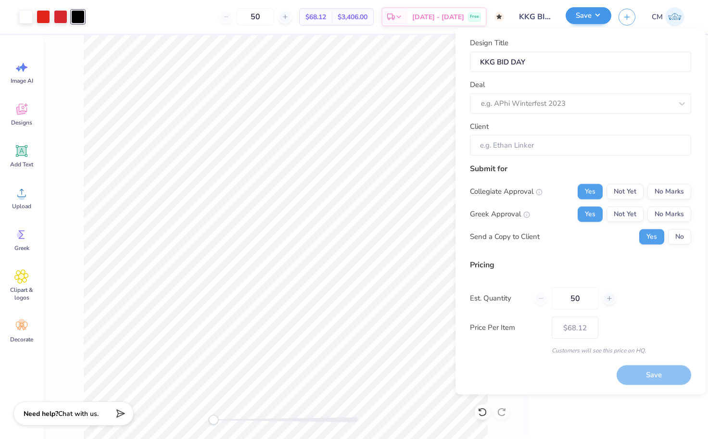
click at [590, 21] on button "Save" at bounding box center [589, 15] width 46 height 17
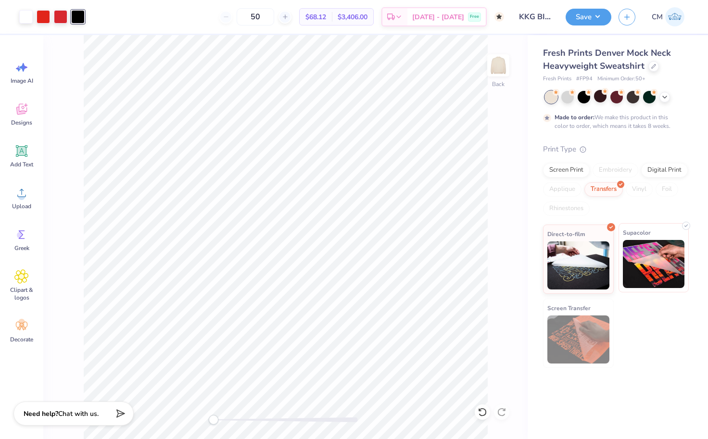
click at [637, 250] on img at bounding box center [654, 264] width 62 height 48
click at [653, 166] on div "Digital Print" at bounding box center [664, 169] width 47 height 14
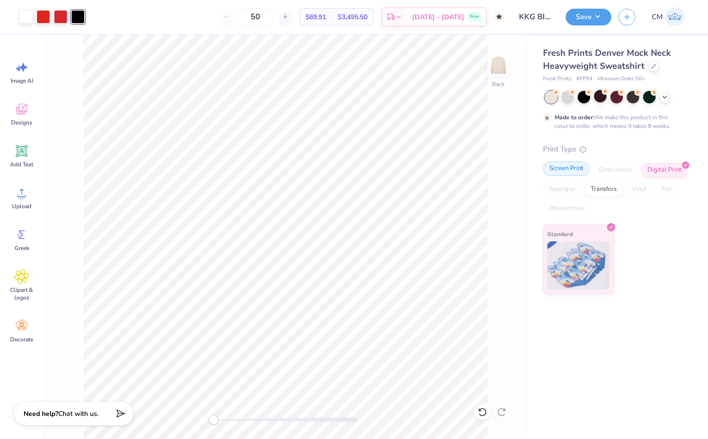
click at [565, 173] on div "Screen Print" at bounding box center [566, 169] width 47 height 14
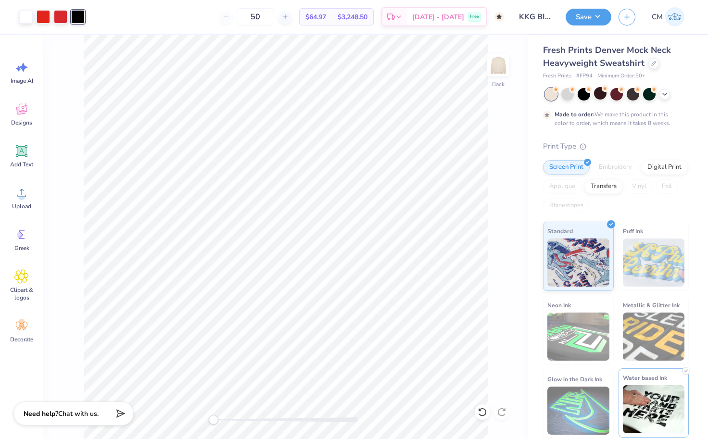
scroll to position [2, 0]
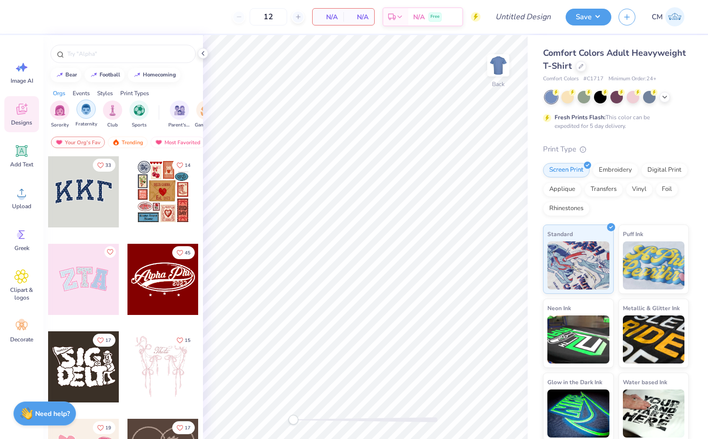
click at [86, 111] on img "filter for Fraternity" at bounding box center [86, 109] width 11 height 11
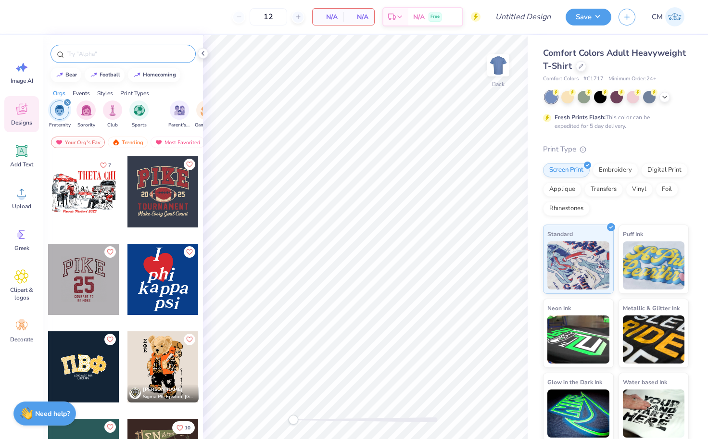
click at [87, 57] on input "text" at bounding box center [127, 54] width 123 height 10
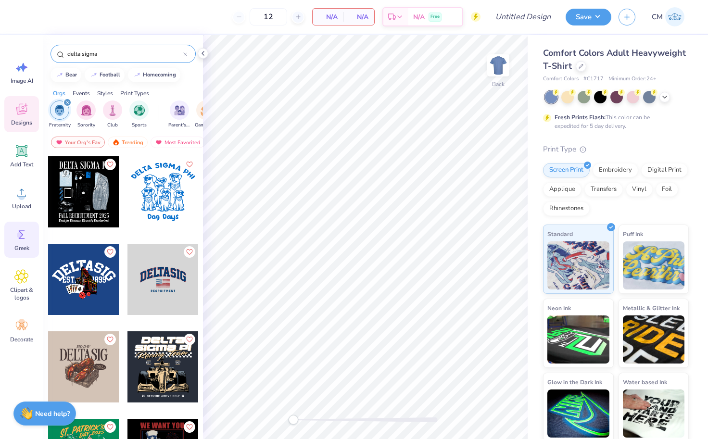
type input "delta sigma"
click at [22, 238] on circle at bounding box center [20, 235] width 7 height 7
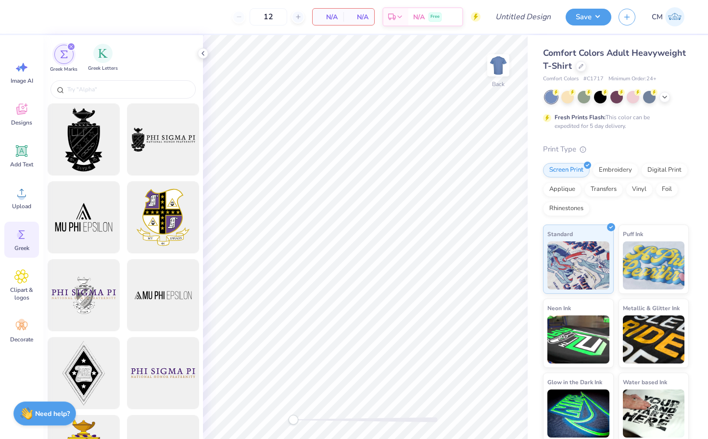
click at [97, 61] on div "Greek Letters" at bounding box center [103, 58] width 30 height 28
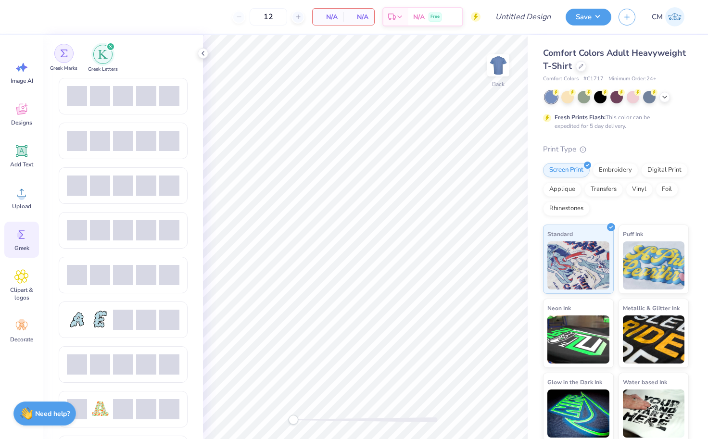
click at [68, 54] on div "filter for Greek Marks" at bounding box center [63, 53] width 19 height 19
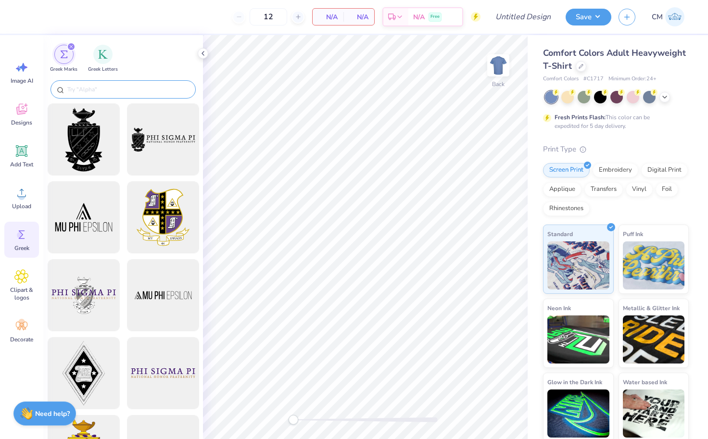
click at [104, 91] on input "text" at bounding box center [127, 90] width 123 height 10
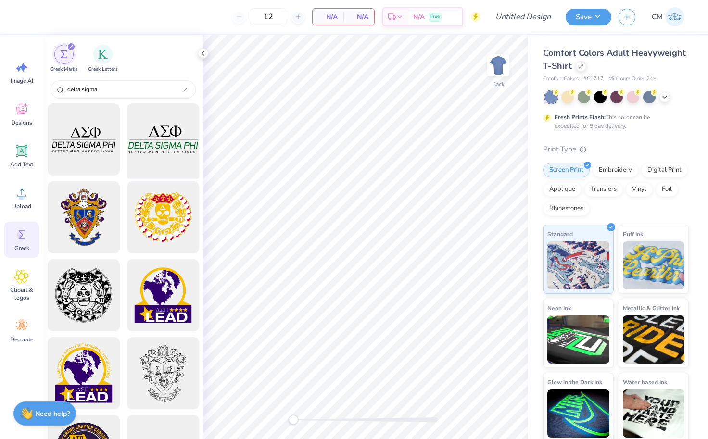
type input "delta sigma"
click at [142, 145] on div at bounding box center [162, 139] width 79 height 79
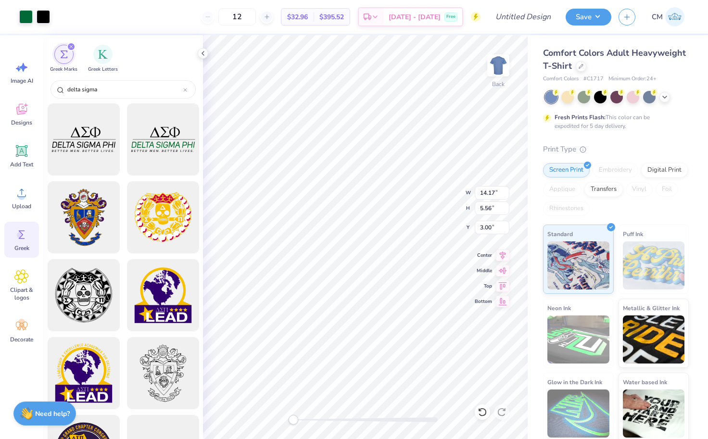
type input "5.49"
type input "2.15"
type input "3.00"
drag, startPoint x: 292, startPoint y: 422, endPoint x: 297, endPoint y: 419, distance: 5.6
click at [297, 418] on div "Accessibility label" at bounding box center [301, 420] width 10 height 10
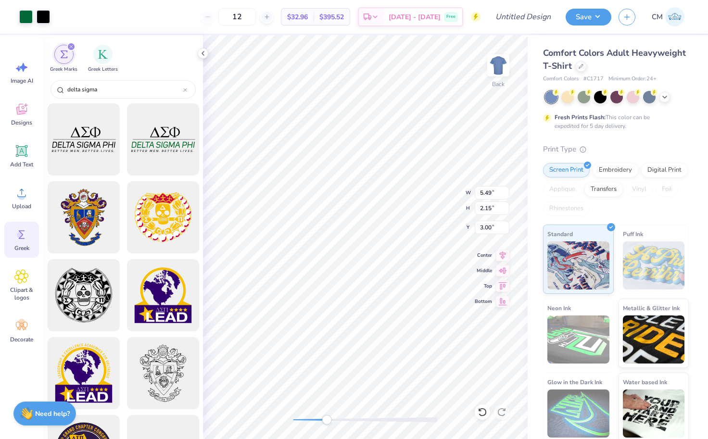
drag, startPoint x: 298, startPoint y: 420, endPoint x: 327, endPoint y: 423, distance: 29.5
click at [327, 423] on div "Accessibility label" at bounding box center [327, 420] width 10 height 10
click at [20, 150] on icon at bounding box center [21, 151] width 9 height 9
type input "5.59"
type input "1.62"
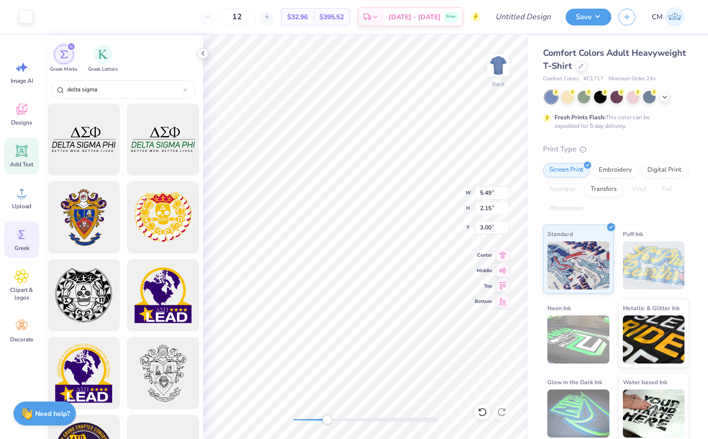
type input "11.69"
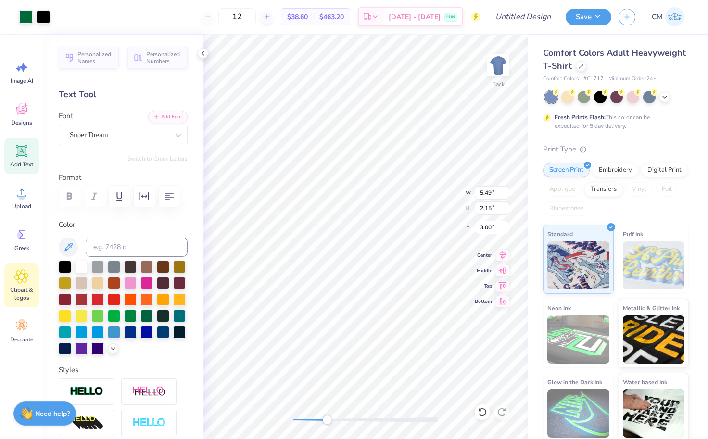
click at [23, 287] on span "Clipart & logos" at bounding box center [22, 293] width 32 height 15
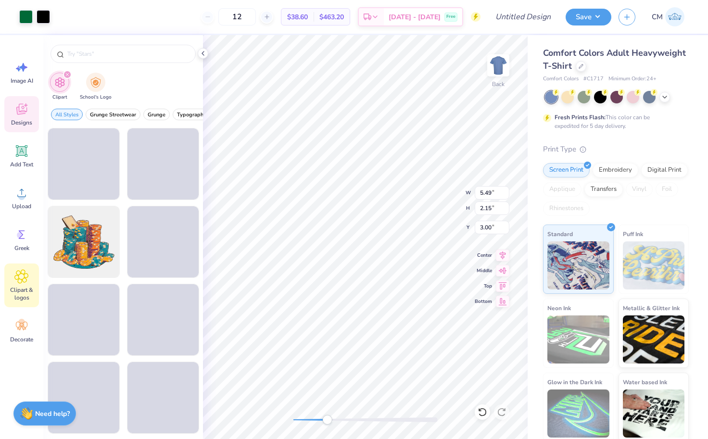
click at [10, 123] on div "Designs" at bounding box center [21, 114] width 35 height 36
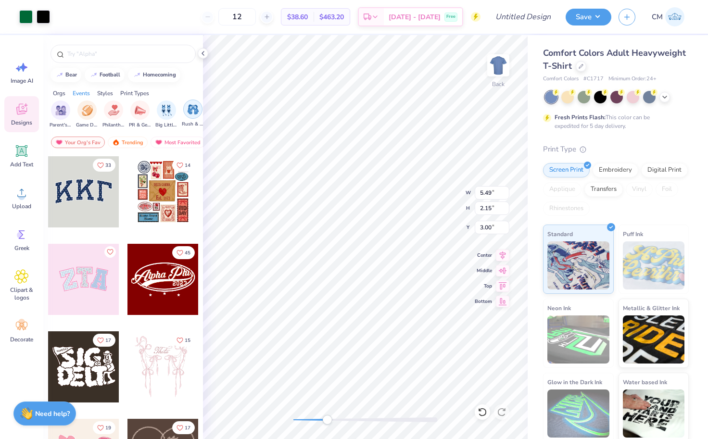
scroll to position [0, 123]
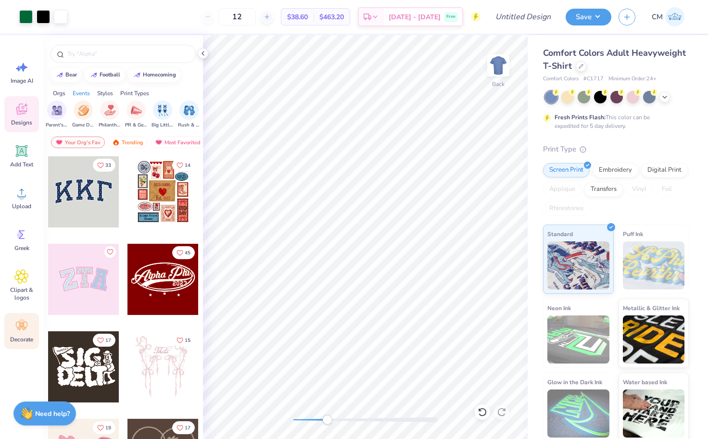
click at [24, 330] on icon at bounding box center [22, 326] width 12 height 9
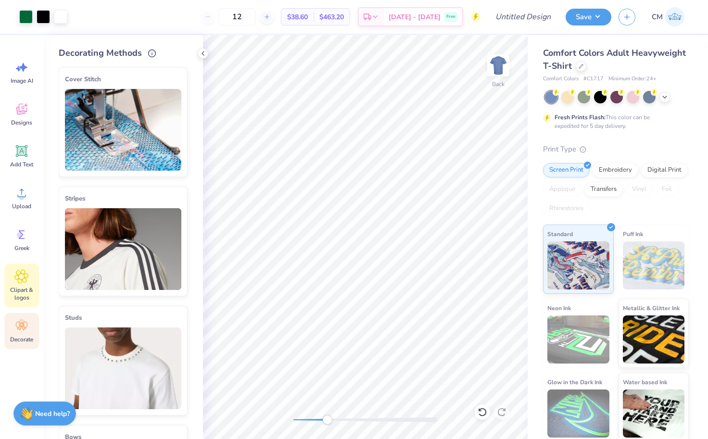
click at [16, 288] on span "Clipart & logos" at bounding box center [22, 293] width 32 height 15
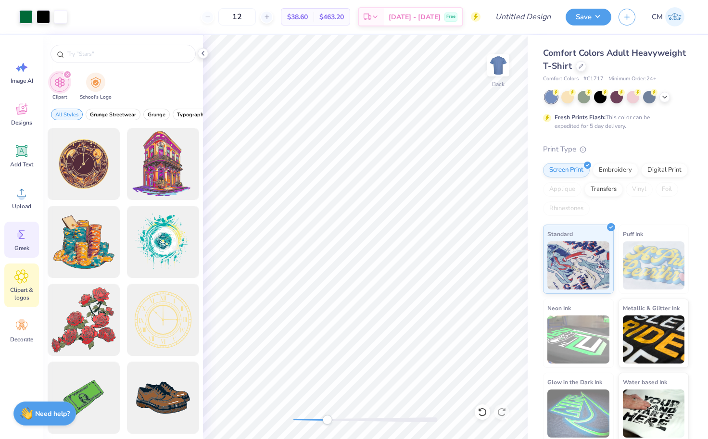
click at [24, 231] on icon at bounding box center [21, 235] width 14 height 14
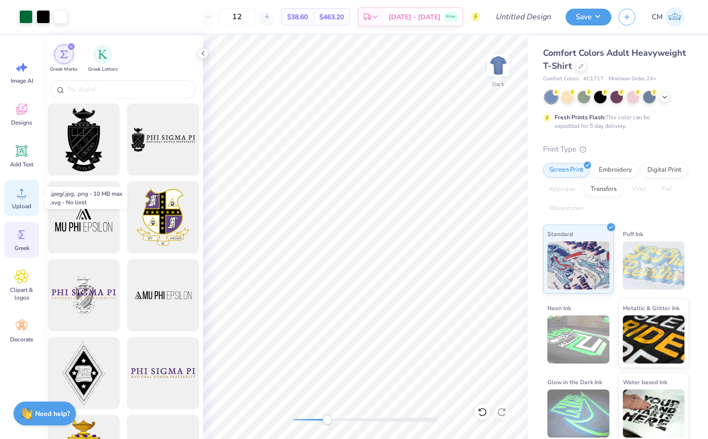
click at [22, 208] on span "Upload" at bounding box center [21, 207] width 19 height 8
click at [24, 117] on div "Designs" at bounding box center [21, 114] width 35 height 36
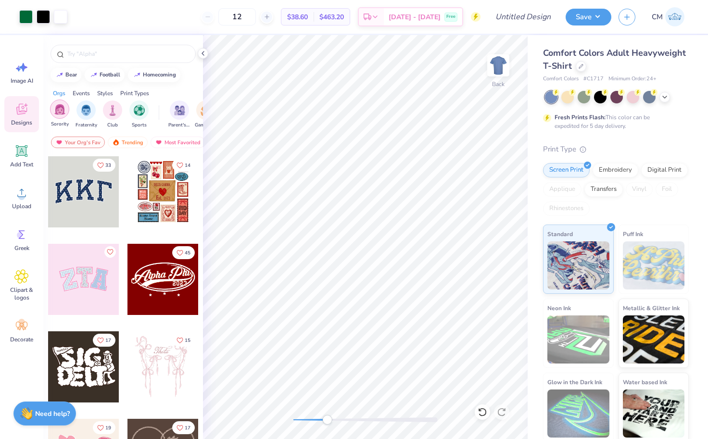
scroll to position [0, 0]
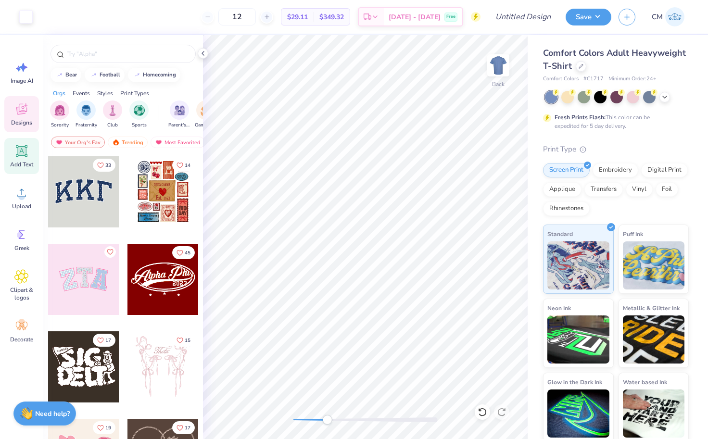
click at [26, 159] on div "Add Text" at bounding box center [21, 156] width 35 height 36
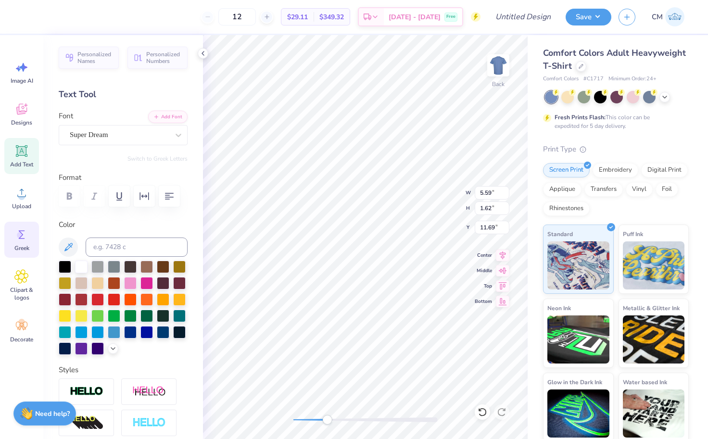
click at [25, 231] on icon at bounding box center [21, 235] width 14 height 14
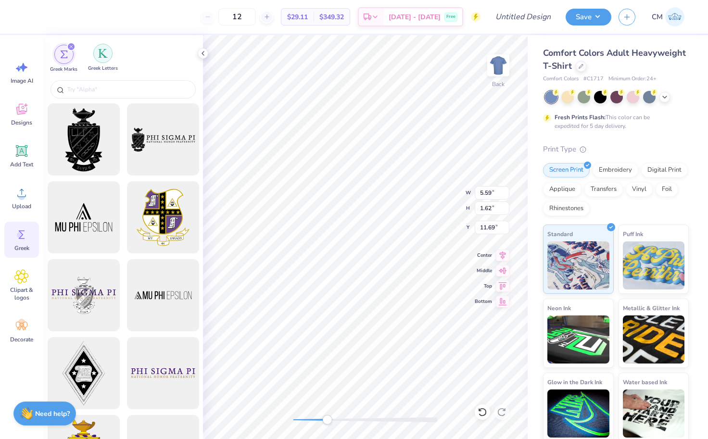
click at [107, 56] on img "filter for Greek Letters" at bounding box center [103, 54] width 10 height 10
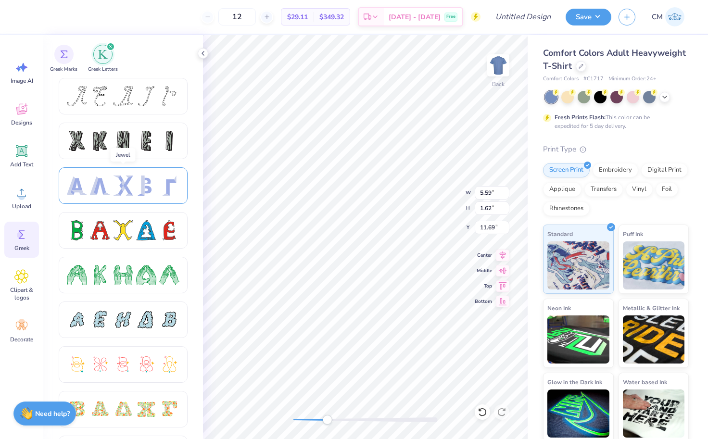
click at [104, 190] on div at bounding box center [100, 186] width 20 height 20
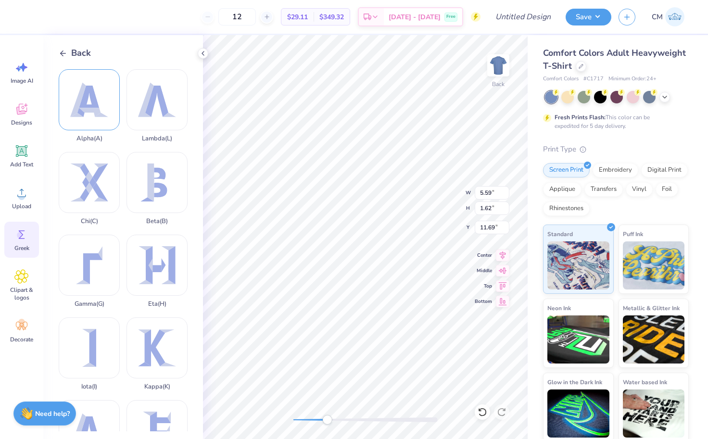
click at [85, 116] on div "Alpha ( A )" at bounding box center [89, 105] width 61 height 73
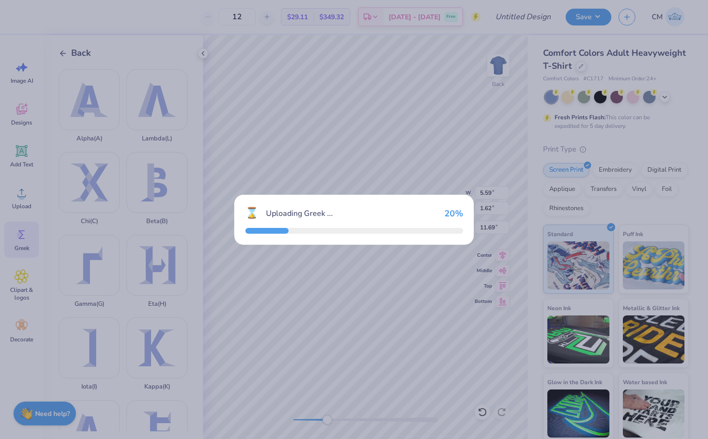
type input "4.07"
type input "3.68"
type input "10.66"
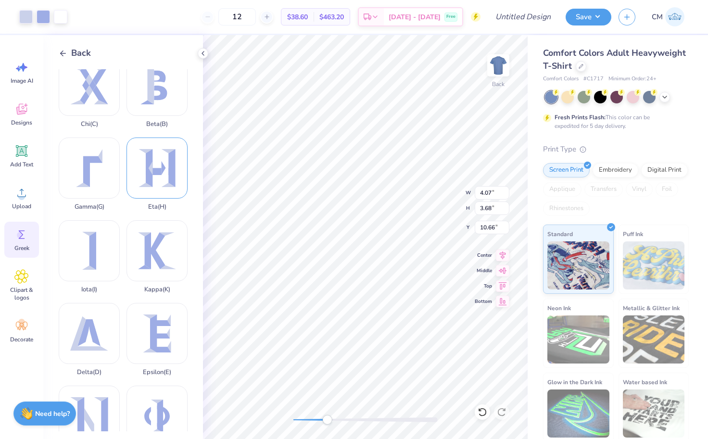
scroll to position [98, 0]
click at [154, 314] on div "Epsilon ( E )" at bounding box center [157, 338] width 61 height 73
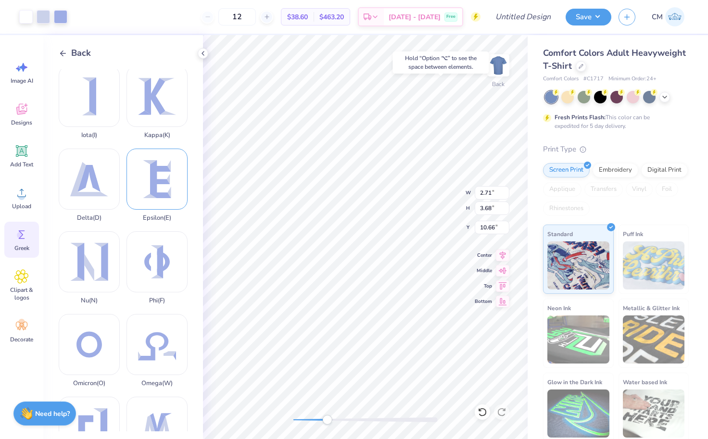
scroll to position [256, 0]
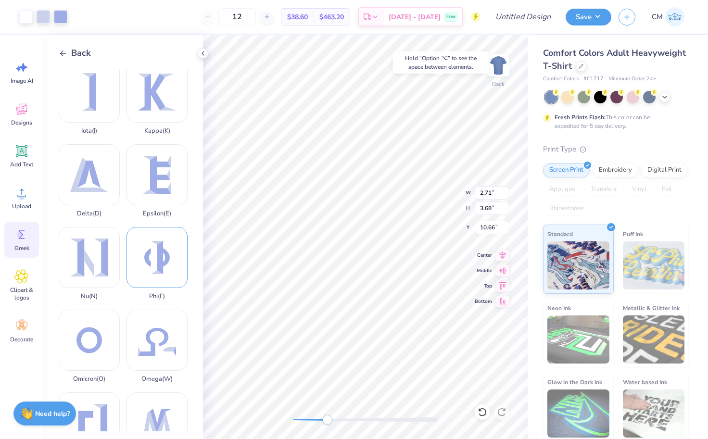
click at [156, 273] on div "Phi ( F )" at bounding box center [157, 263] width 61 height 73
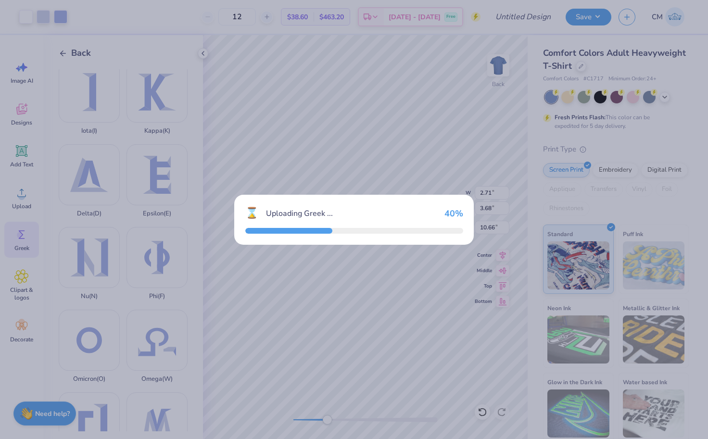
type input "4.21"
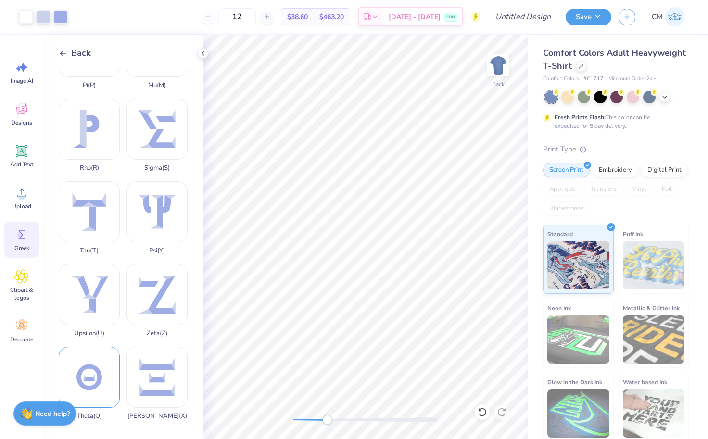
scroll to position [633, 0]
click at [99, 377] on div "Theta ( Q )" at bounding box center [89, 383] width 61 height 73
drag, startPoint x: 326, startPoint y: 420, endPoint x: 295, endPoint y: 421, distance: 30.8
click at [295, 421] on div "Accessibility label" at bounding box center [296, 420] width 10 height 10
type input "5.59"
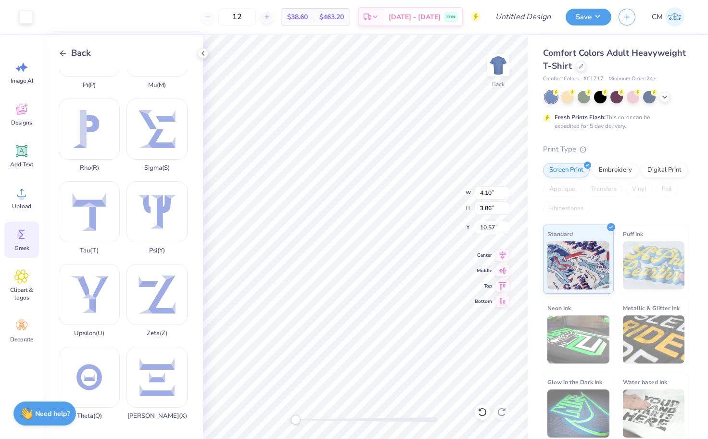
type input "1.62"
type input "11.69"
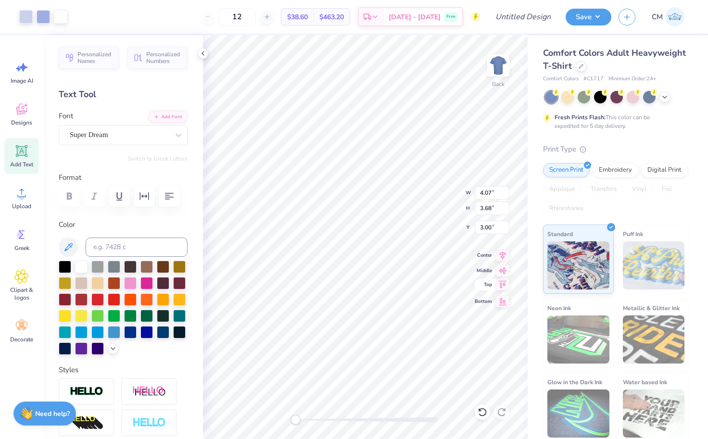
type input "2.60"
type input "2.35"
type input "1.74"
type input "2.36"
type input "4.10"
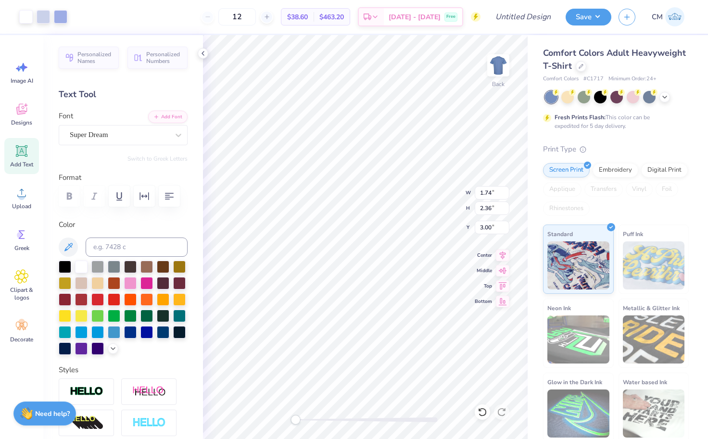
type input "3.86"
type input "7.17"
type input "2.60"
type input "2.35"
type input "3.00"
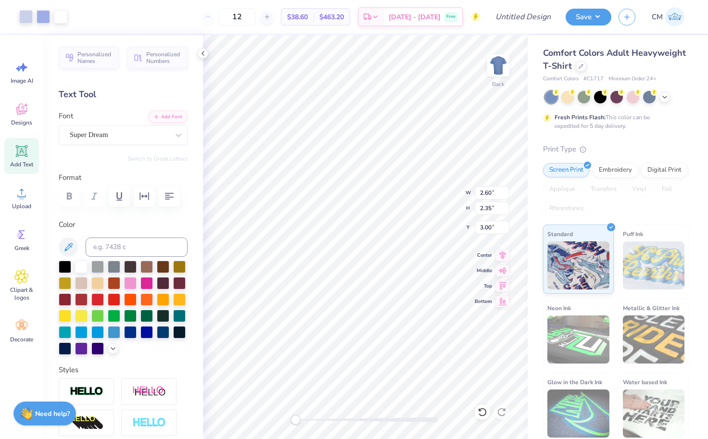
type input "1.74"
type input "2.36"
type input "2.60"
type input "2.45"
type input "7.17"
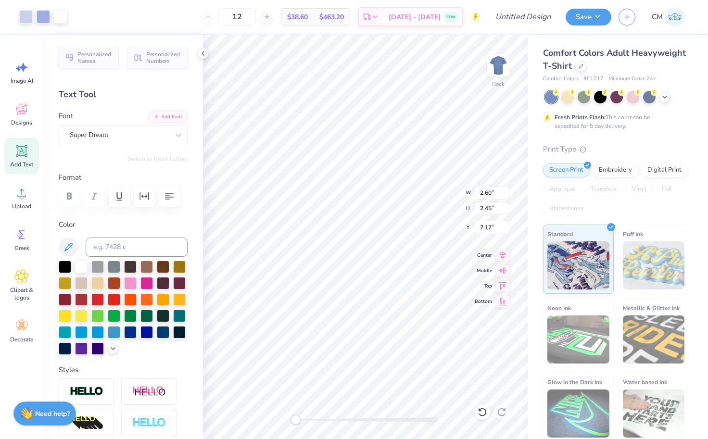
type input "2.35"
type input "3.00"
click at [30, 18] on div at bounding box center [25, 15] width 13 height 13
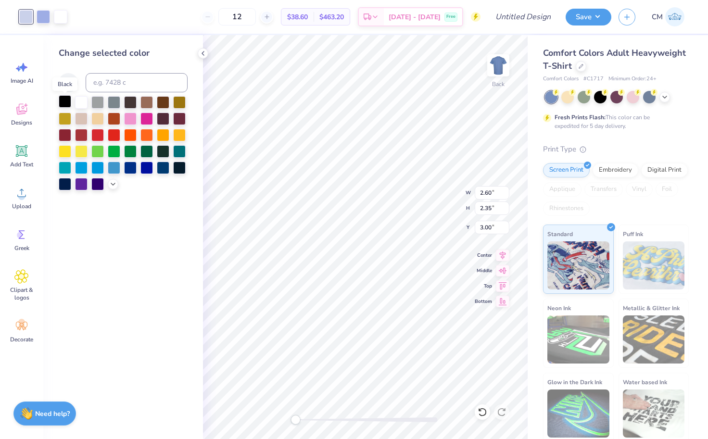
click at [64, 100] on div at bounding box center [65, 101] width 13 height 13
click at [46, 12] on div at bounding box center [43, 15] width 13 height 13
click at [64, 104] on div at bounding box center [65, 101] width 13 height 13
click at [46, 20] on div at bounding box center [43, 15] width 13 height 13
click at [65, 103] on div at bounding box center [65, 101] width 13 height 13
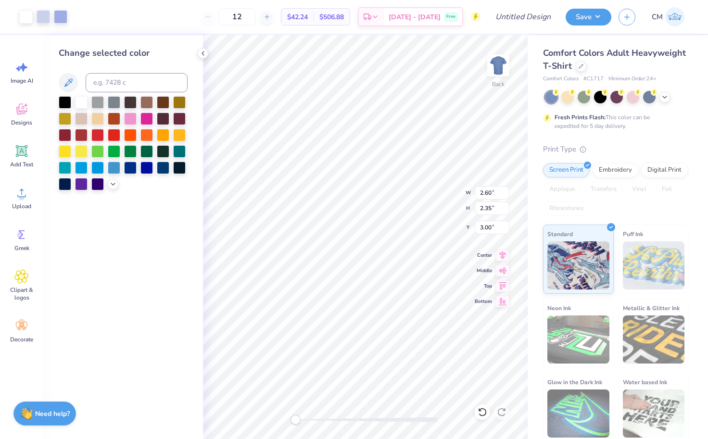
type input "1.74"
type input "2.36"
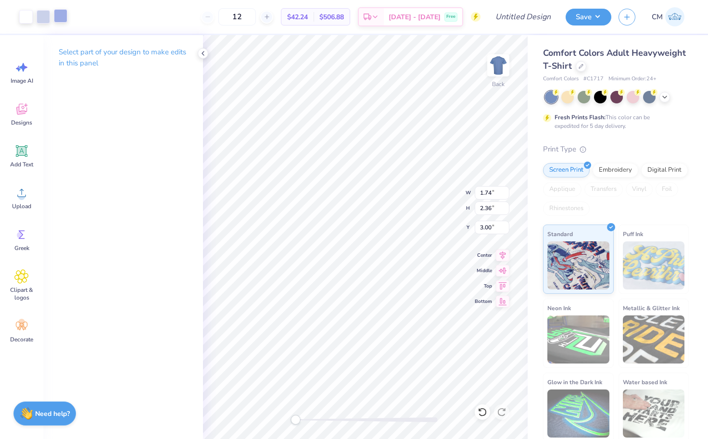
click at [61, 13] on div at bounding box center [60, 15] width 13 height 13
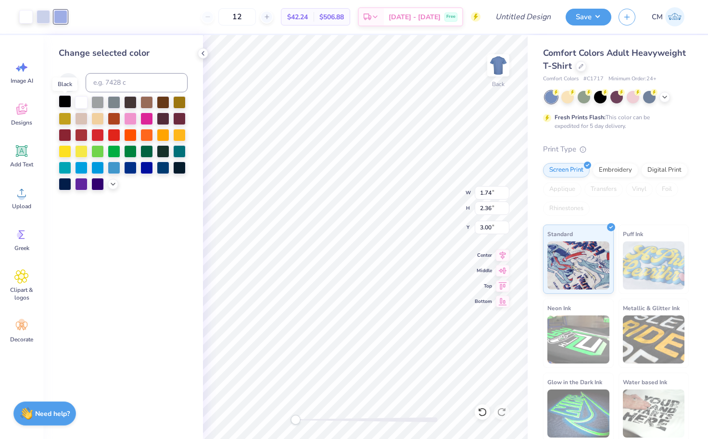
click at [65, 100] on div at bounding box center [65, 101] width 13 height 13
click at [41, 17] on div at bounding box center [43, 15] width 13 height 13
click at [66, 105] on div at bounding box center [65, 101] width 13 height 13
click at [29, 15] on div at bounding box center [25, 15] width 13 height 13
click at [66, 101] on div at bounding box center [65, 101] width 13 height 13
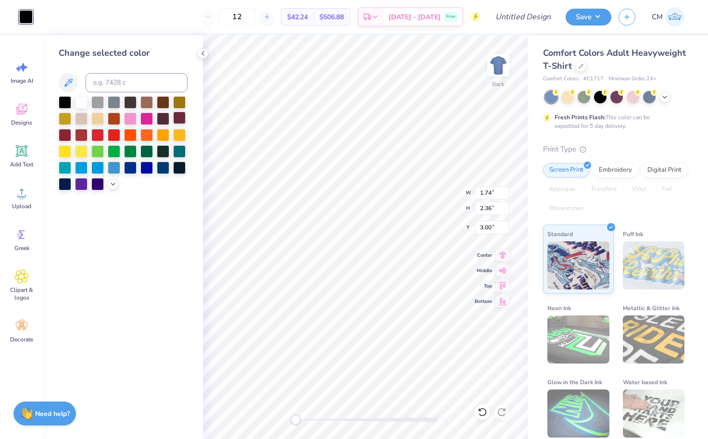
type input "2.60"
type input "2.45"
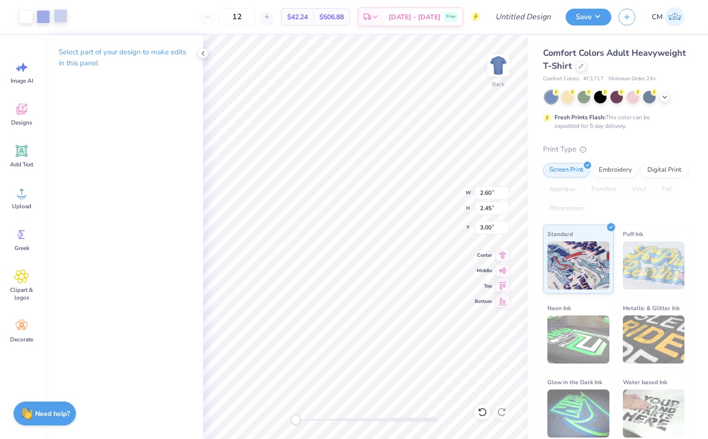
click at [63, 17] on div at bounding box center [60, 15] width 13 height 13
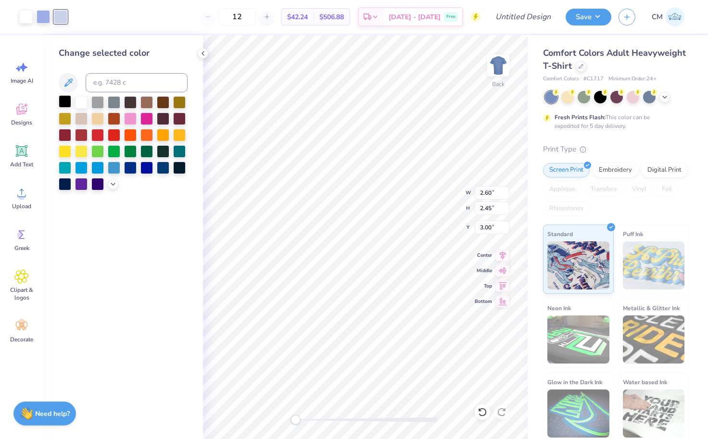
click at [68, 100] on div at bounding box center [65, 101] width 13 height 13
click at [27, 19] on div at bounding box center [25, 15] width 13 height 13
click at [69, 106] on div at bounding box center [65, 101] width 13 height 13
click at [44, 17] on div at bounding box center [43, 15] width 13 height 13
click at [66, 105] on div at bounding box center [65, 101] width 13 height 13
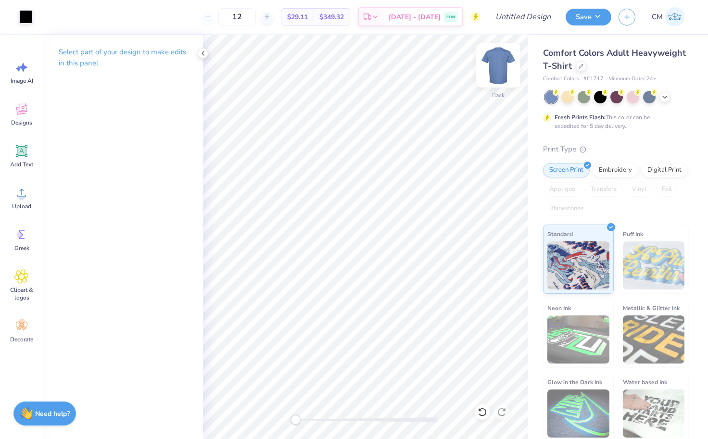
click at [502, 66] on img at bounding box center [498, 65] width 38 height 38
click at [496, 74] on img at bounding box center [498, 65] width 38 height 38
click at [35, 157] on div "Add Text" at bounding box center [21, 156] width 35 height 36
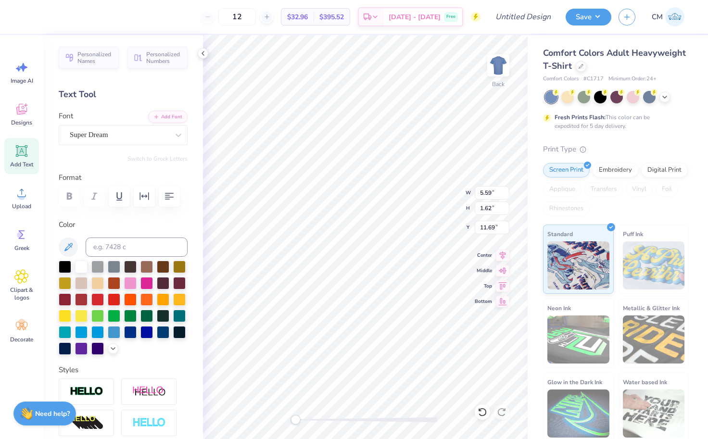
type textarea "T"
type textarea "Brothers"
click at [175, 134] on icon at bounding box center [179, 135] width 10 height 10
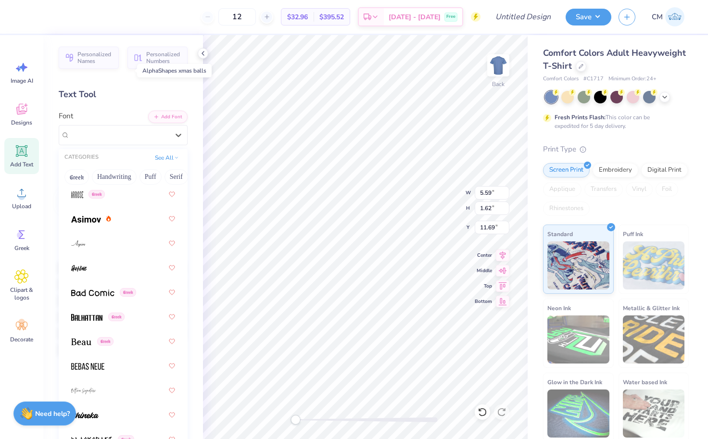
scroll to position [488, 0]
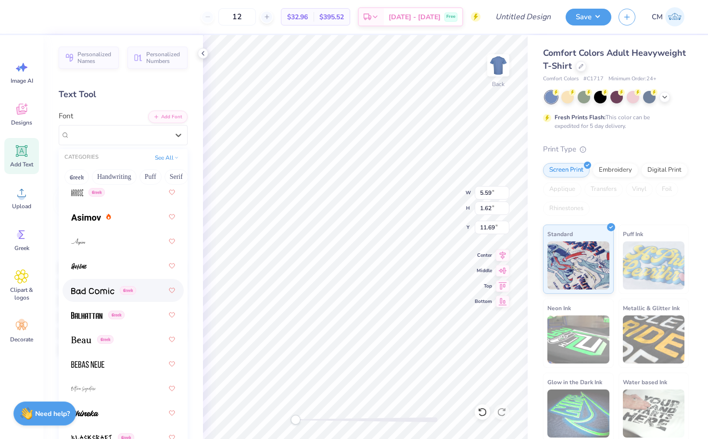
click at [103, 292] on img at bounding box center [92, 291] width 43 height 7
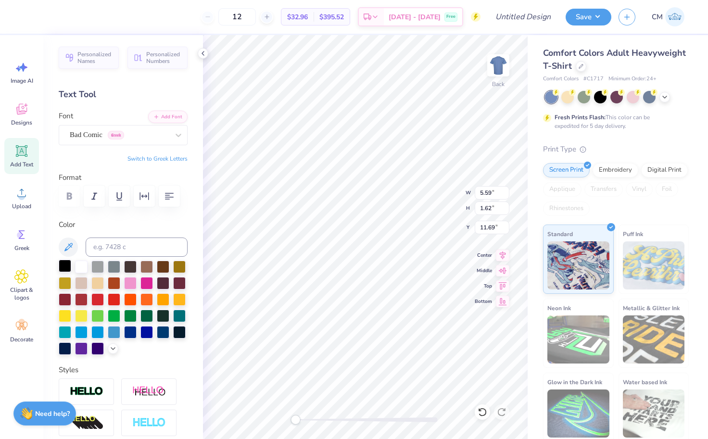
click at [71, 269] on div at bounding box center [65, 266] width 13 height 13
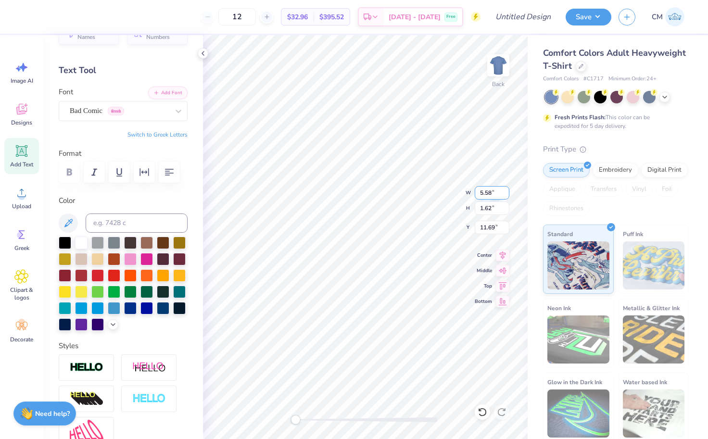
click at [506, 194] on input "5.58" at bounding box center [492, 192] width 35 height 13
click at [506, 194] on input "5.57" at bounding box center [492, 192] width 35 height 13
click at [506, 194] on input "5.56" at bounding box center [492, 192] width 35 height 13
click at [506, 194] on input "5.55" at bounding box center [492, 192] width 35 height 13
click at [506, 194] on input "4.93" at bounding box center [492, 192] width 35 height 13
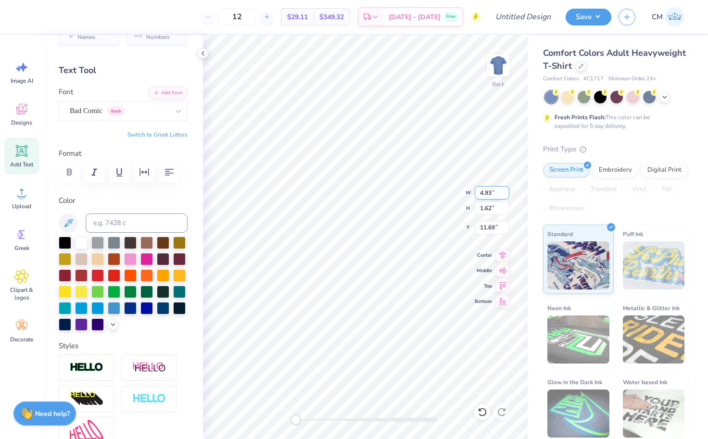
type input "7.72"
type input "1.61"
type input "5.85"
type input "4.96"
type input "1.03"
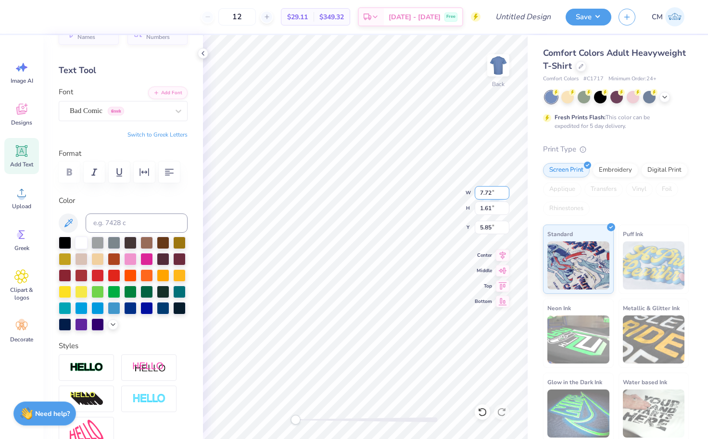
type input "6.43"
click at [501, 55] on img at bounding box center [498, 65] width 38 height 38
click at [102, 110] on span "Bad Comic" at bounding box center [86, 110] width 33 height 11
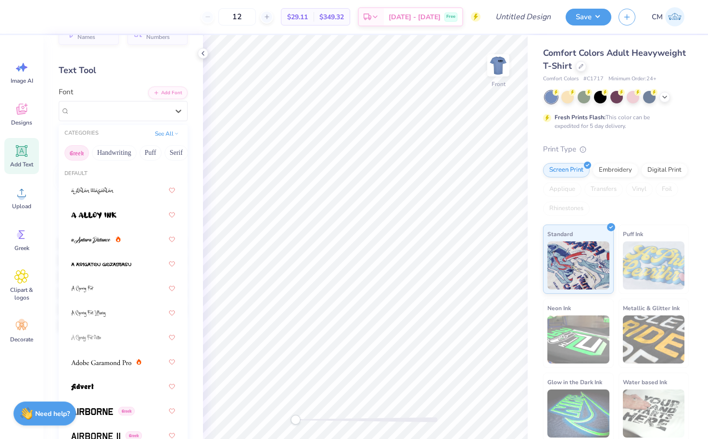
click at [80, 158] on button "Greek" at bounding box center [76, 152] width 25 height 15
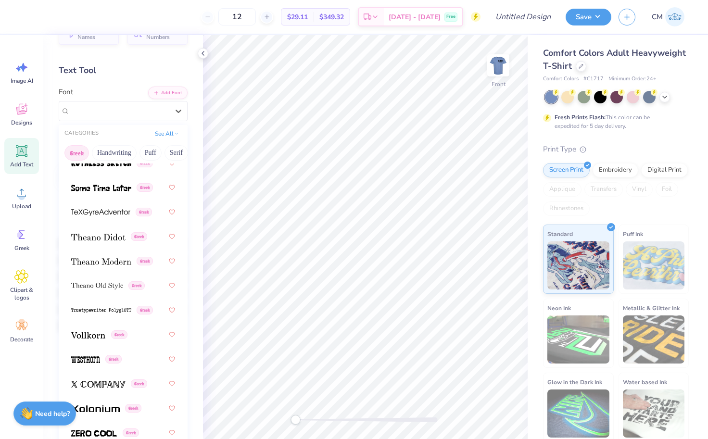
scroll to position [32, 0]
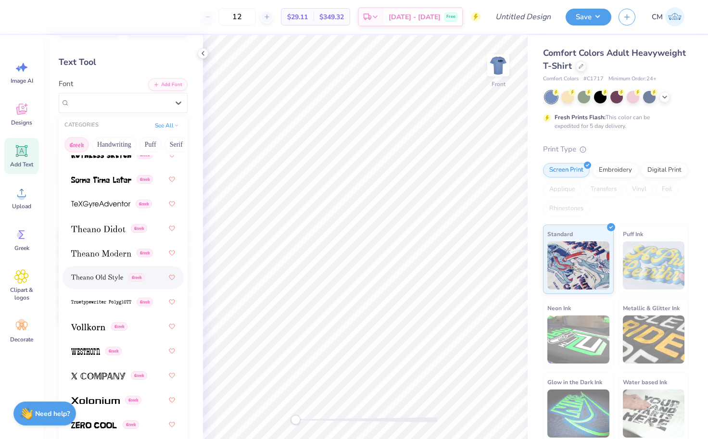
click at [89, 279] on img at bounding box center [97, 278] width 52 height 7
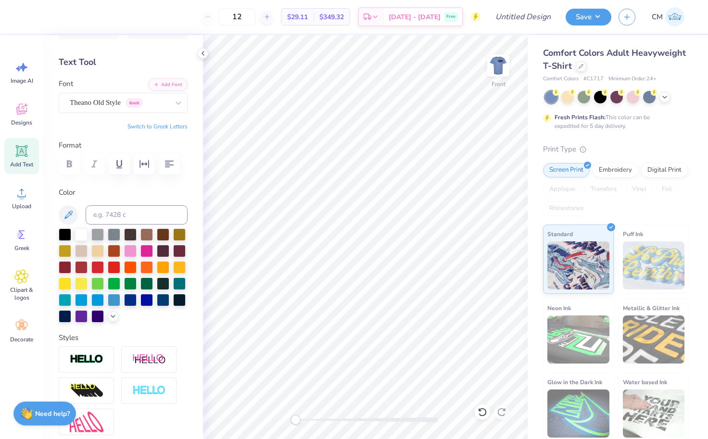
click at [25, 149] on icon at bounding box center [21, 151] width 9 height 9
type textarea "T"
paste textarea "DST Charity Bash"
type textarea "DST Charity Bash"
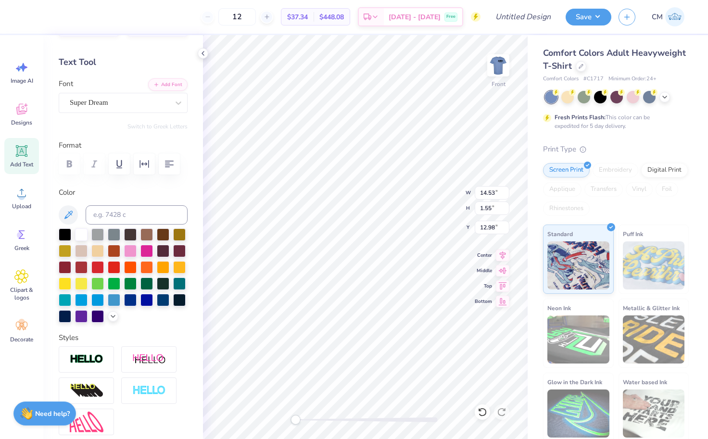
type input "13.95"
type input "1.49"
type input "6.07"
click at [113, 299] on div at bounding box center [114, 299] width 13 height 13
click at [667, 96] on icon at bounding box center [665, 96] width 8 height 8
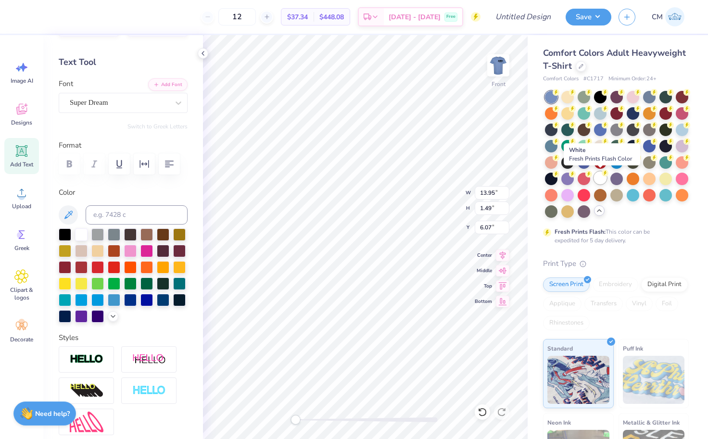
click at [599, 179] on div at bounding box center [600, 178] width 13 height 13
click at [22, 163] on span "Add Text" at bounding box center [21, 165] width 23 height 8
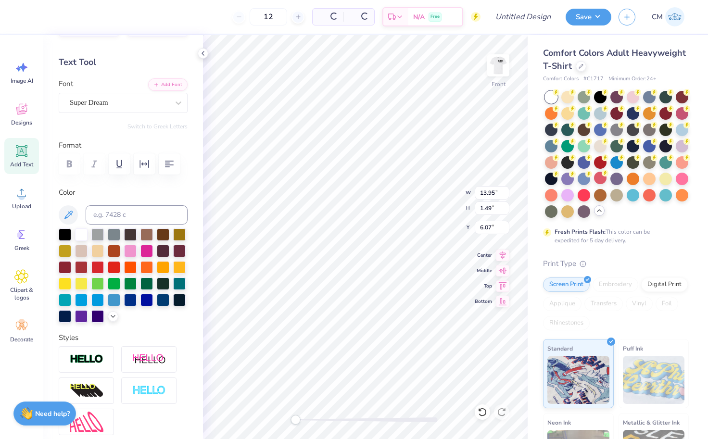
type input "5.69"
type input "1.65"
type input "12.93"
type textarea "T"
type textarea "19-01-2022"
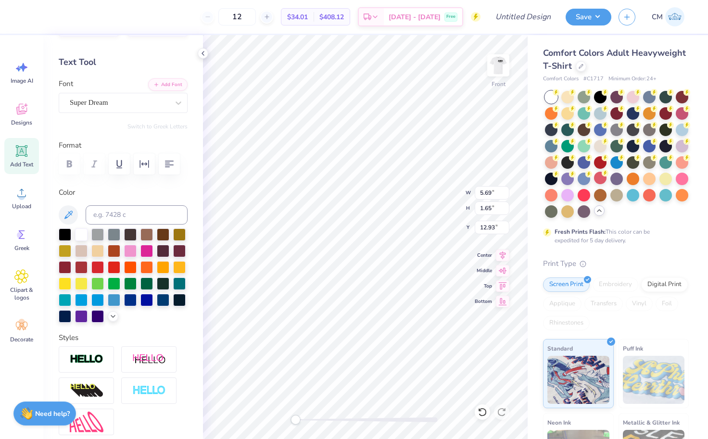
scroll to position [0, 2]
click at [96, 301] on div at bounding box center [97, 299] width 13 height 13
click at [113, 302] on div at bounding box center [114, 299] width 13 height 13
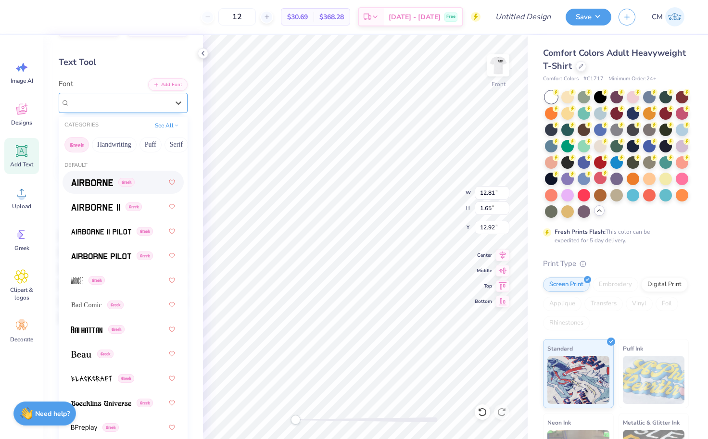
click at [114, 102] on div "Super Dream" at bounding box center [119, 102] width 101 height 15
click at [98, 311] on div "Bad Comic Greek" at bounding box center [123, 304] width 104 height 17
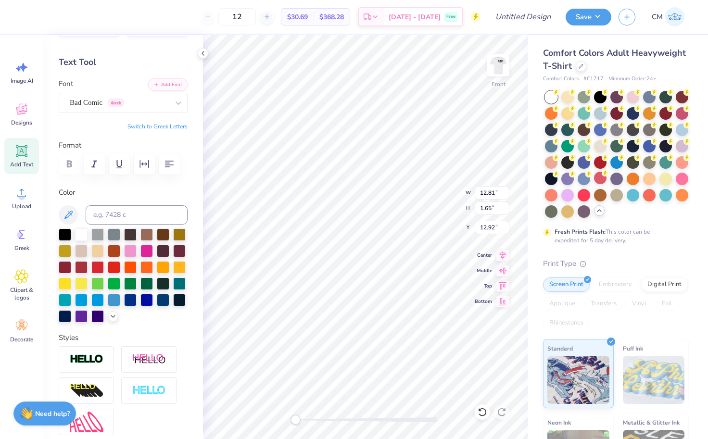
click at [31, 152] on div "Add Text" at bounding box center [21, 156] width 35 height 36
type input "5.69"
type input "12.93"
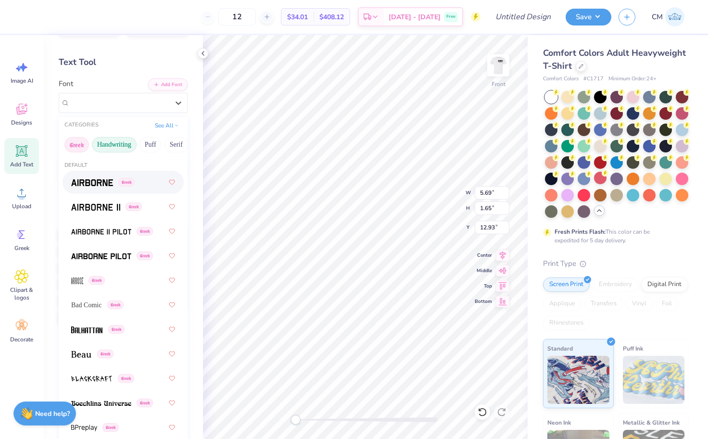
drag, startPoint x: 131, startPoint y: 102, endPoint x: 127, endPoint y: 149, distance: 46.3
click at [131, 102] on div "Super Dream" at bounding box center [119, 102] width 101 height 15
click at [93, 304] on span "Bad Comic" at bounding box center [86, 305] width 30 height 10
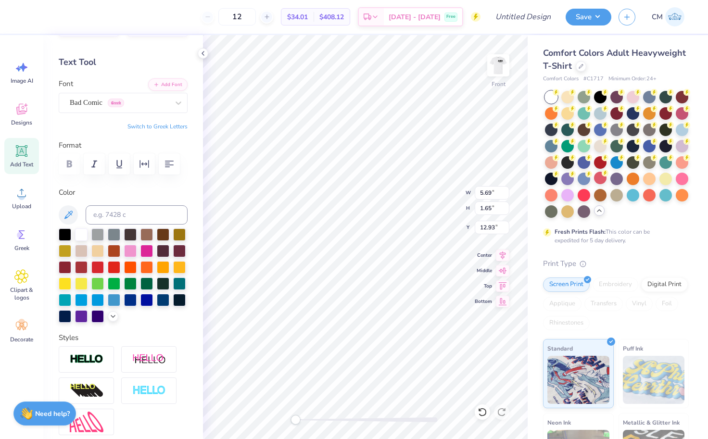
type textarea "T"
type textarea "New York"
click at [92, 300] on div at bounding box center [97, 299] width 13 height 13
click at [87, 298] on div at bounding box center [81, 299] width 13 height 13
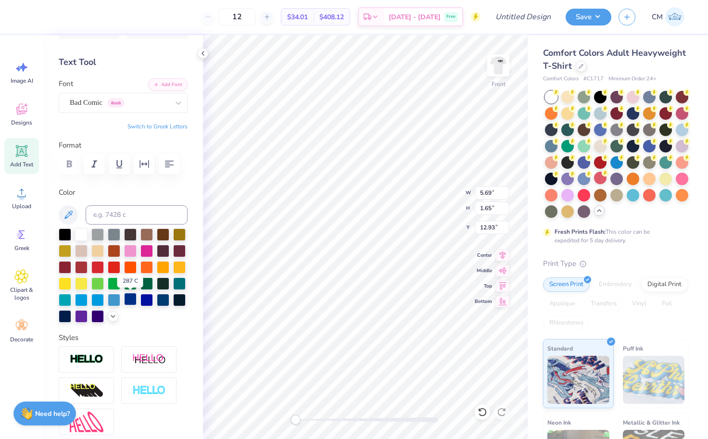
click at [127, 301] on div at bounding box center [130, 299] width 13 height 13
click at [108, 303] on div at bounding box center [114, 299] width 13 height 13
type input "10.06"
type input "1.81"
type input "10.46"
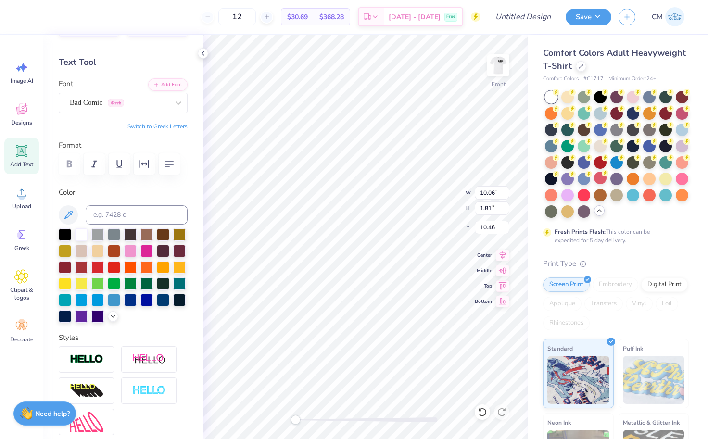
type input "13.69"
type input "1.72"
type input "7.95"
type input "10.06"
type input "1.81"
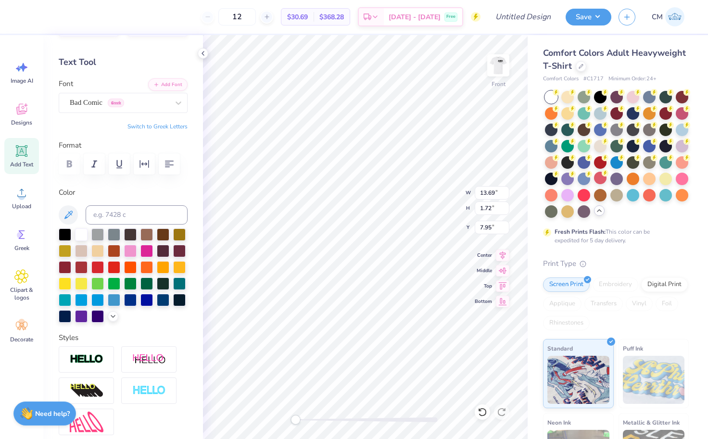
type input "10.59"
click at [510, 63] on img at bounding box center [498, 65] width 38 height 38
